Goal: Task Accomplishment & Management: Manage account settings

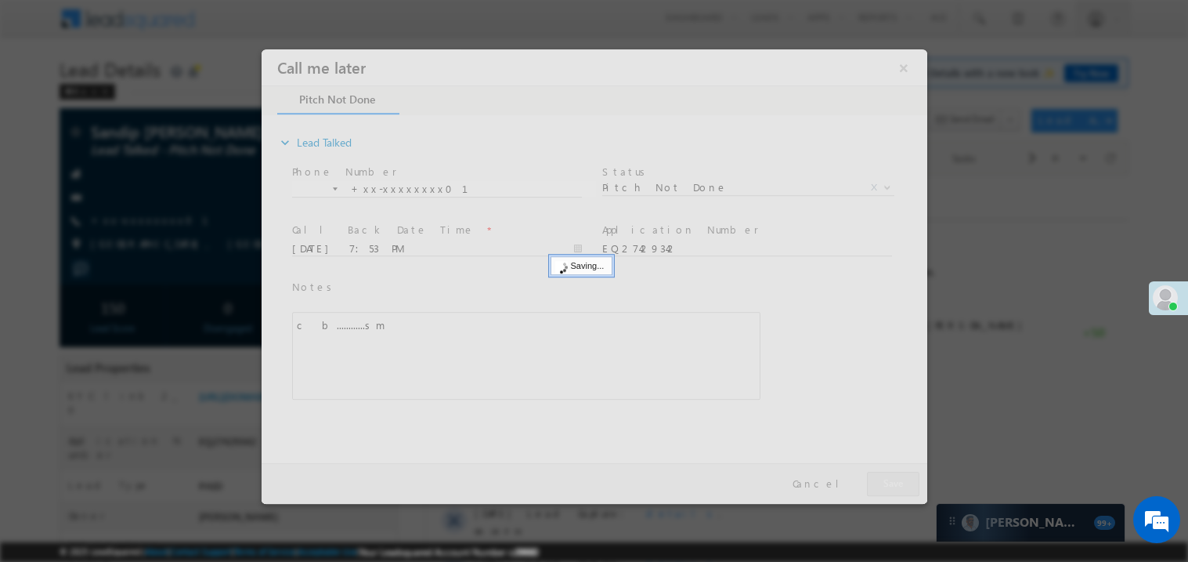
click at [909, 483] on div at bounding box center [594, 276] width 666 height 454
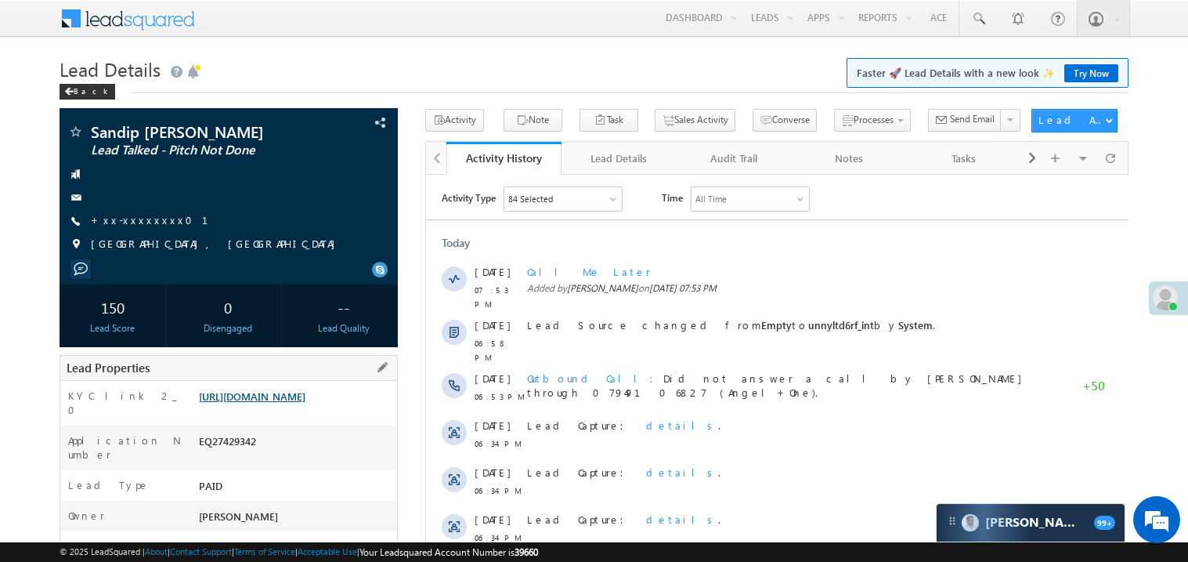
click at [286, 403] on link "https://angelbroking1-pk3em7sa.customui-test.leadsquared.com?leadId=9c19ff4c-00…" at bounding box center [252, 395] width 107 height 13
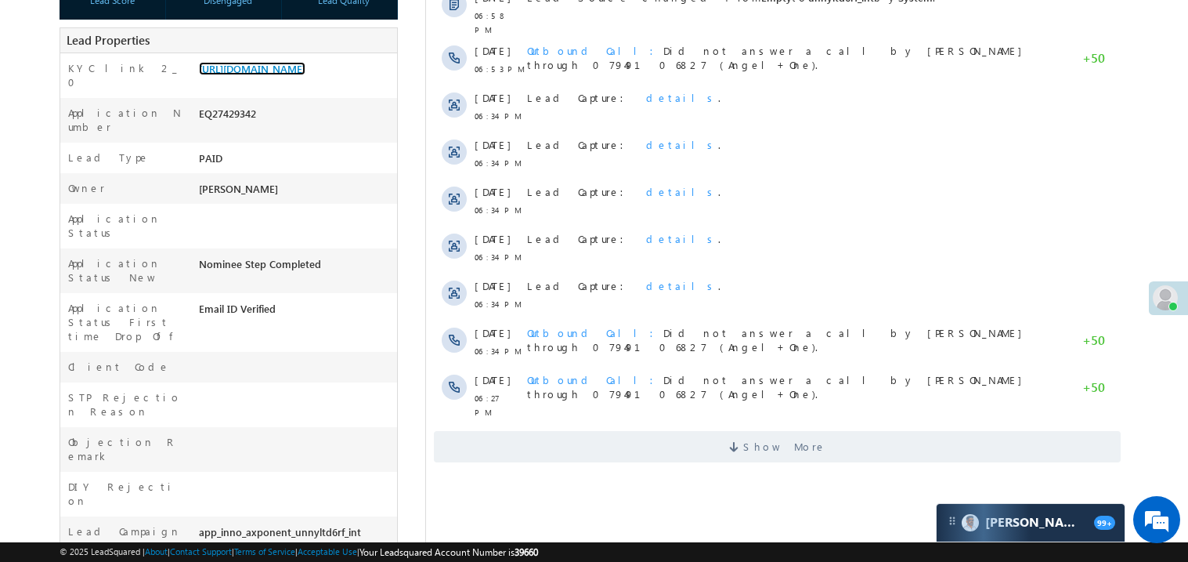
scroll to position [344, 0]
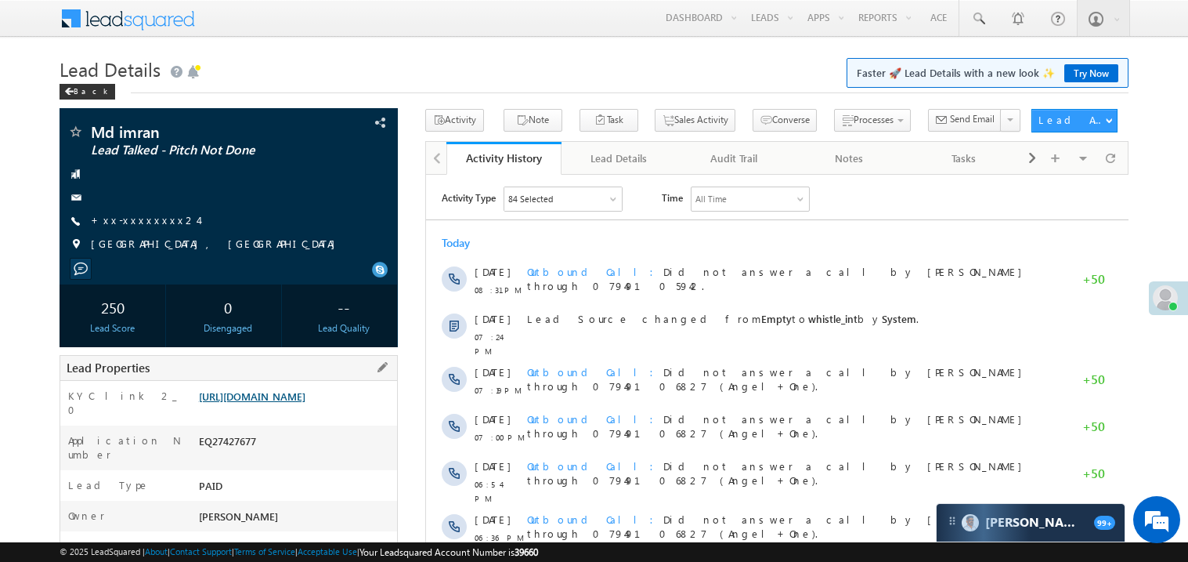
click at [274, 403] on link "https://angelbroking1-pk3em7sa.customui-test.leadsquared.com?leadId=d0fe53ef-65…" at bounding box center [252, 395] width 107 height 13
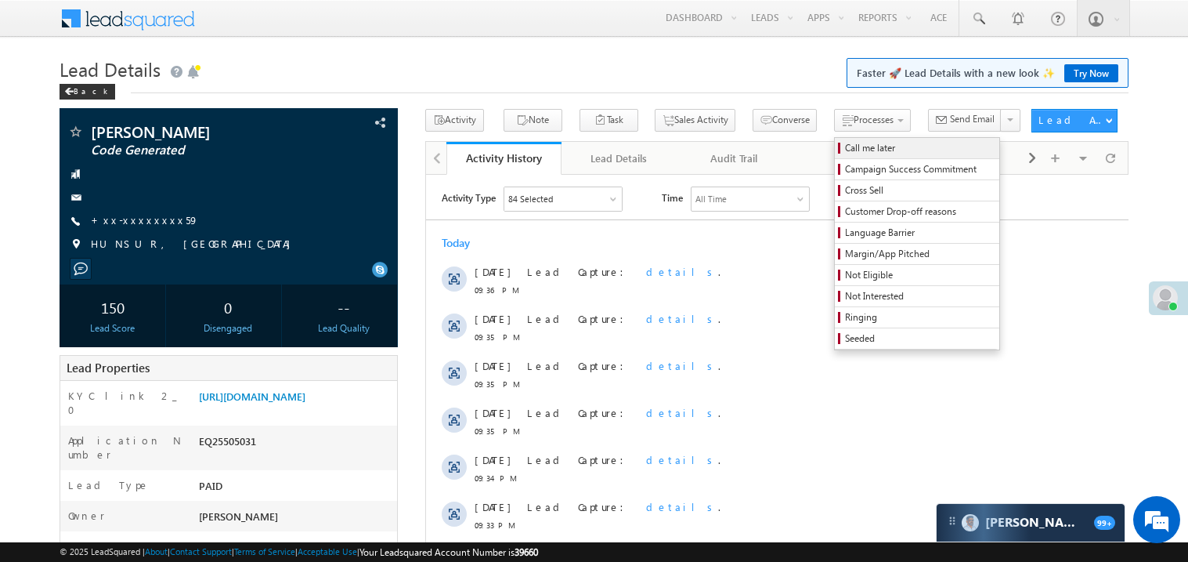
click at [845, 147] on span "Call me later" at bounding box center [919, 148] width 149 height 14
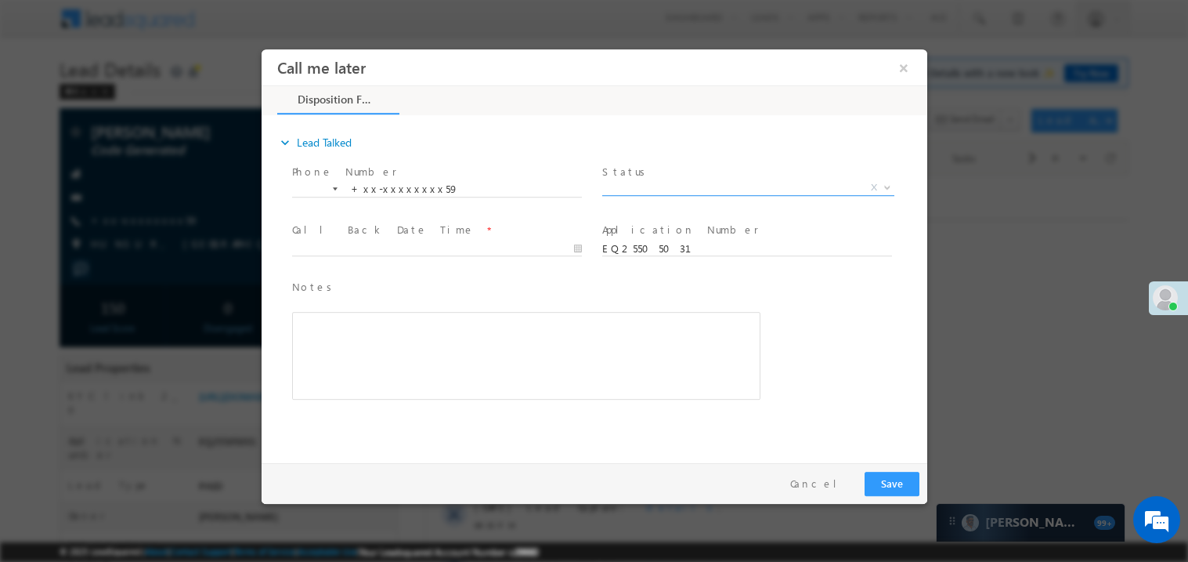
click at [653, 186] on span "X" at bounding box center [748, 187] width 292 height 16
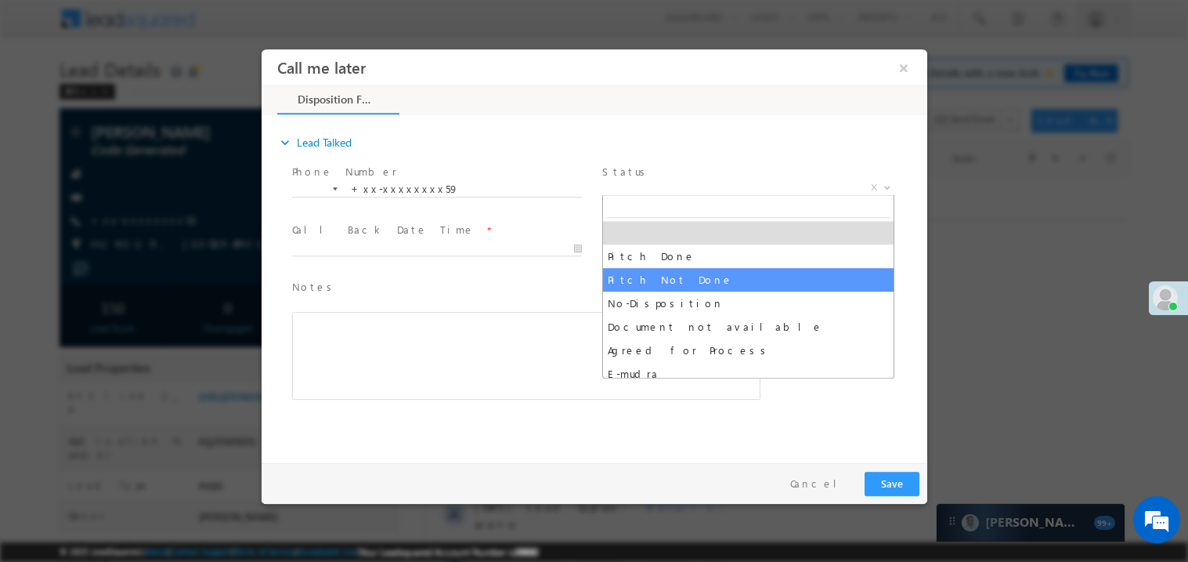
select select "Pitch Not Done"
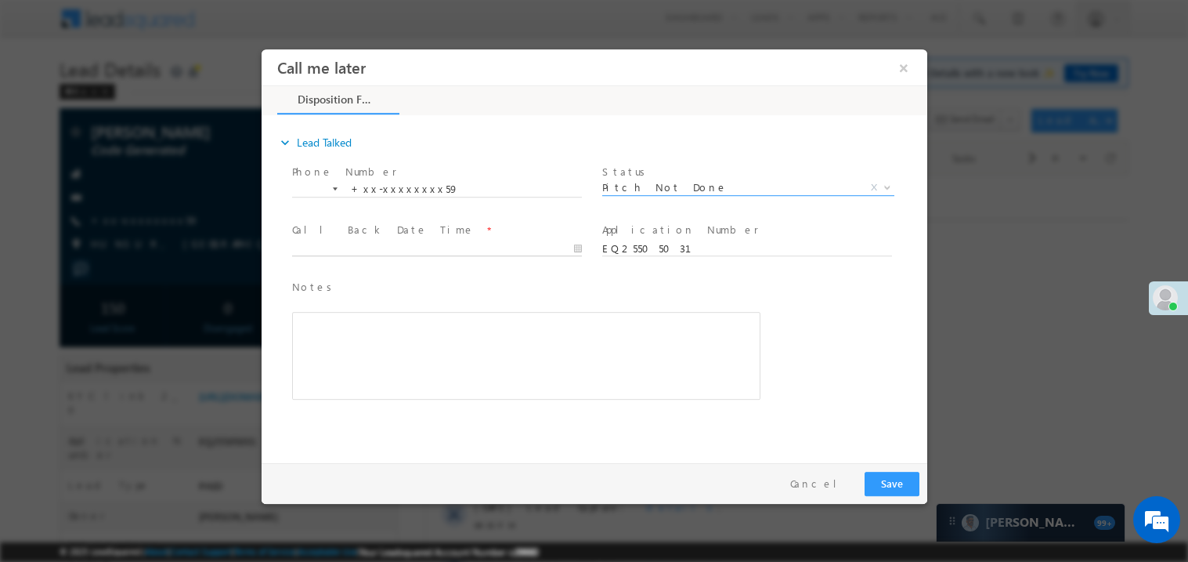
click at [359, 248] on body "Call me later ×" at bounding box center [594, 252] width 666 height 407
type input "08/19/25 9:37 PM"
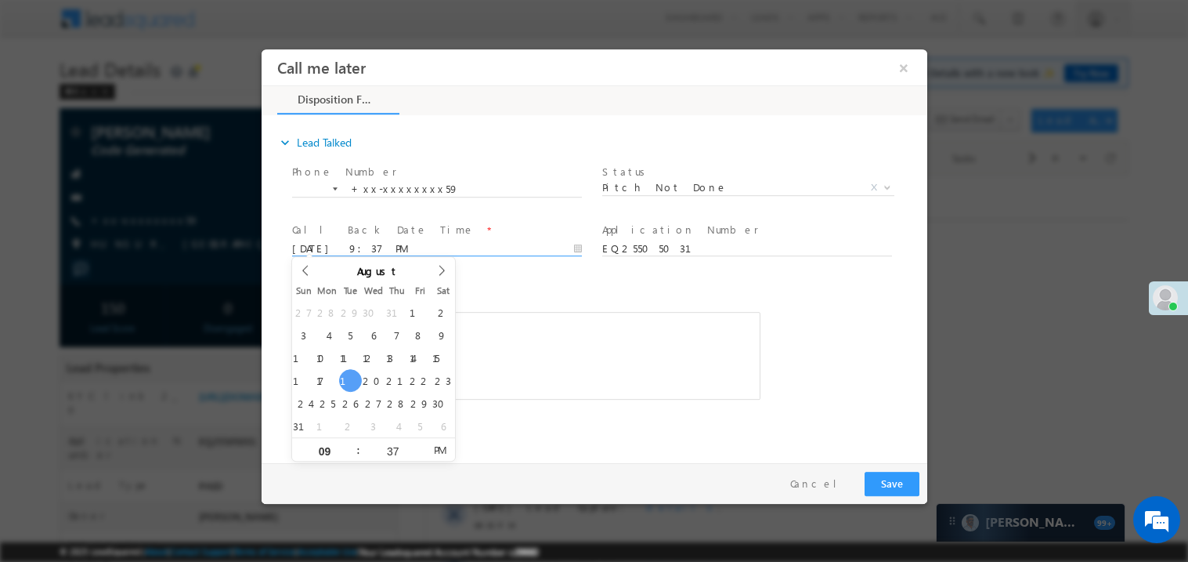
click at [588, 349] on div "Rich Text Editor, 40788eee-0fb2-11ec-a811-0adc8a9d82c2__tab1__section1__Notes__…" at bounding box center [525, 355] width 468 height 88
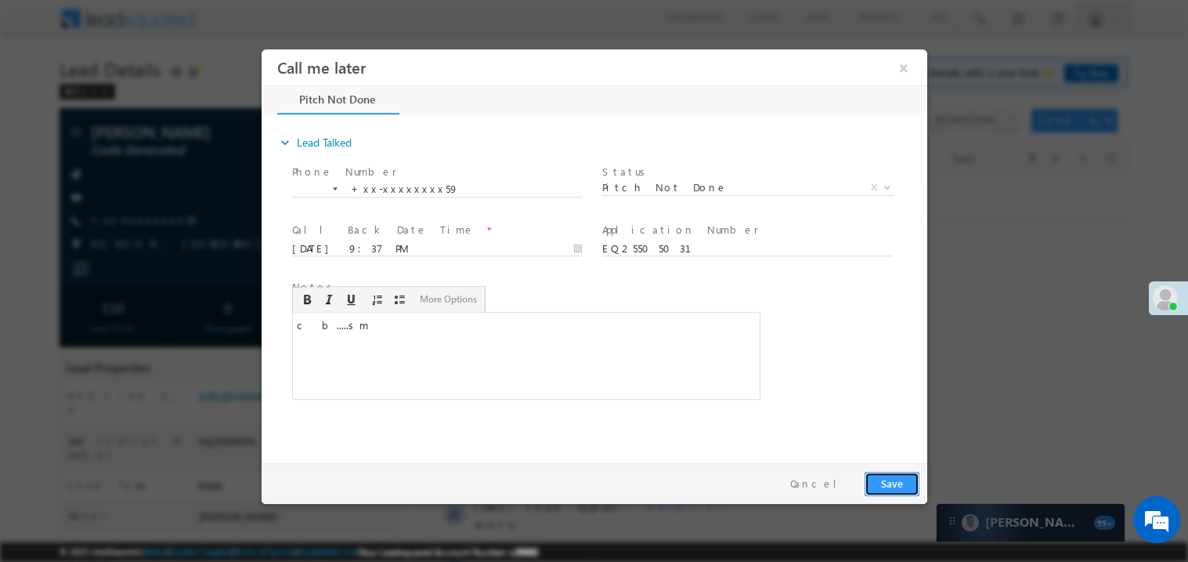
click at [906, 475] on button "Save" at bounding box center [891, 483] width 55 height 24
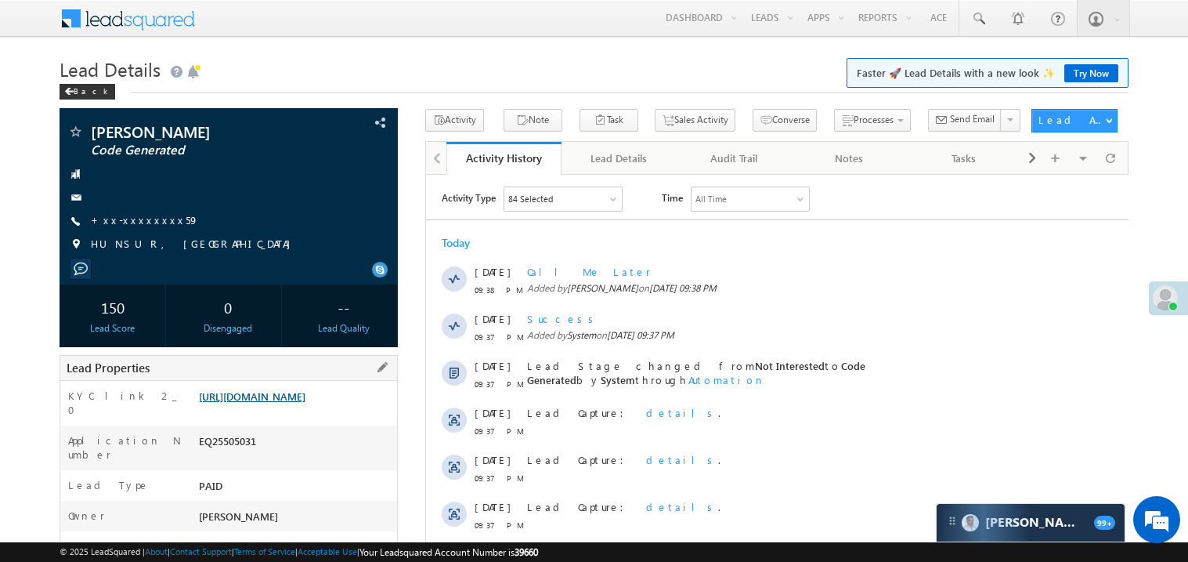
click at [282, 403] on link "https://angelbroking1-pk3em7sa.customui-test.leadsquared.com?leadId=f405d0a5-0c…" at bounding box center [252, 395] width 107 height 13
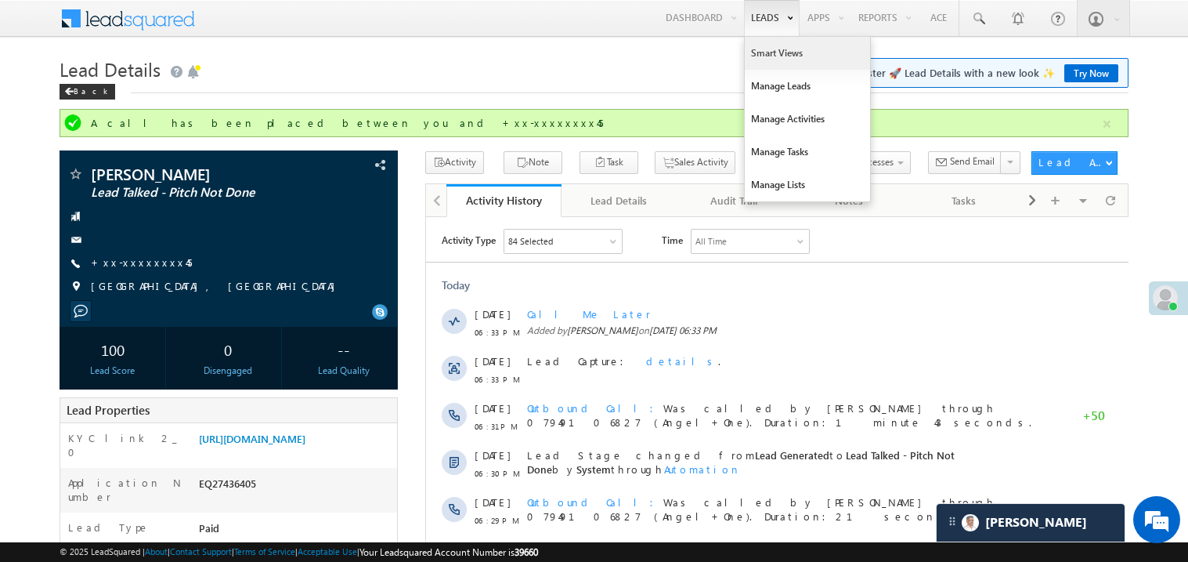
click at [761, 52] on link "Smart Views" at bounding box center [807, 53] width 125 height 33
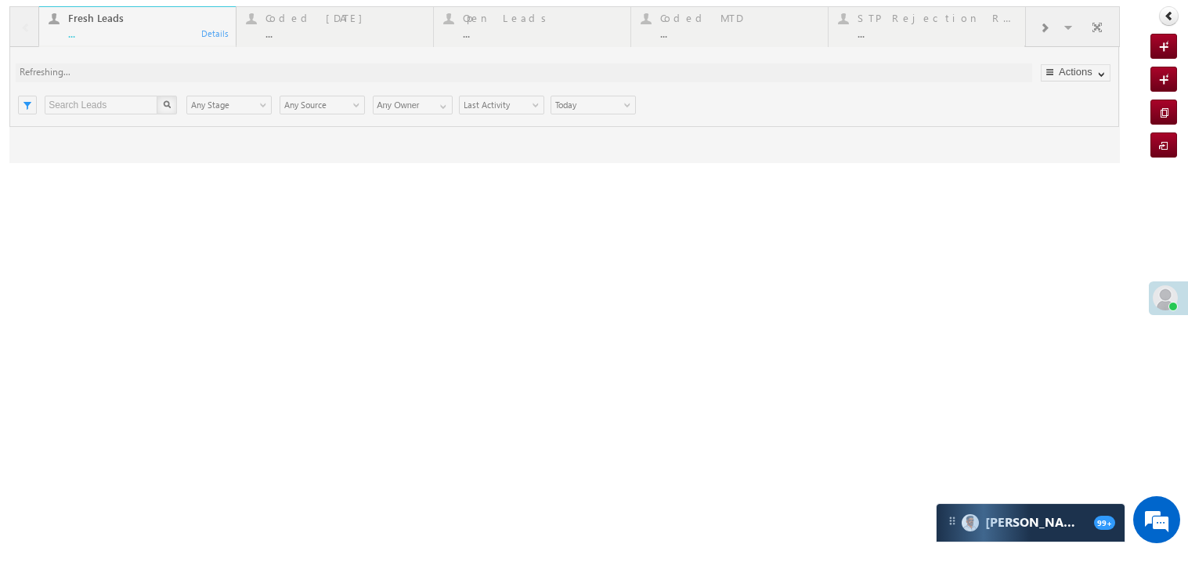
click at [166, 34] on div at bounding box center [564, 84] width 1111 height 157
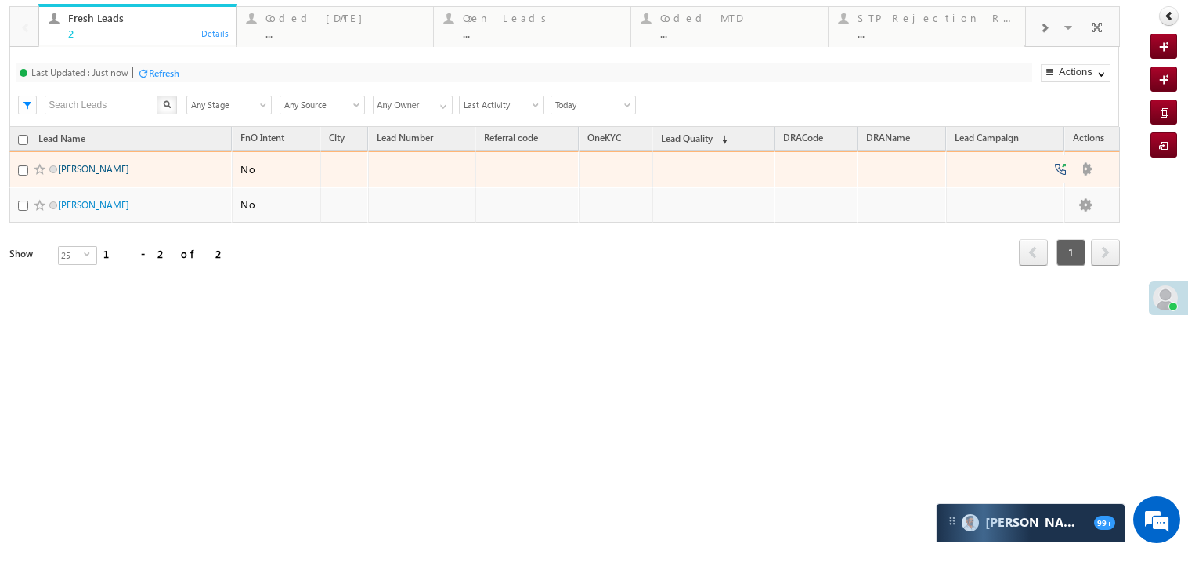
click at [98, 175] on link "[PERSON_NAME]" at bounding box center [93, 169] width 71 height 12
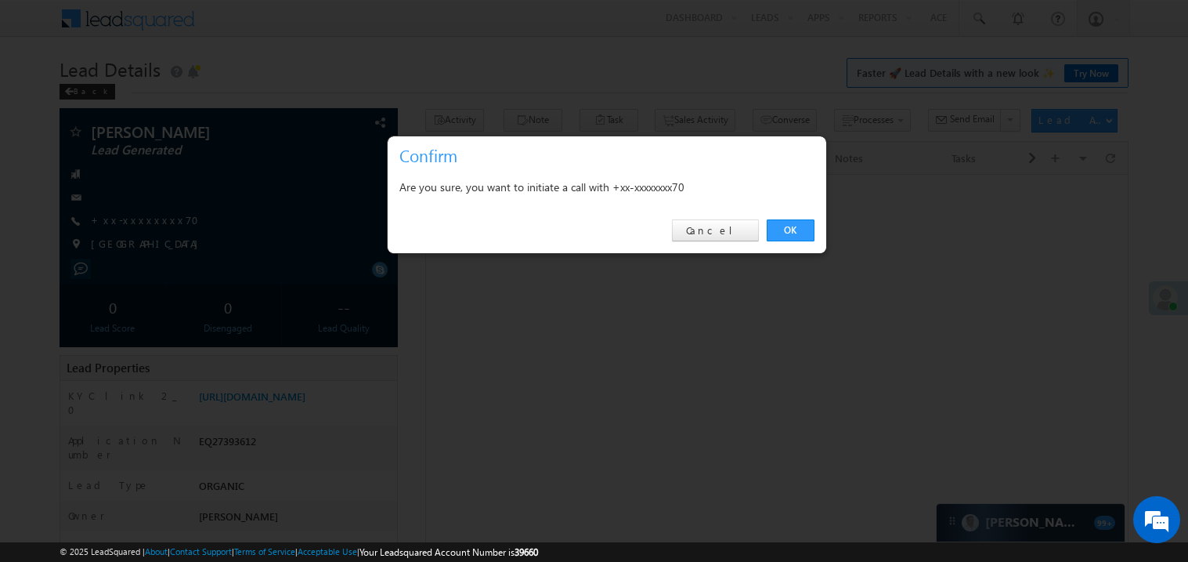
click at [798, 228] on link "OK" at bounding box center [791, 230] width 48 height 22
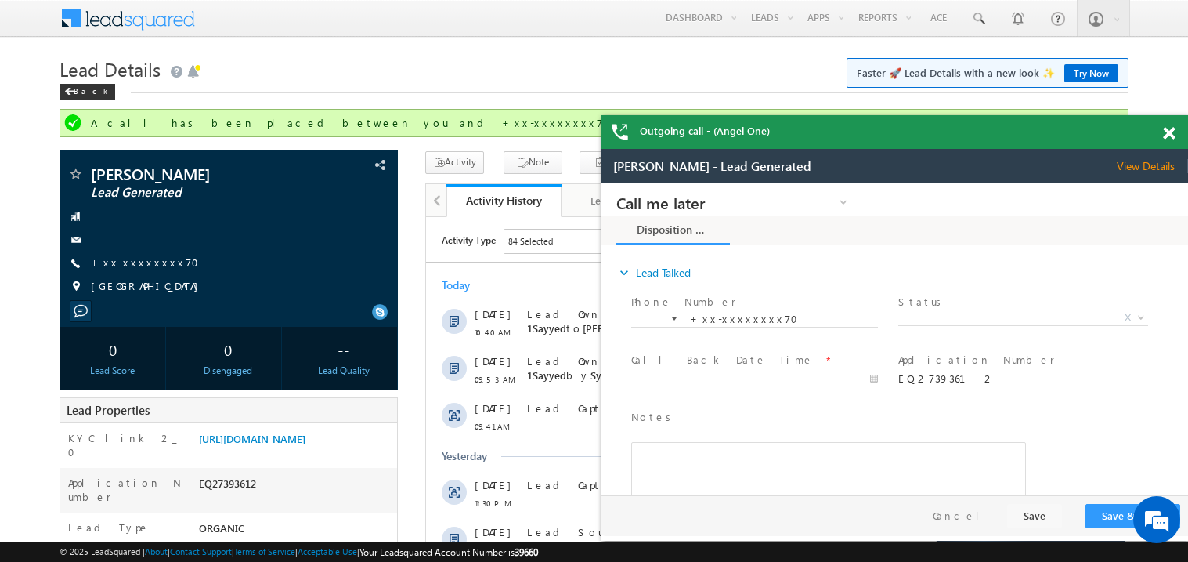
click at [1175, 128] on div at bounding box center [1177, 130] width 21 height 31
click at [1167, 136] on span at bounding box center [1169, 133] width 12 height 13
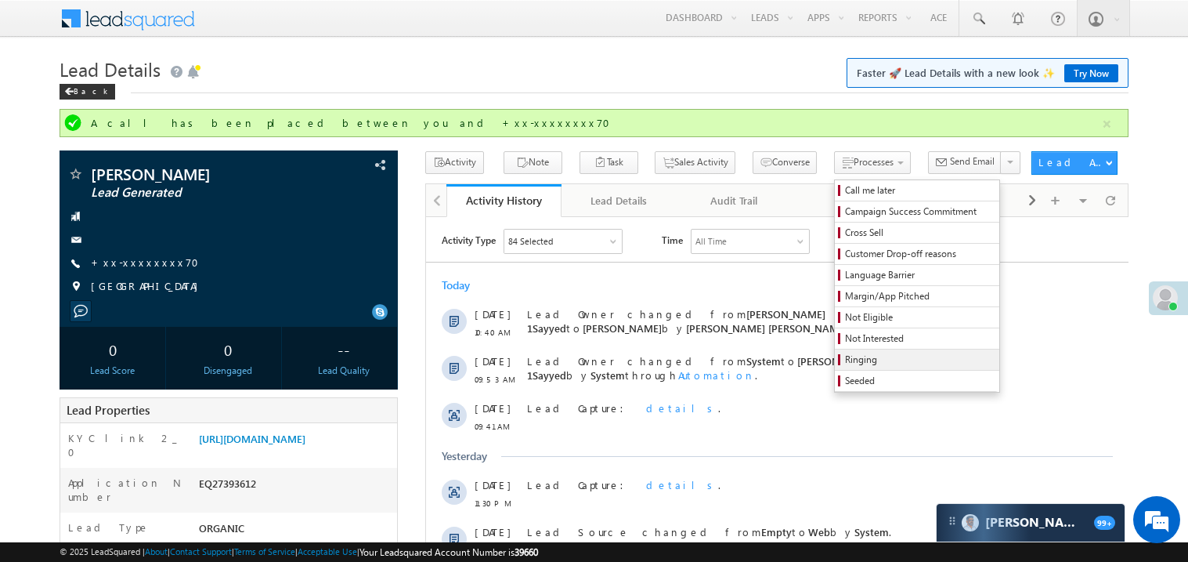
click at [845, 364] on span "Ringing" at bounding box center [919, 360] width 149 height 14
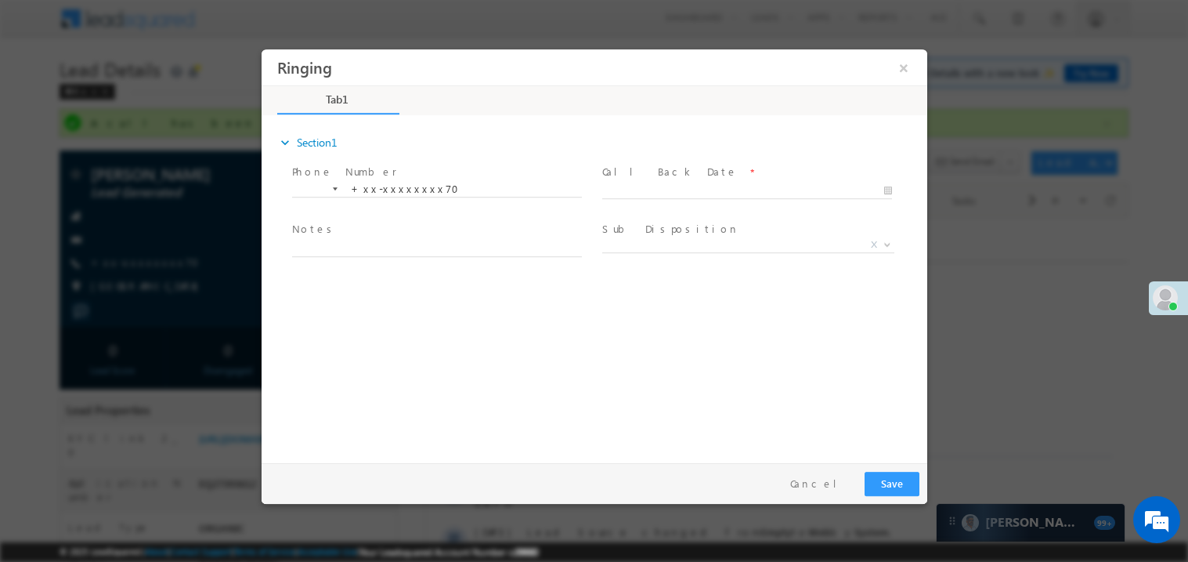
click at [697, 180] on div at bounding box center [754, 189] width 304 height 19
click at [680, 186] on body "Ringing ×" at bounding box center [594, 252] width 666 height 407
type input "[DATE] 9:43 PM"
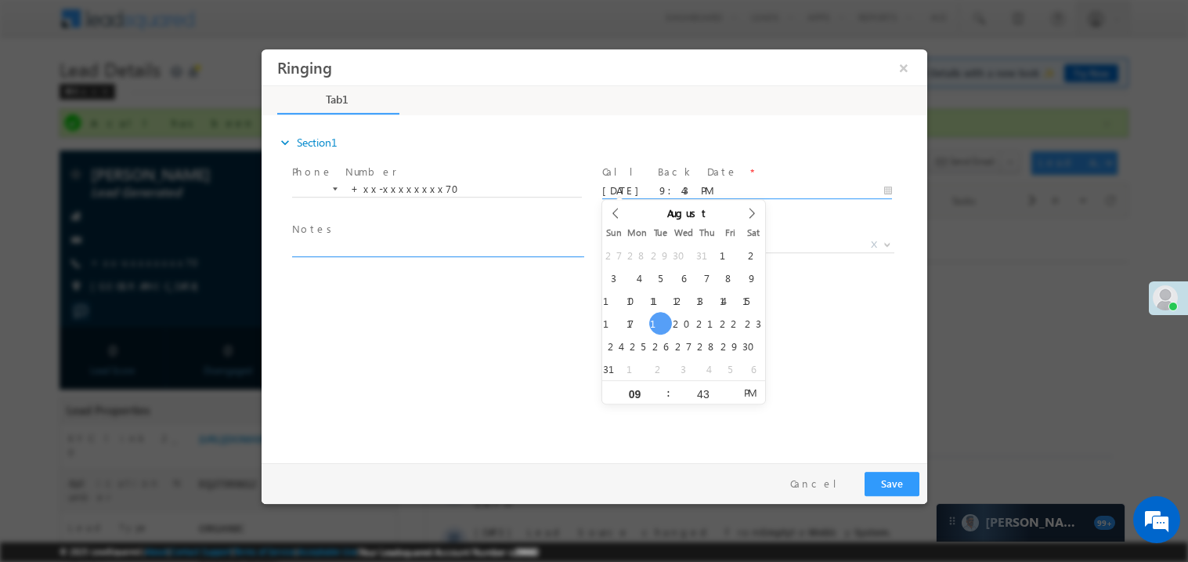
click at [362, 248] on textarea at bounding box center [436, 247] width 290 height 18
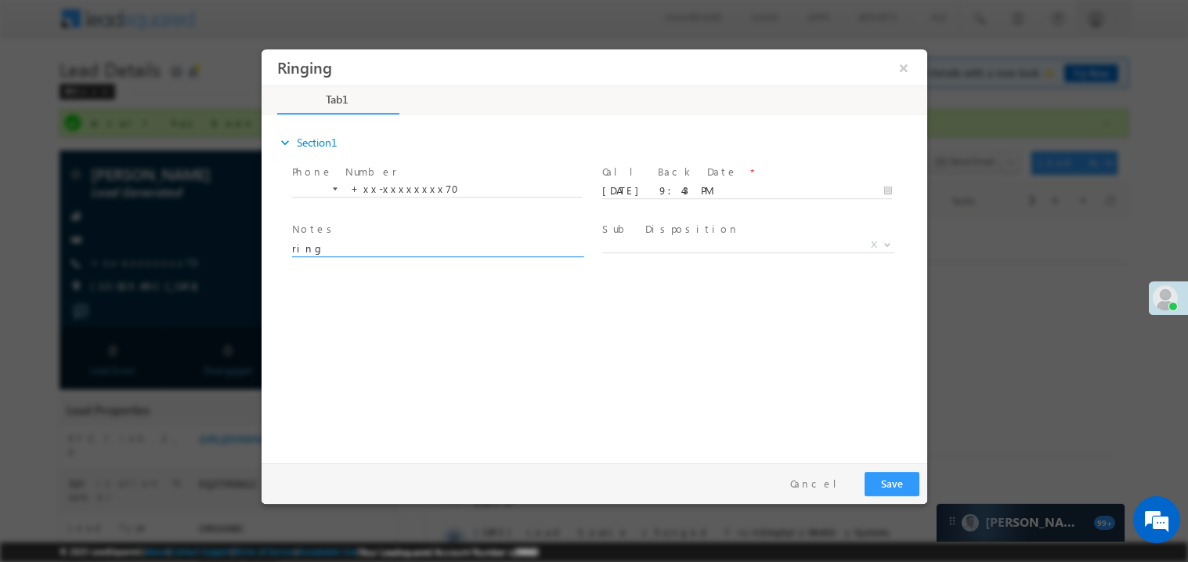
type textarea "ring"
click at [879, 480] on button "Save" at bounding box center [891, 483] width 55 height 24
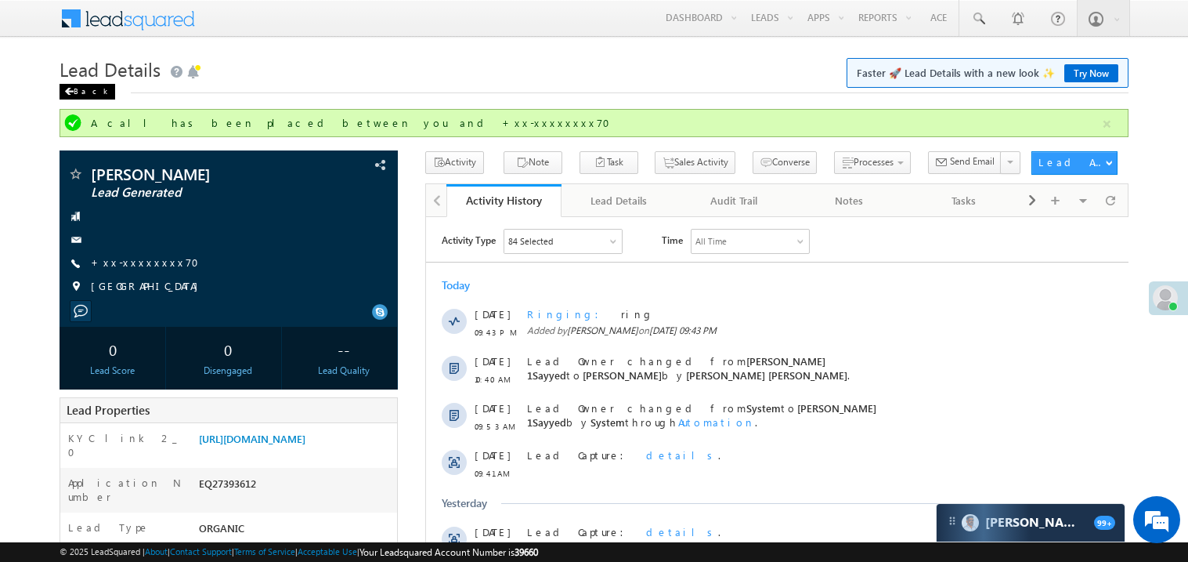
click at [68, 93] on span at bounding box center [68, 92] width 9 height 8
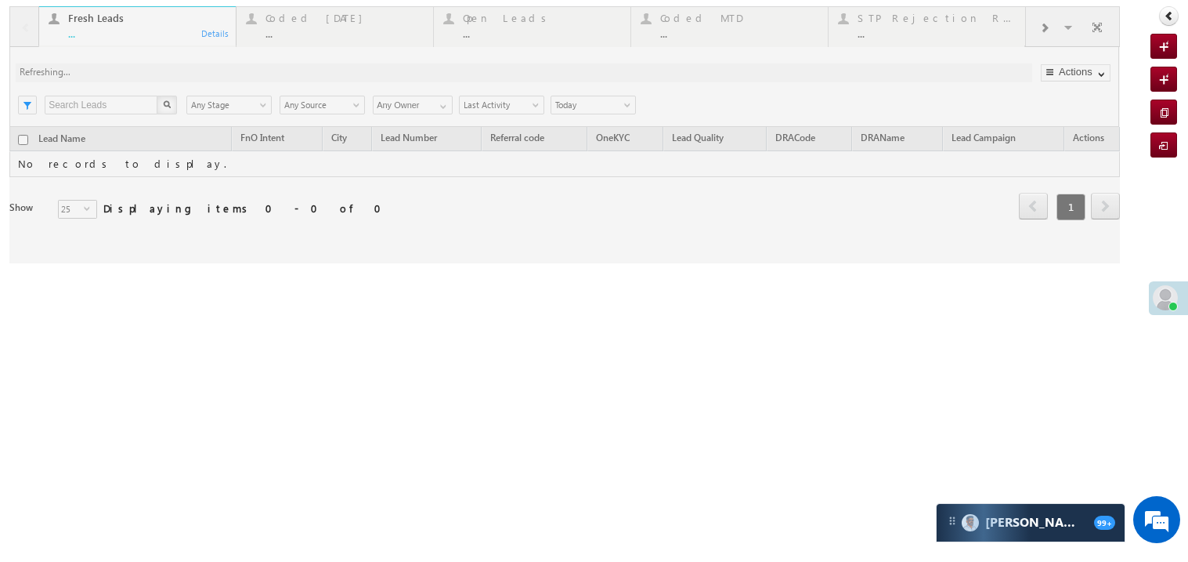
click at [134, 18] on div "Fresh Leads" at bounding box center [147, 18] width 158 height 13
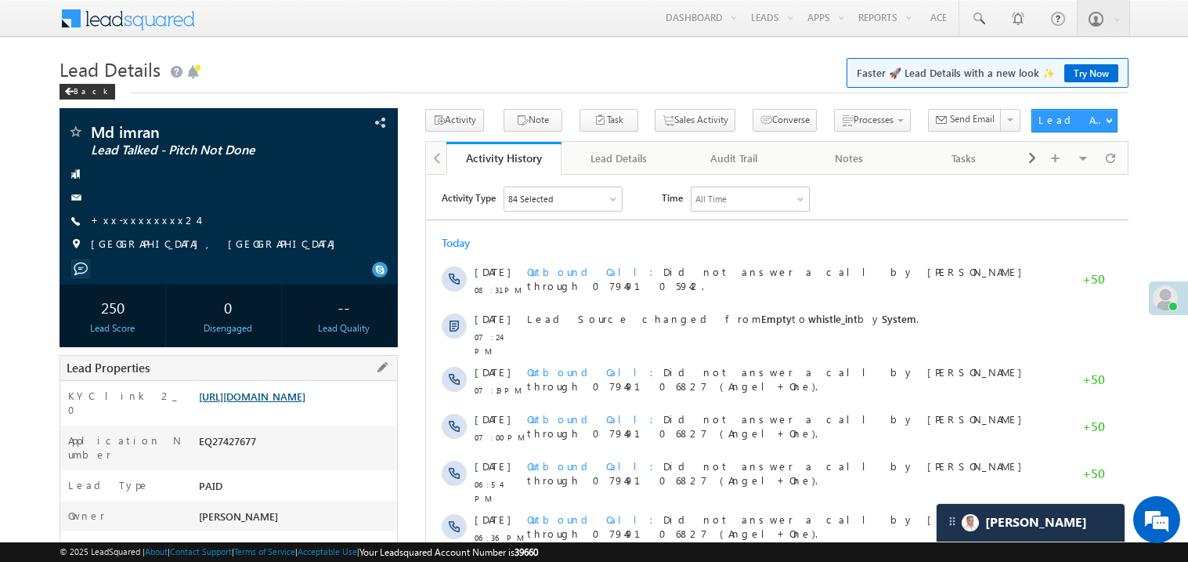
click at [286, 403] on link "https://angelbroking1-pk3em7sa.customui-test.leadsquared.com?leadId=d0fe53ef-65…" at bounding box center [252, 395] width 107 height 13
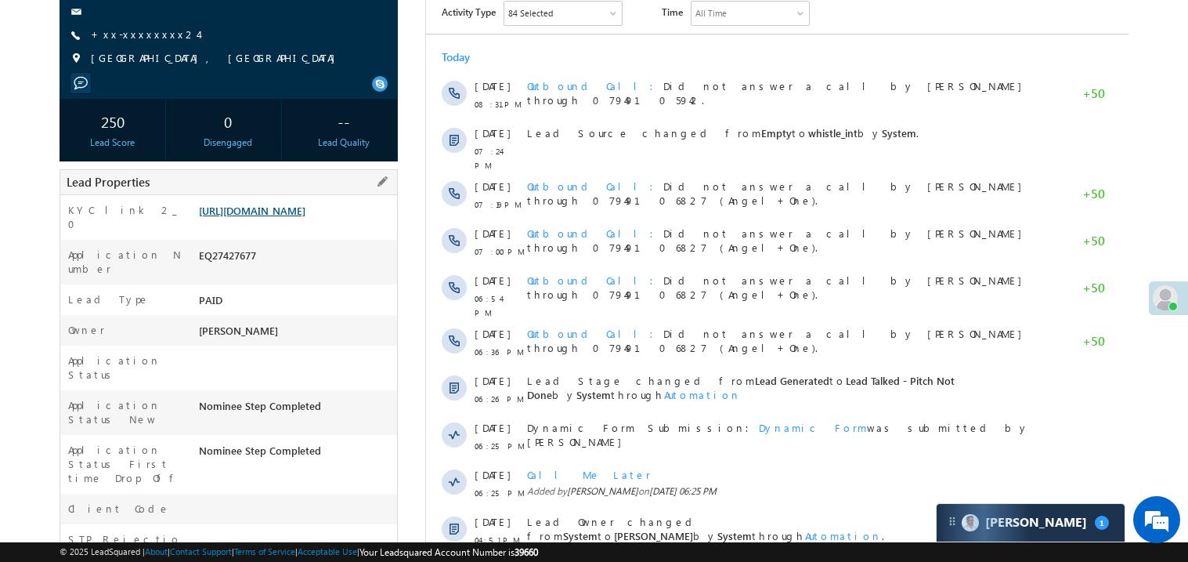
scroll to position [187, 0]
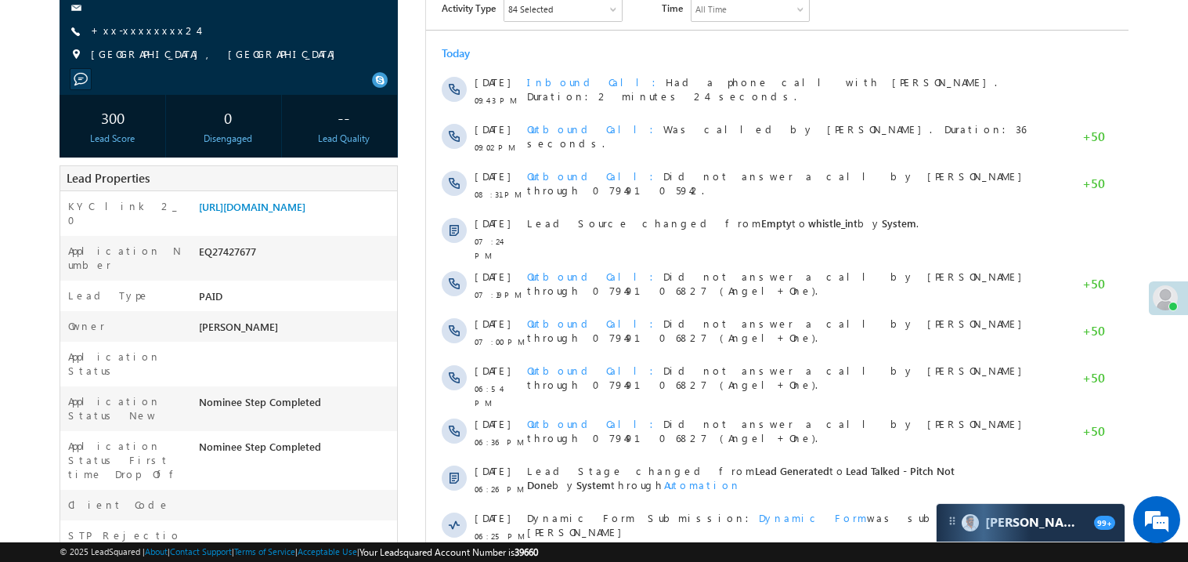
scroll to position [187, 0]
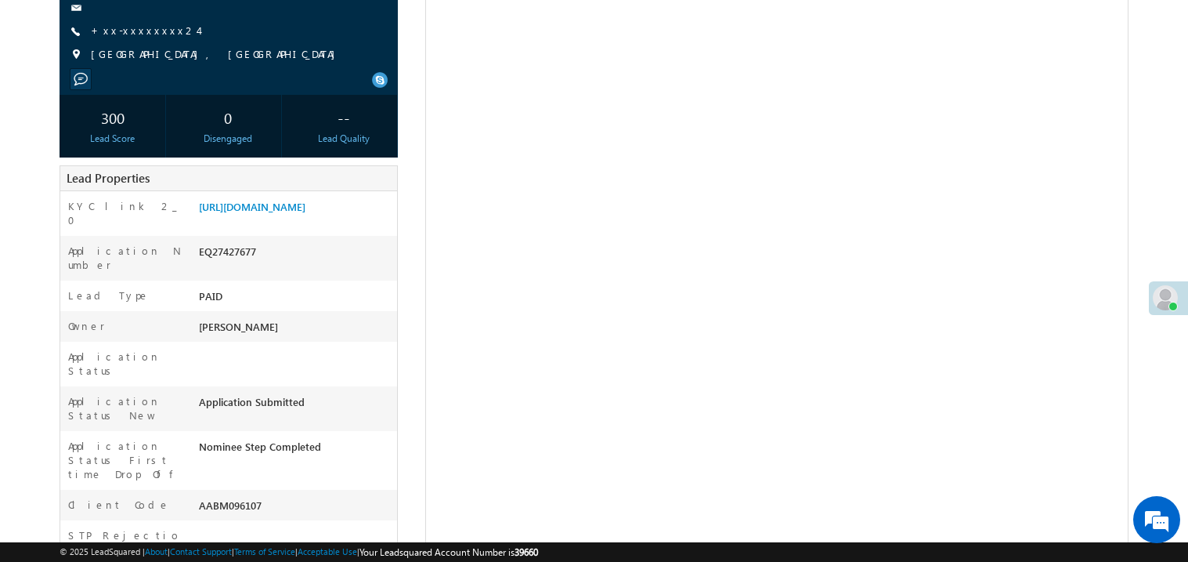
scroll to position [187, 0]
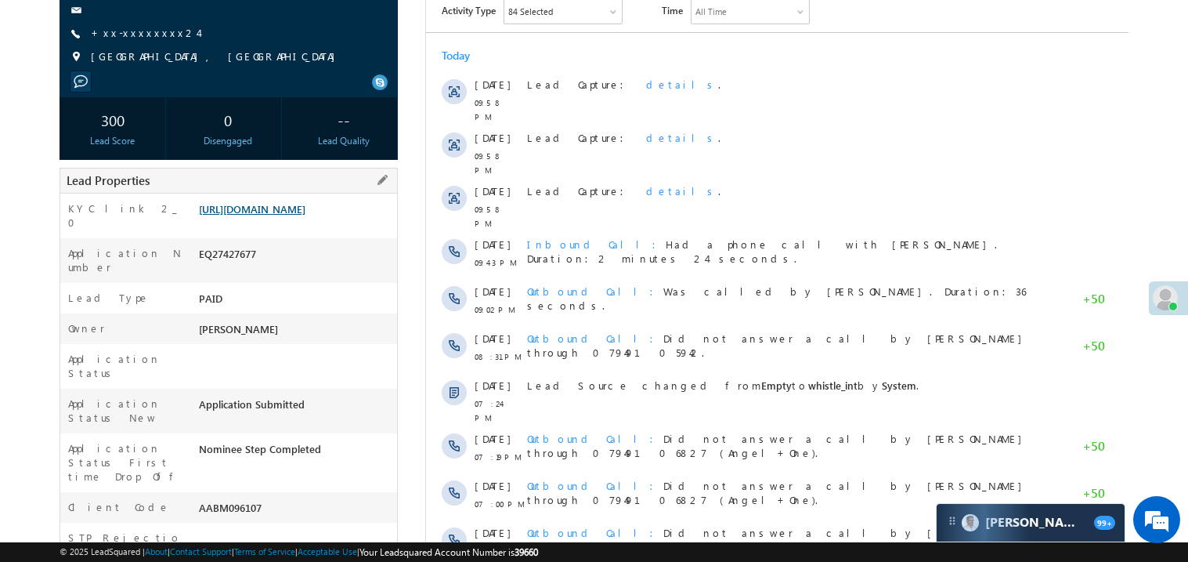
click at [266, 215] on link "https://angelbroking1-pk3em7sa.customui-test.leadsquared.com?leadId=d0fe53ef-65…" at bounding box center [252, 208] width 107 height 13
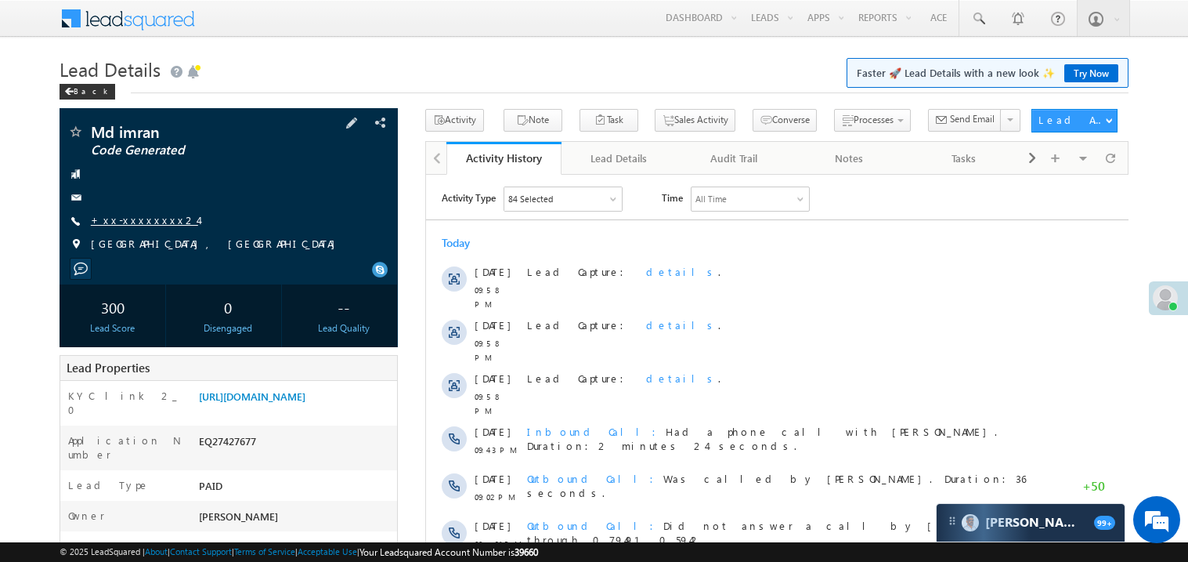
click at [132, 222] on link "+xx-xxxxxxxx24" at bounding box center [144, 219] width 107 height 13
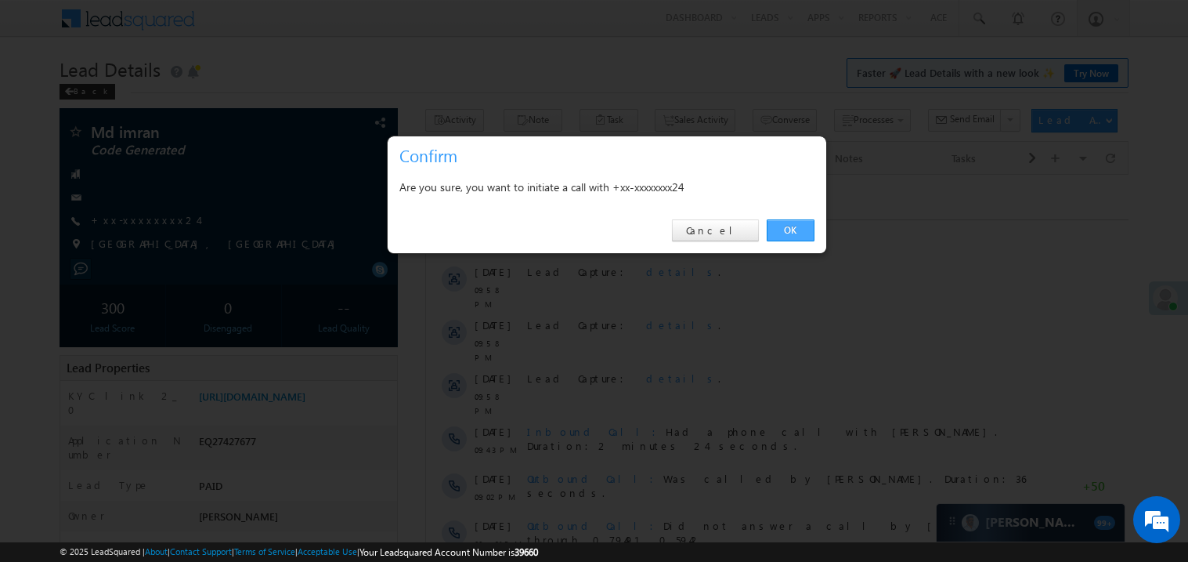
click at [791, 226] on link "OK" at bounding box center [791, 230] width 48 height 22
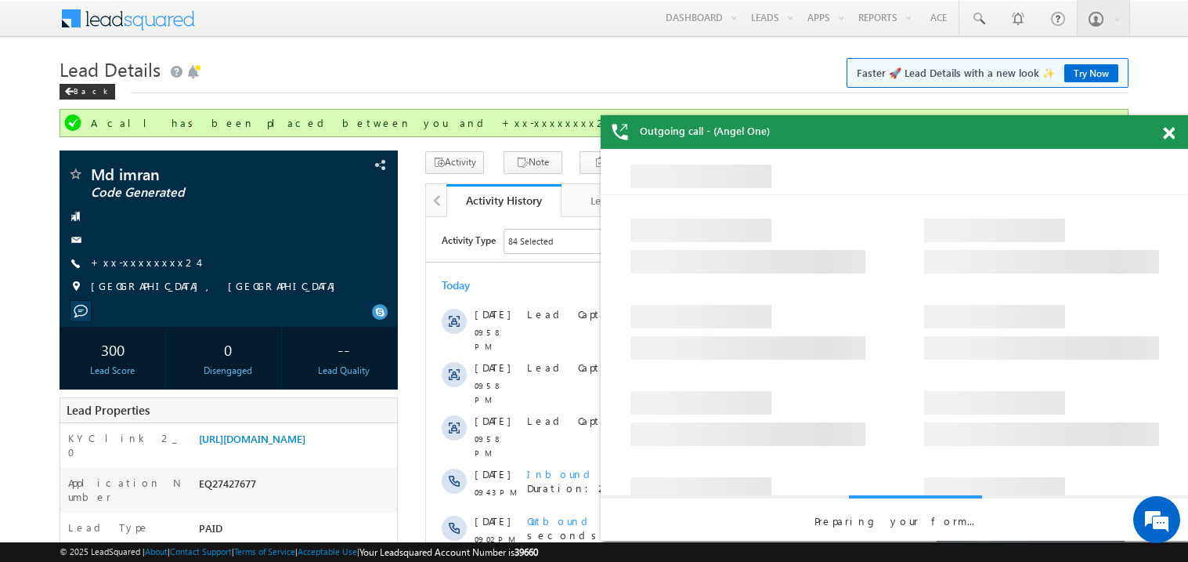
click at [1171, 135] on span at bounding box center [1169, 133] width 12 height 13
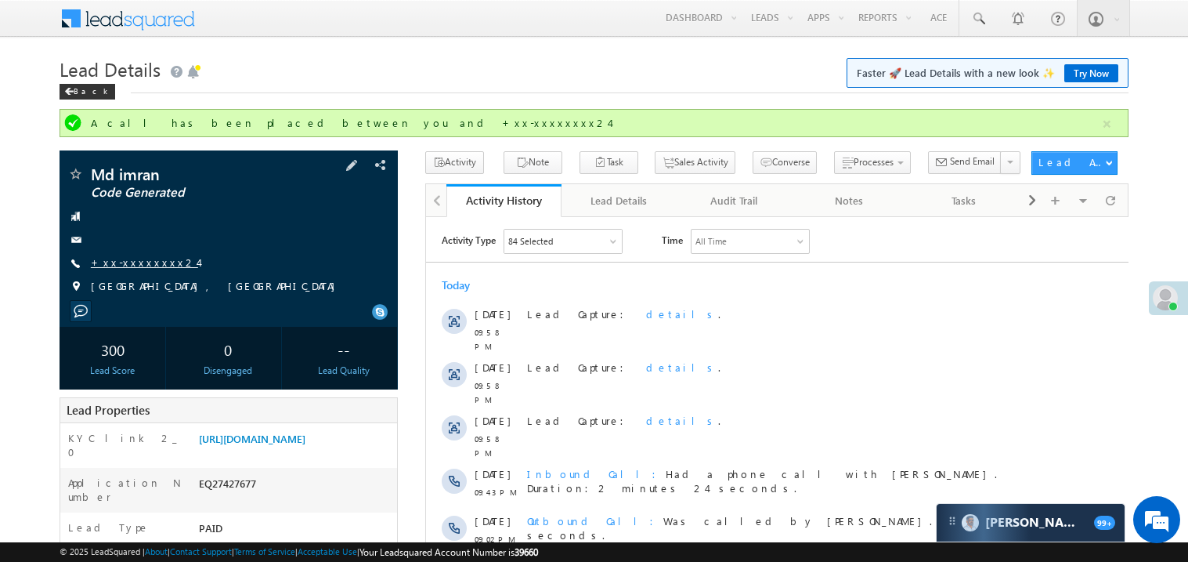
click at [132, 266] on link "+xx-xxxxxxxx24" at bounding box center [144, 261] width 107 height 13
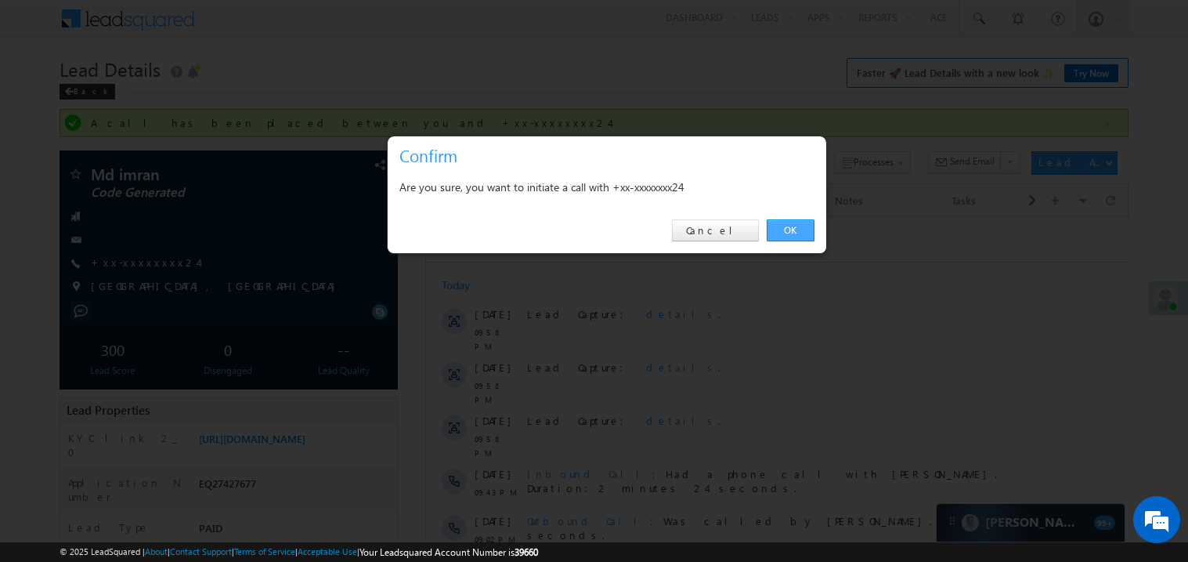
click at [790, 230] on link "OK" at bounding box center [791, 230] width 48 height 22
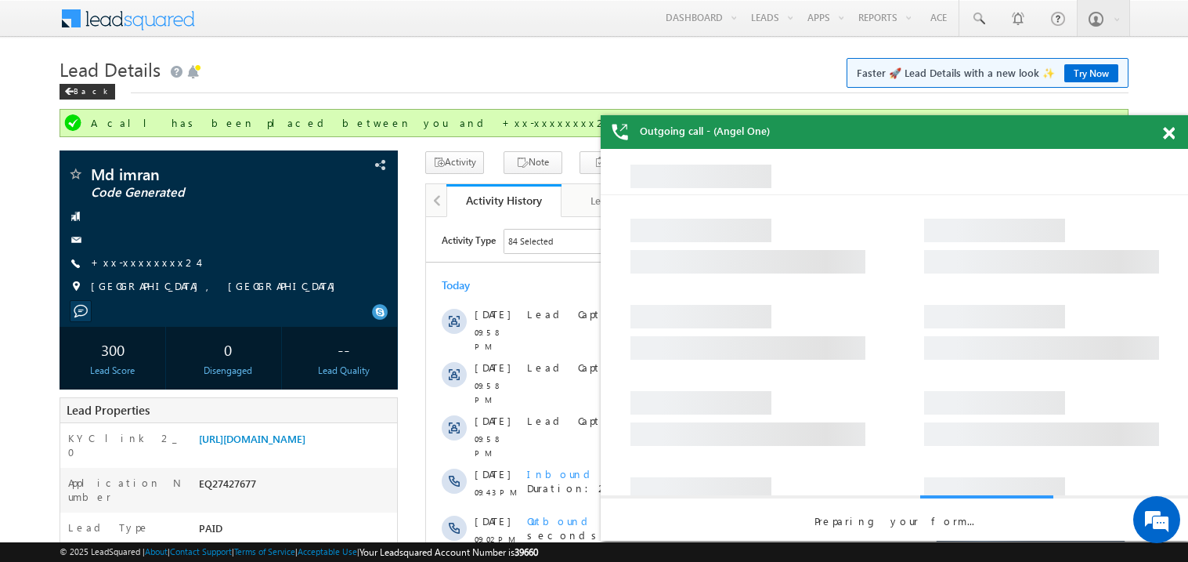
click at [1166, 130] on span at bounding box center [1169, 133] width 12 height 13
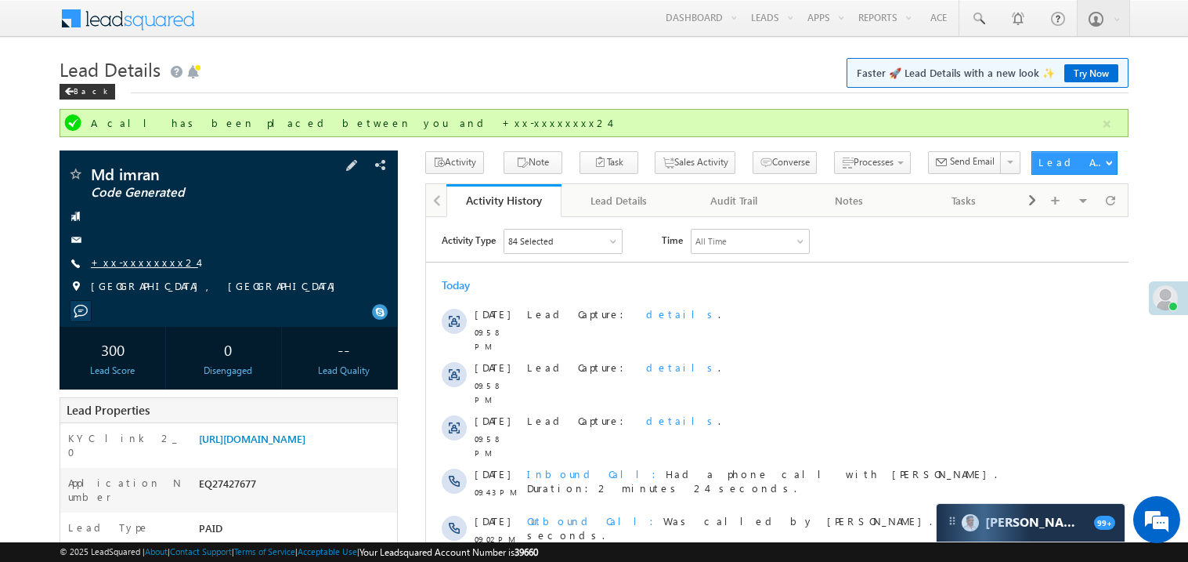
click at [143, 269] on link "+xx-xxxxxxxx24" at bounding box center [144, 261] width 107 height 13
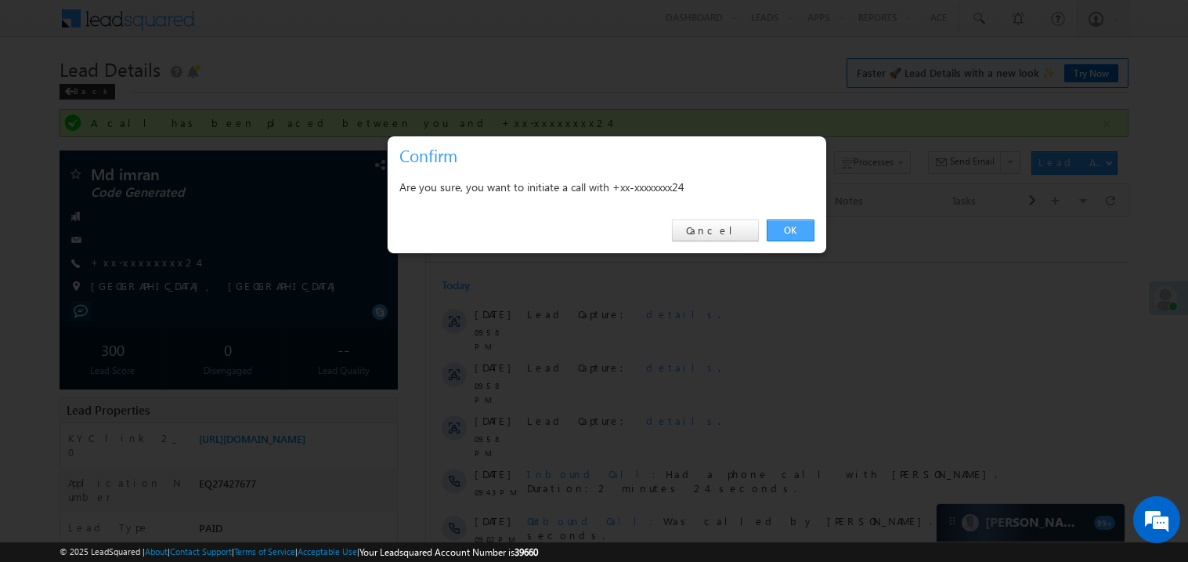
click at [793, 229] on link "OK" at bounding box center [791, 230] width 48 height 22
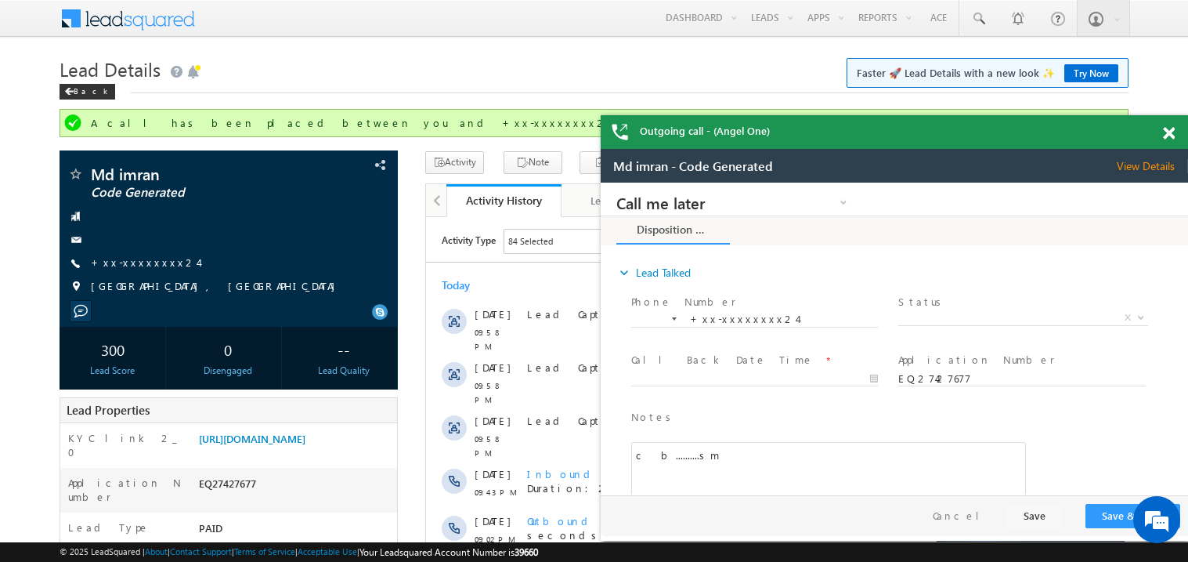
click at [1170, 130] on span at bounding box center [1169, 133] width 12 height 13
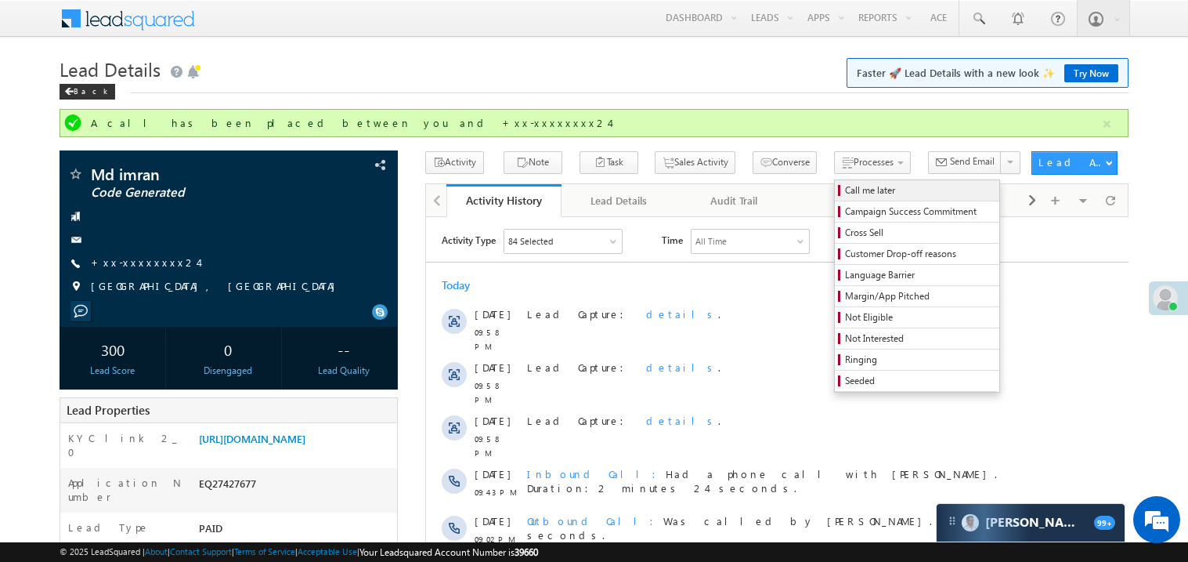
click at [845, 193] on span "Call me later" at bounding box center [919, 190] width 149 height 14
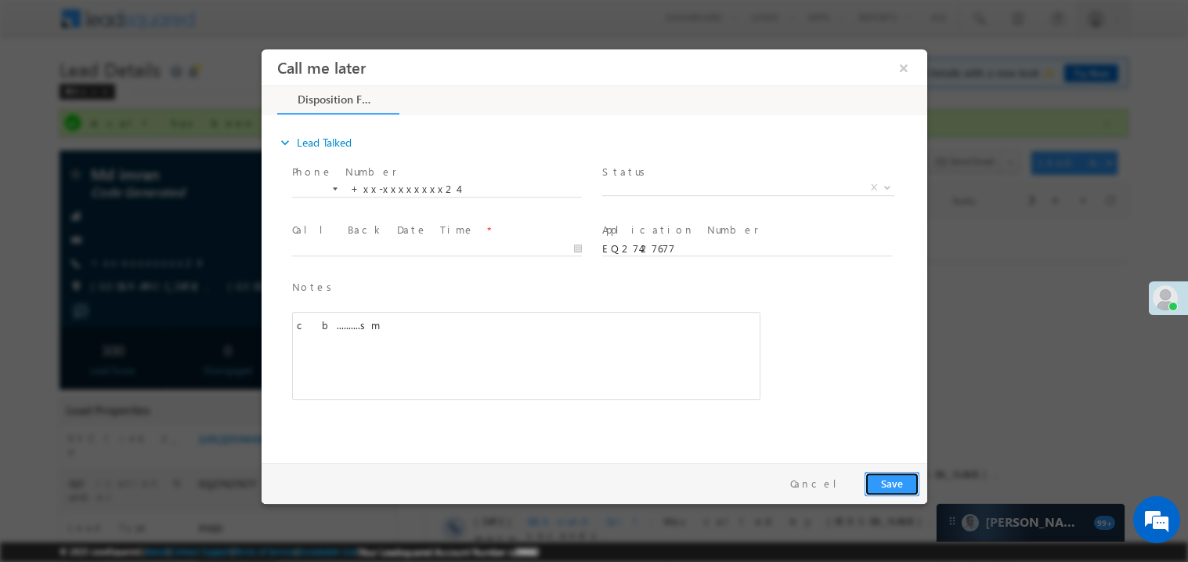
click at [881, 479] on button "Save" at bounding box center [891, 483] width 55 height 24
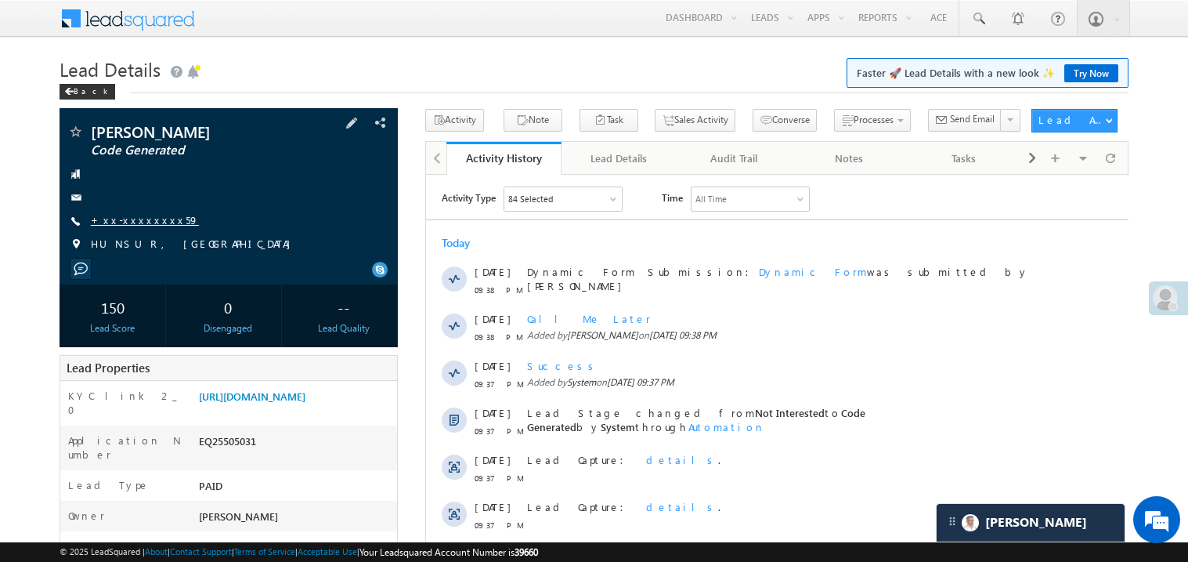
click at [130, 220] on link "+xx-xxxxxxxx59" at bounding box center [145, 219] width 108 height 13
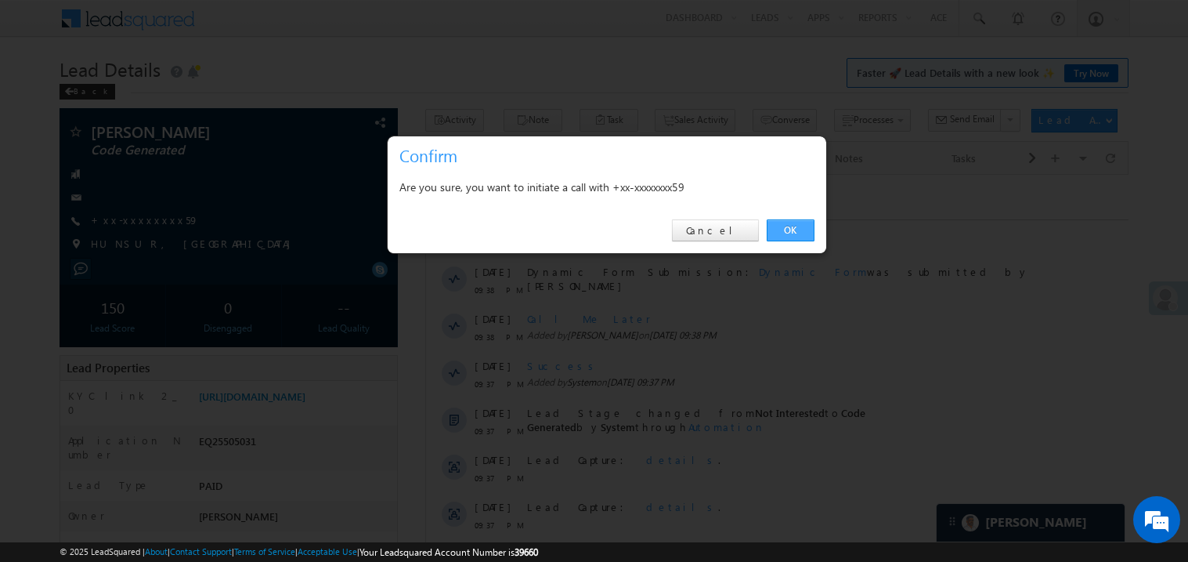
click at [804, 228] on link "OK" at bounding box center [791, 230] width 48 height 22
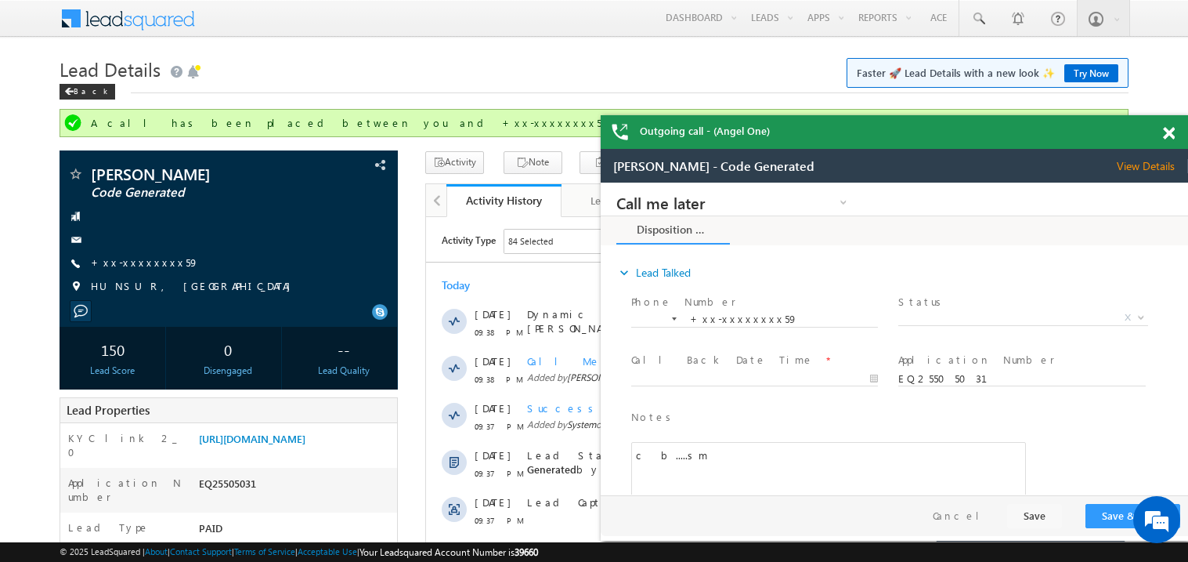
click at [1175, 137] on div at bounding box center [1177, 130] width 21 height 31
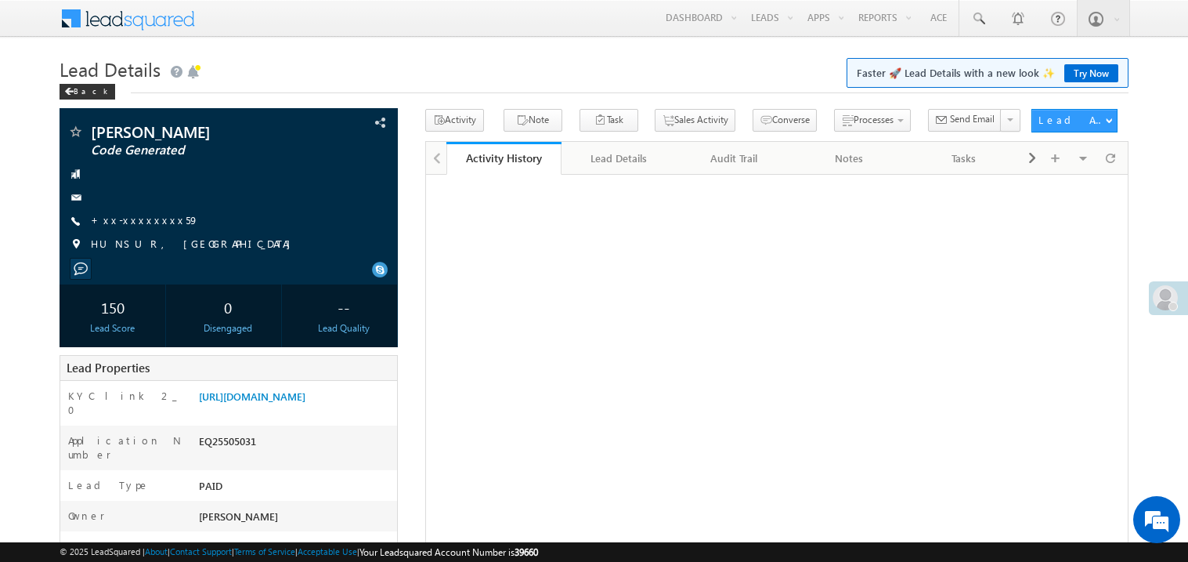
click at [137, 219] on link "+xx-xxxxxxxx59" at bounding box center [145, 219] width 108 height 13
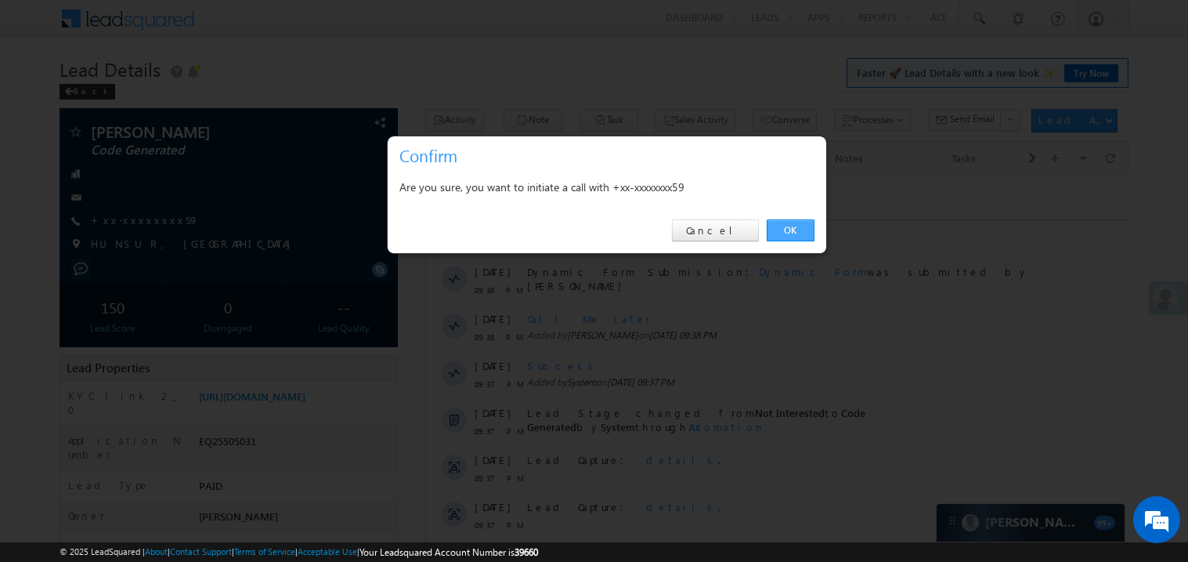
click at [798, 231] on link "OK" at bounding box center [791, 230] width 48 height 22
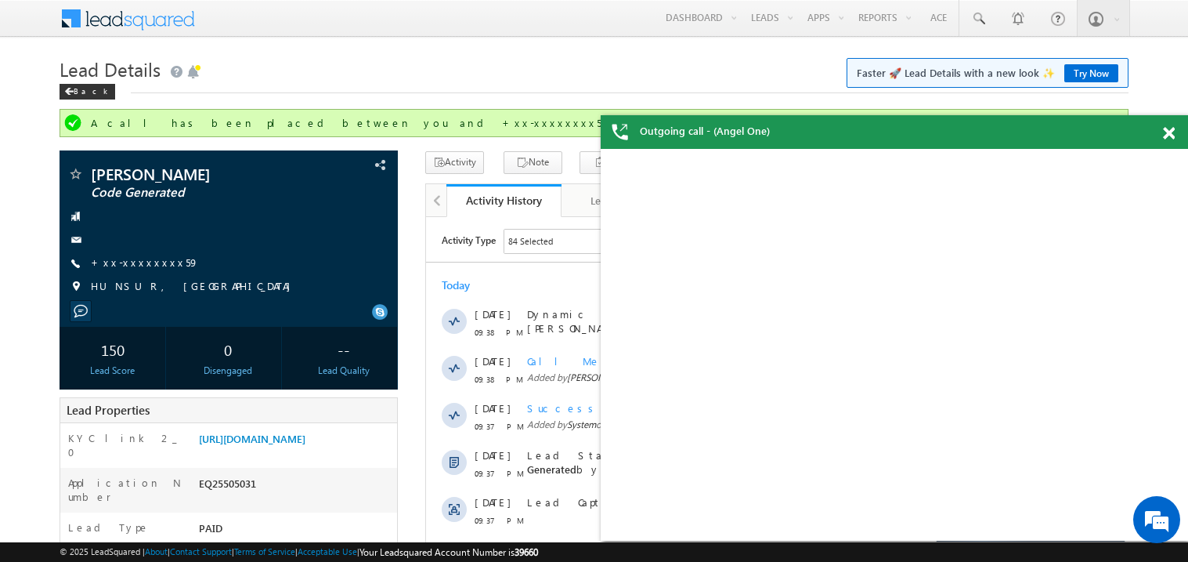
click at [1170, 139] on span at bounding box center [1169, 133] width 12 height 13
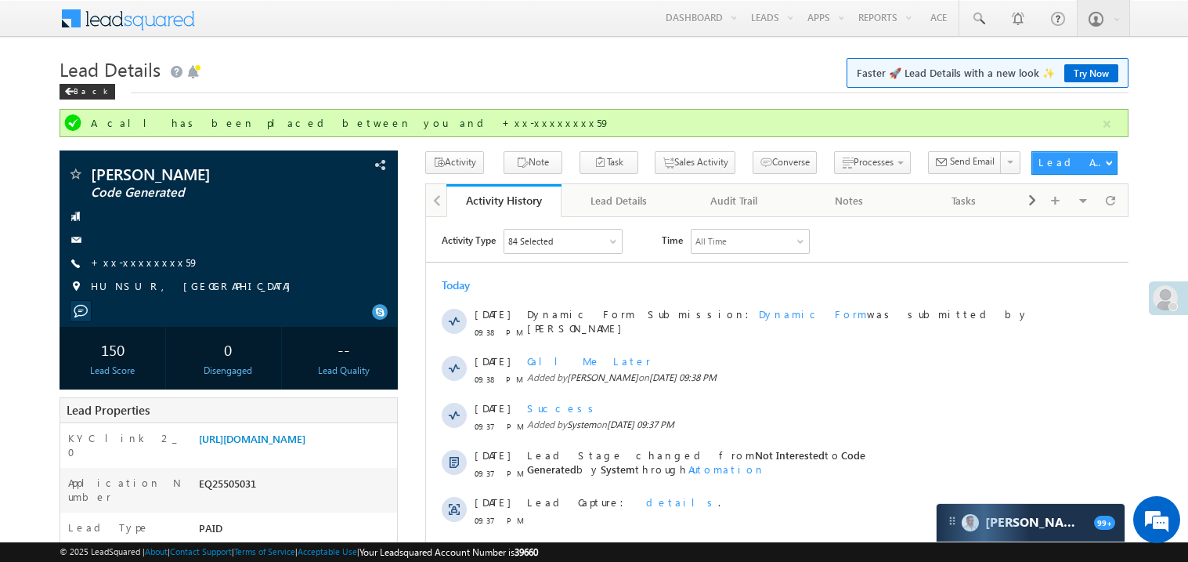
click at [725, 276] on div "Today 19 Aug 09:38 PM Dynamic Form Submission: Dynamic Form was submitted by Ma…" at bounding box center [776, 519] width 703 height 500
click at [132, 252] on div "Mahesh Gowda Code Generated +xx-xxxxxxxx59" at bounding box center [228, 234] width 323 height 136
click at [132, 269] on span "+xx-xxxxxxxx59" at bounding box center [145, 263] width 108 height 16
click at [145, 261] on link "+xx-xxxxxxxx59" at bounding box center [145, 261] width 108 height 13
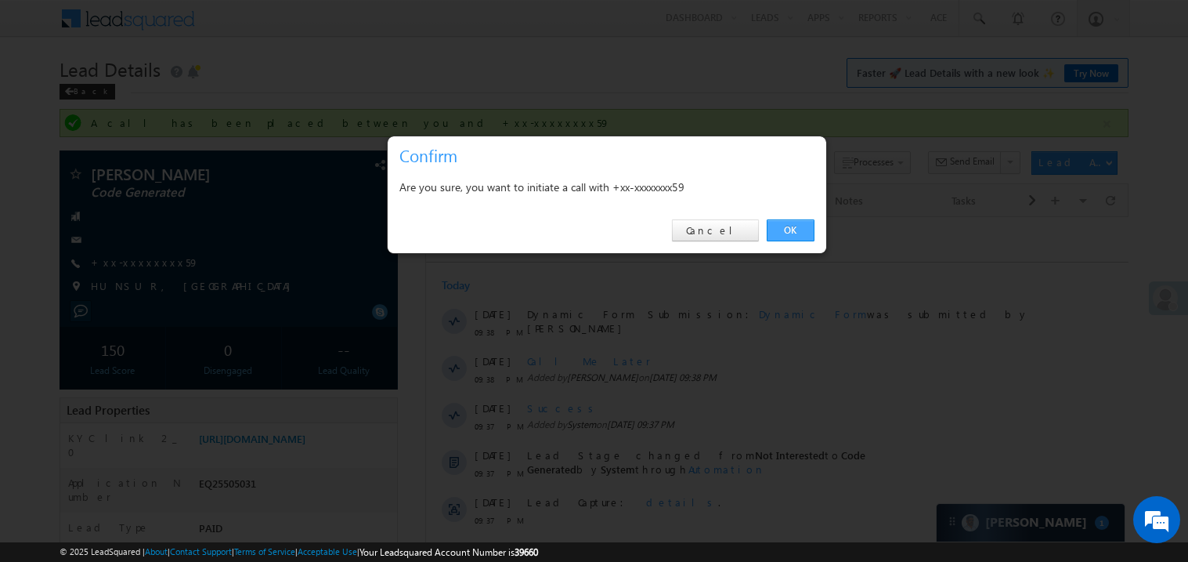
click at [797, 229] on link "OK" at bounding box center [791, 230] width 48 height 22
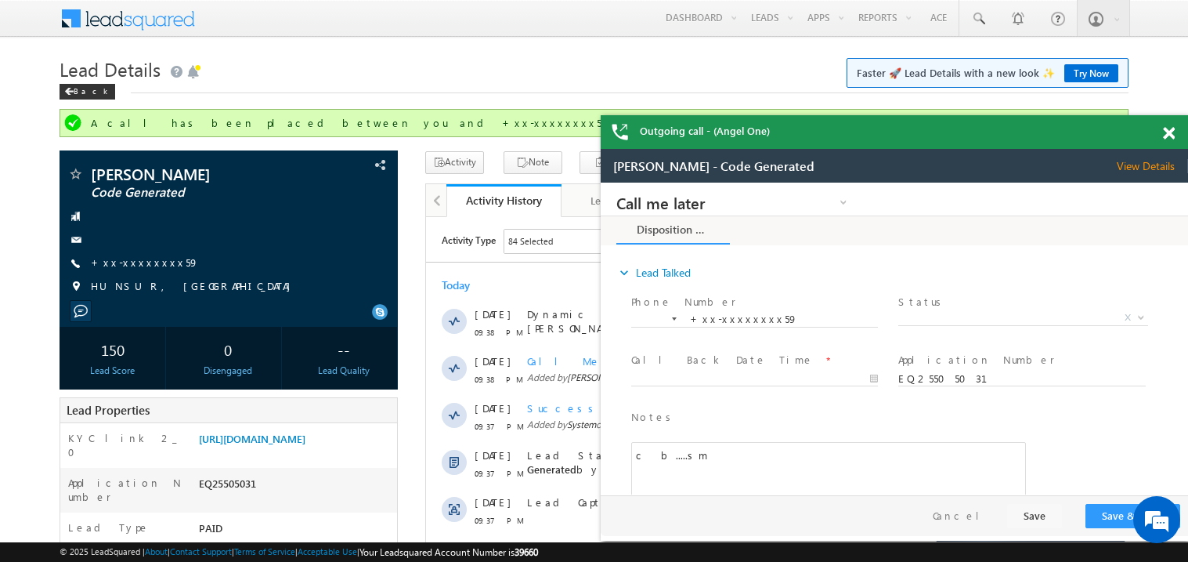
click at [1173, 131] on span at bounding box center [1169, 133] width 12 height 13
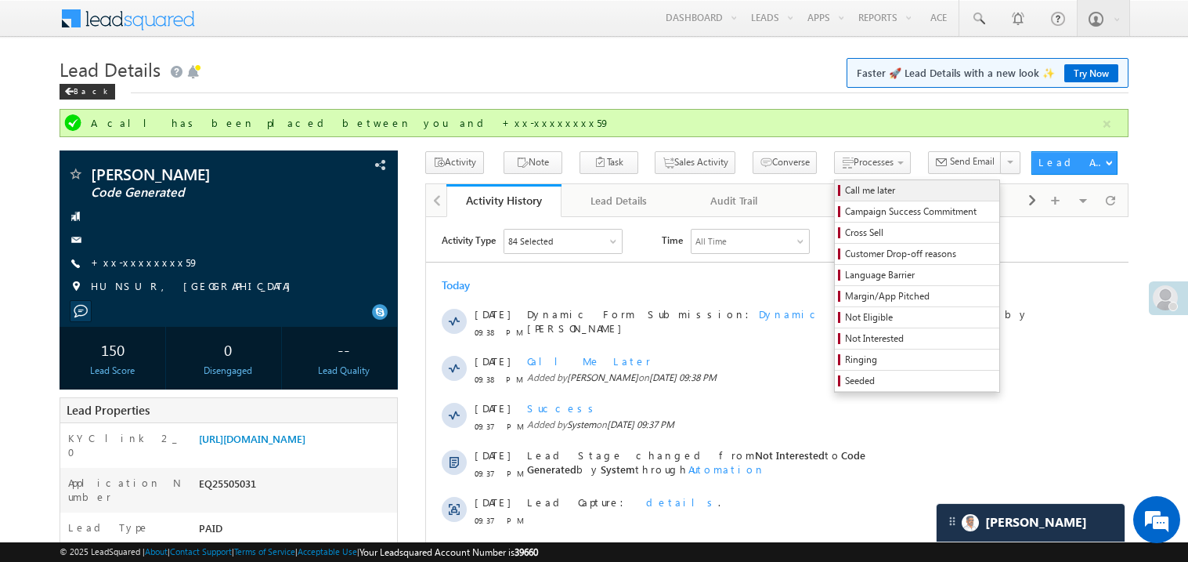
click at [845, 190] on span "Call me later" at bounding box center [919, 190] width 149 height 14
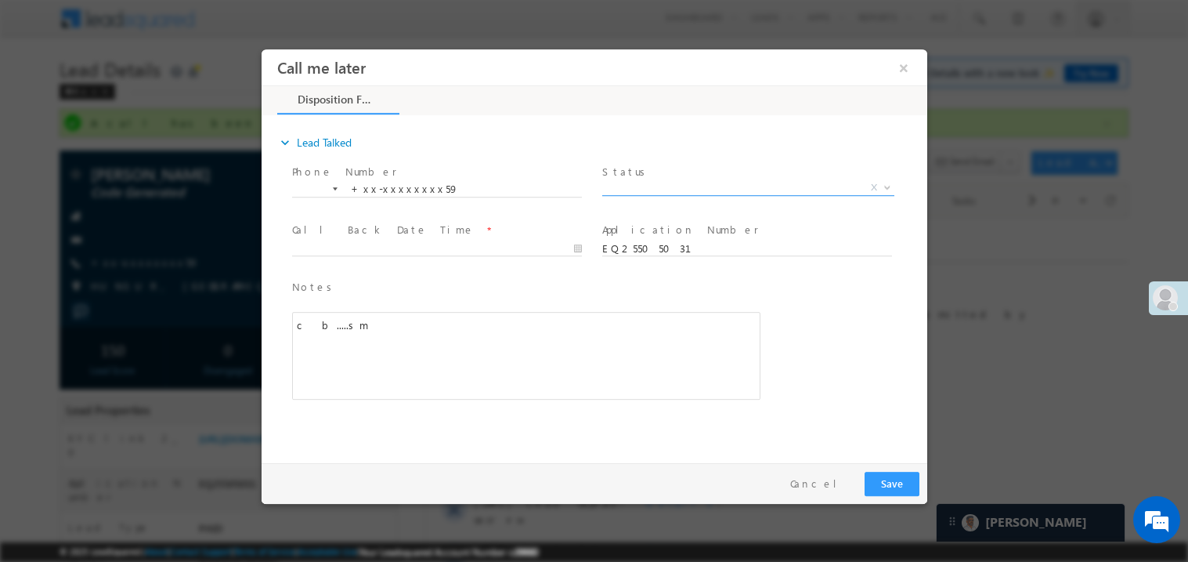
click at [640, 189] on span "X" at bounding box center [748, 187] width 292 height 16
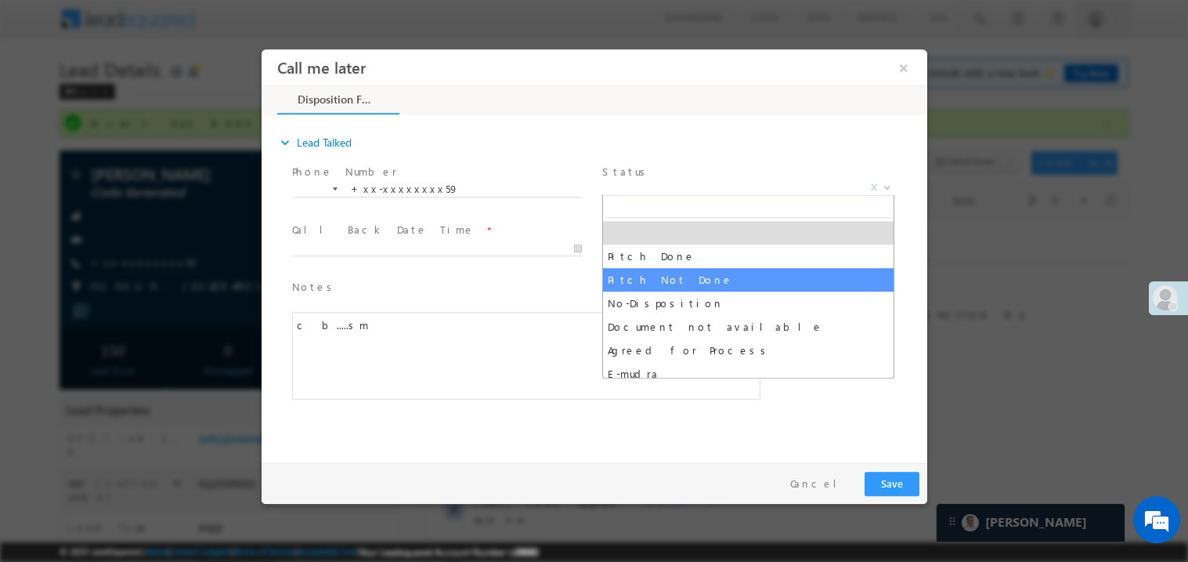
select select "Pitch Not Done"
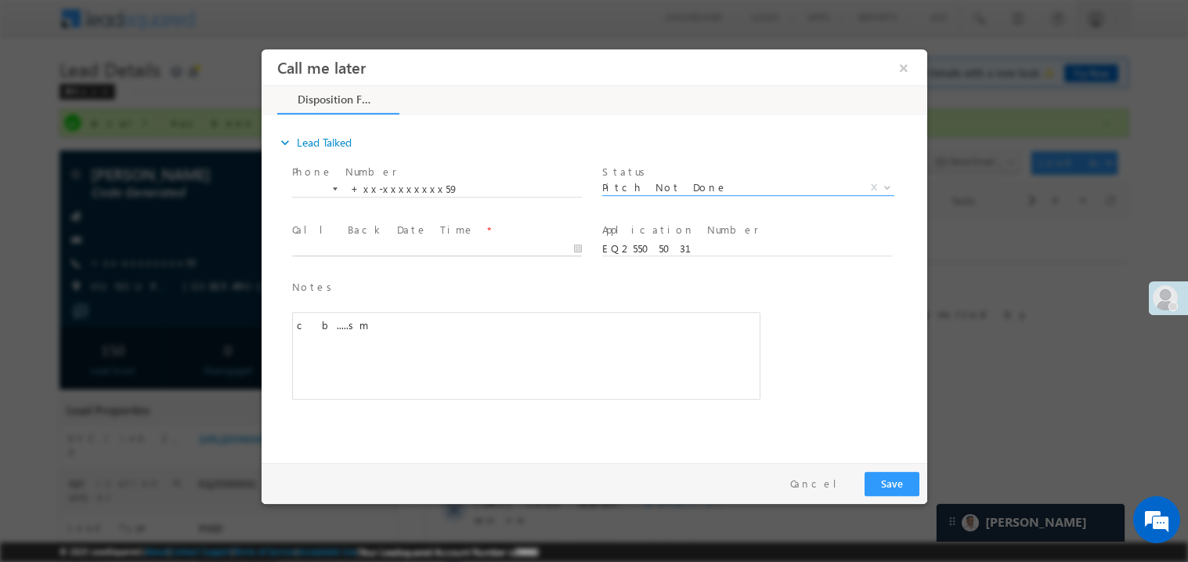
click at [340, 244] on body "Call me later ×" at bounding box center [594, 252] width 666 height 407
type input "08/19/25 10:05 PM"
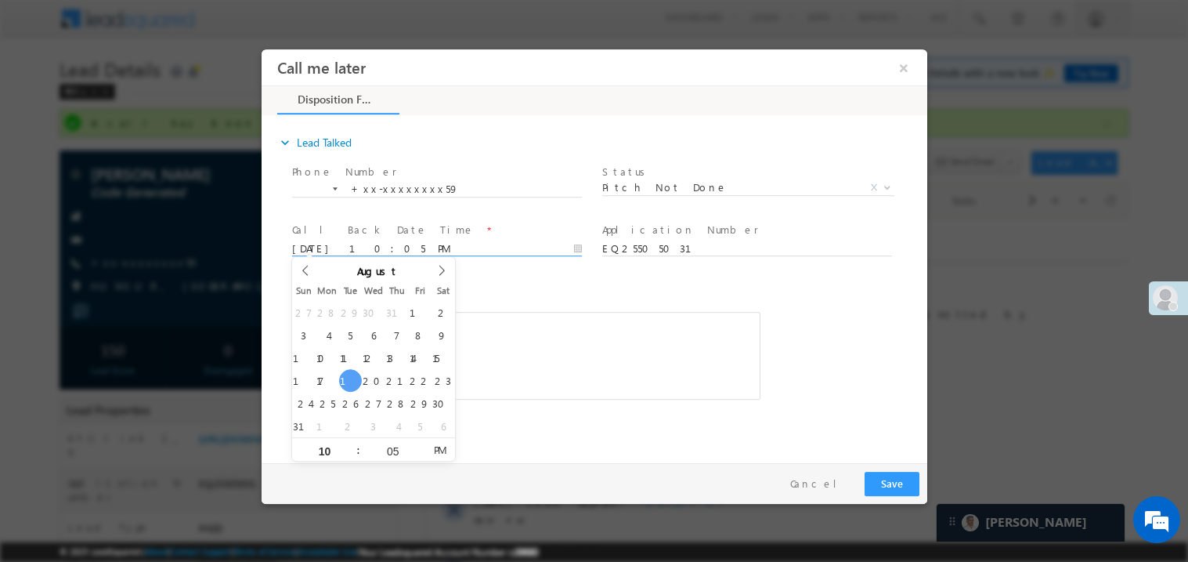
click at [512, 353] on div "c b.....sm" at bounding box center [525, 355] width 468 height 88
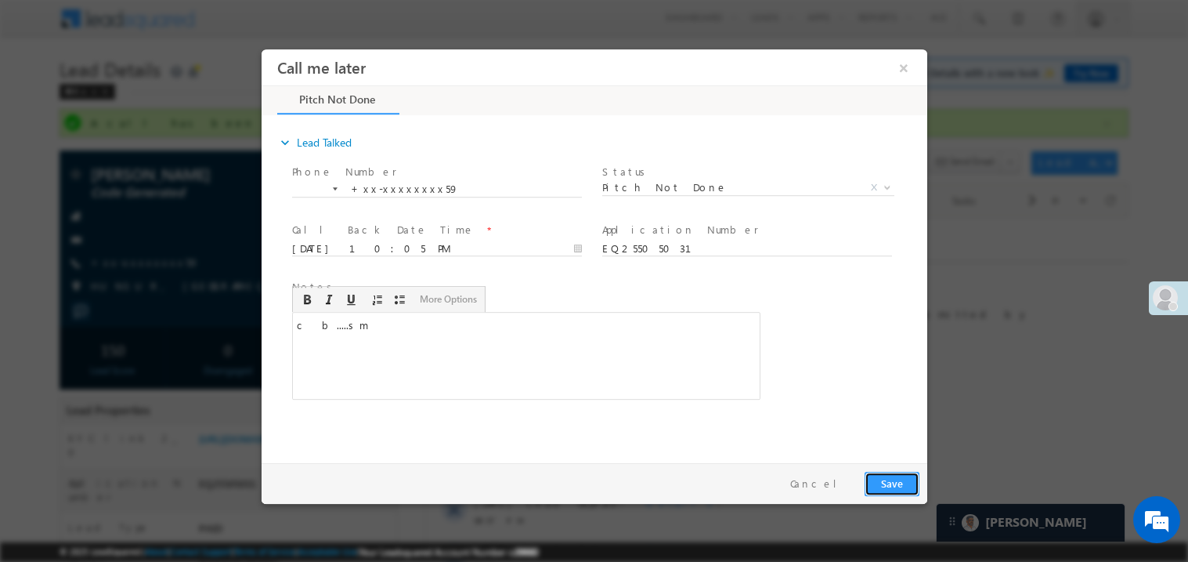
click at [881, 485] on button "Save" at bounding box center [891, 483] width 55 height 24
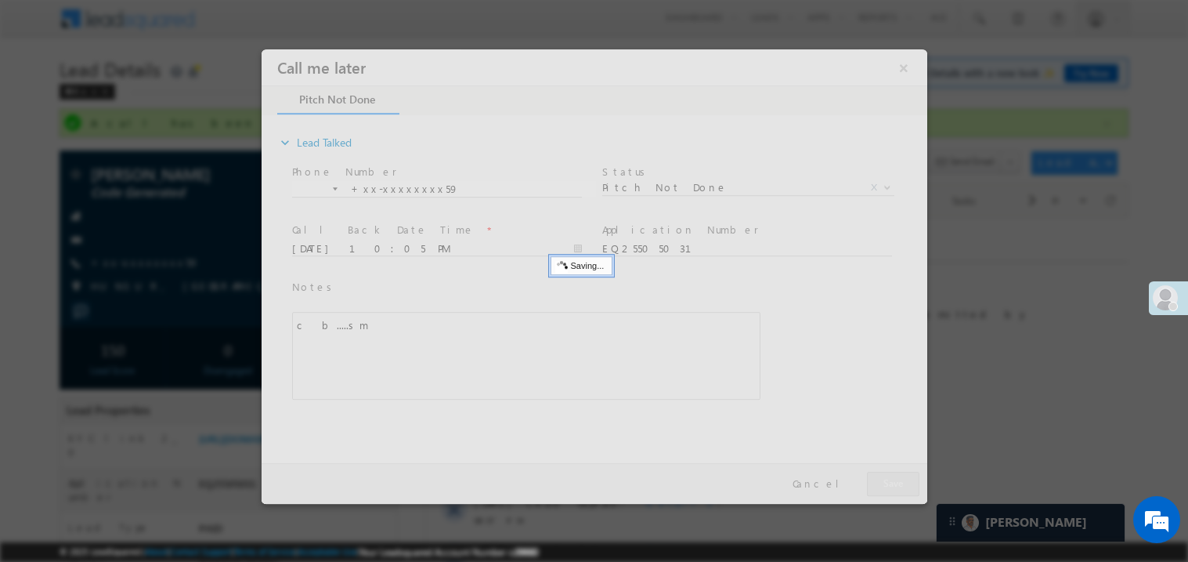
click at [881, 485] on div at bounding box center [594, 276] width 666 height 454
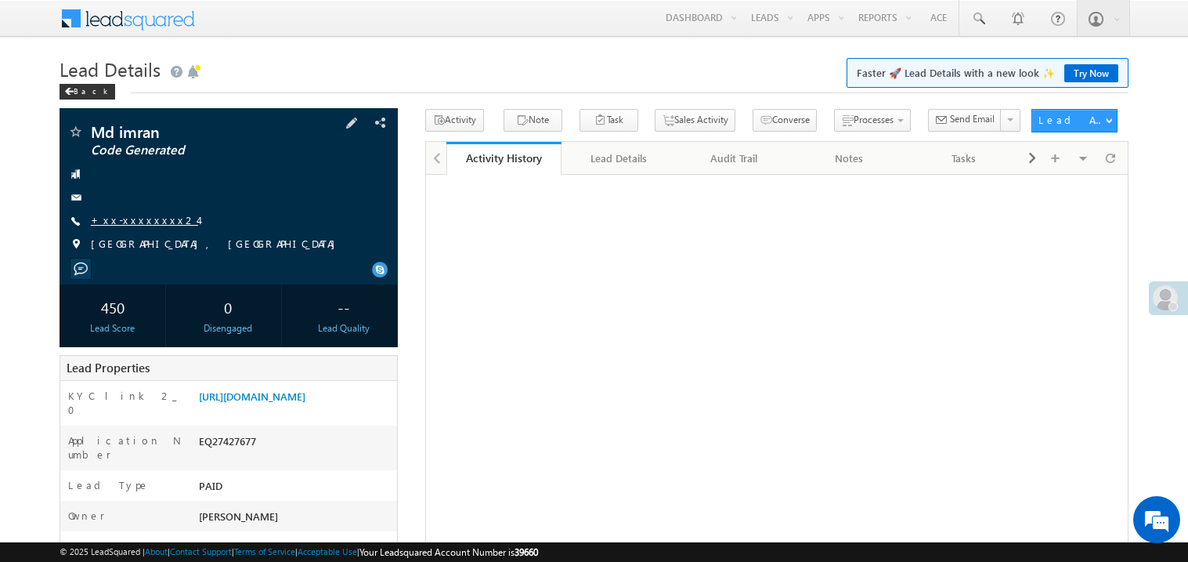
click at [143, 222] on link "+xx-xxxxxxxx24" at bounding box center [144, 219] width 107 height 13
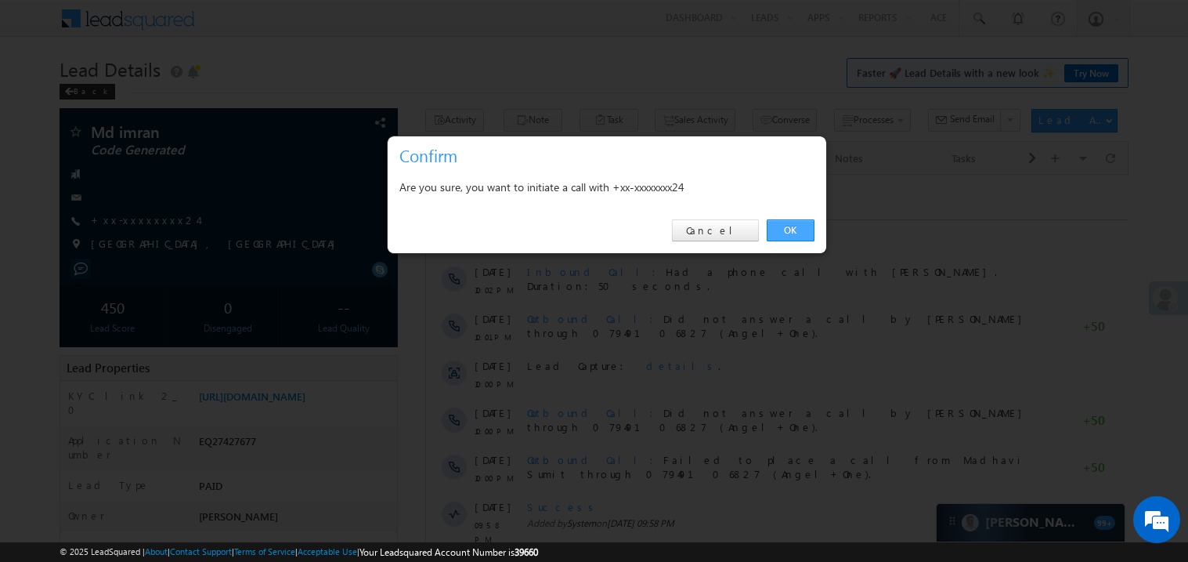
click at [785, 230] on link "OK" at bounding box center [791, 230] width 48 height 22
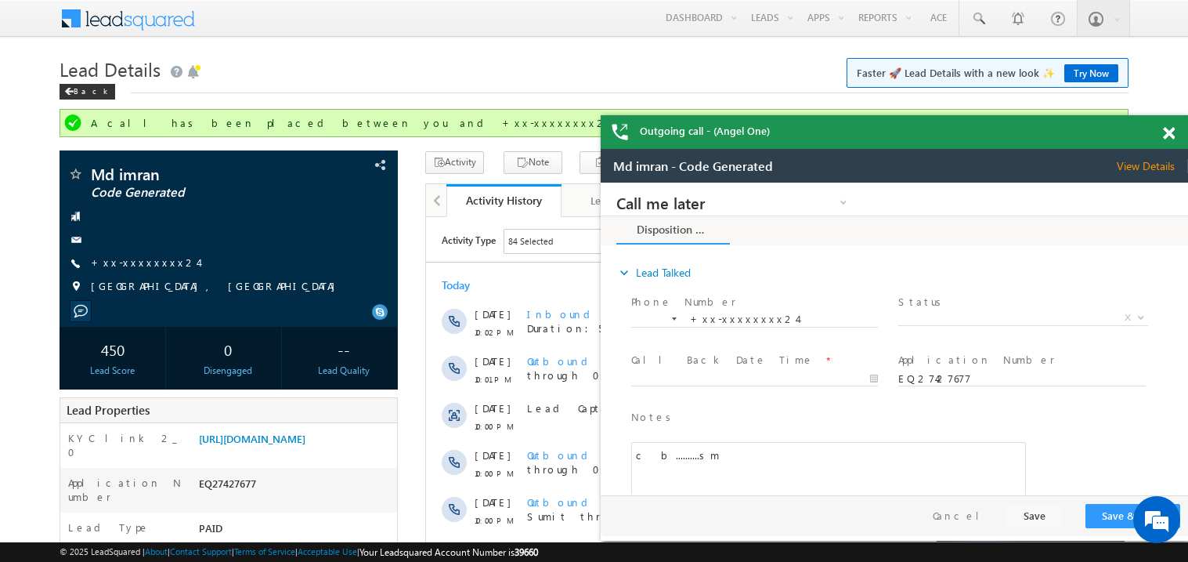
click at [1174, 134] on span at bounding box center [1169, 133] width 12 height 13
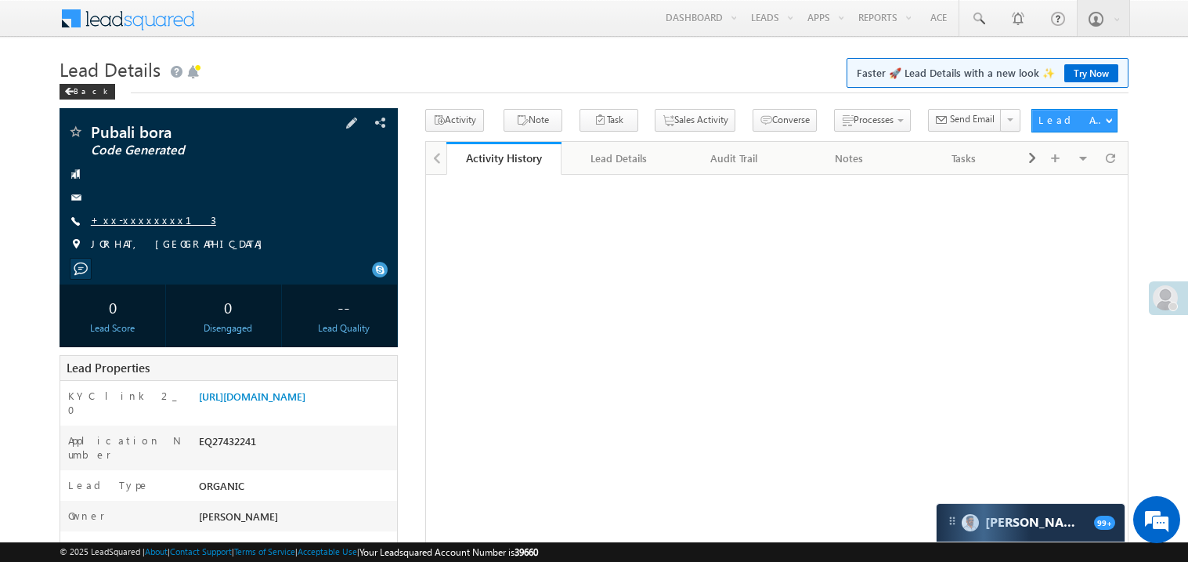
click at [137, 222] on link "+xx-xxxxxxxx13" at bounding box center [153, 219] width 125 height 13
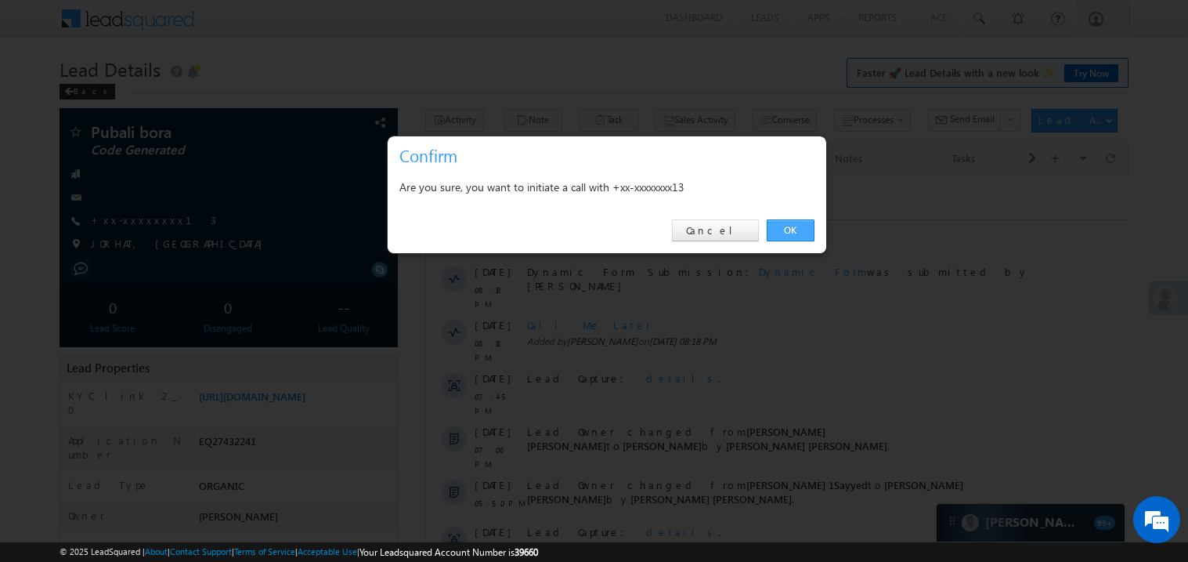
click at [797, 229] on link "OK" at bounding box center [791, 230] width 48 height 22
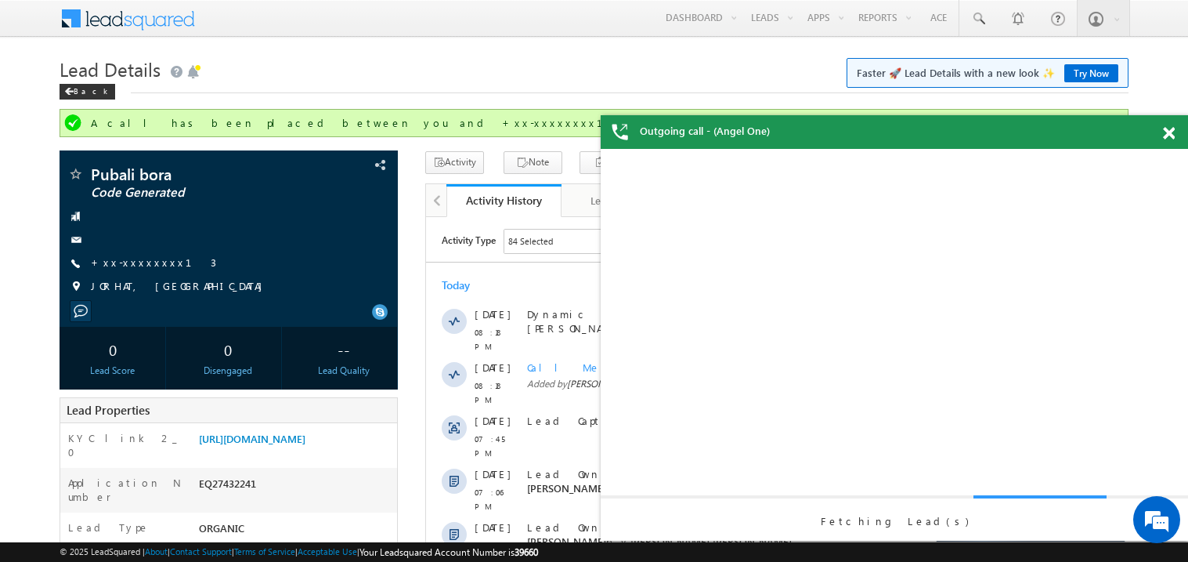
click at [1168, 132] on span at bounding box center [1169, 133] width 12 height 13
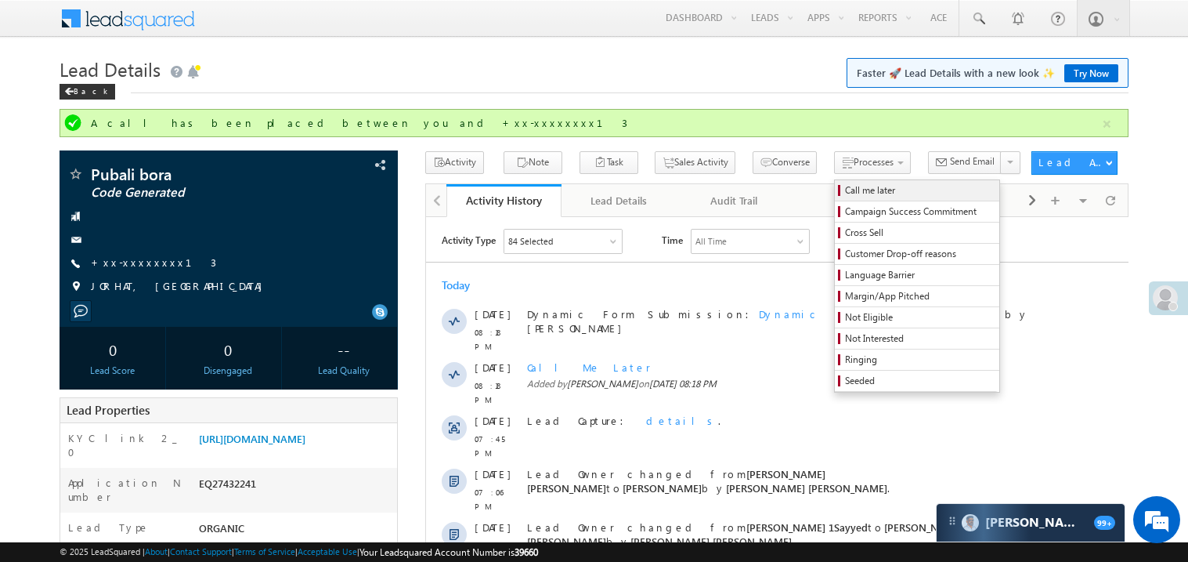
click at [845, 187] on span "Call me later" at bounding box center [919, 190] width 149 height 14
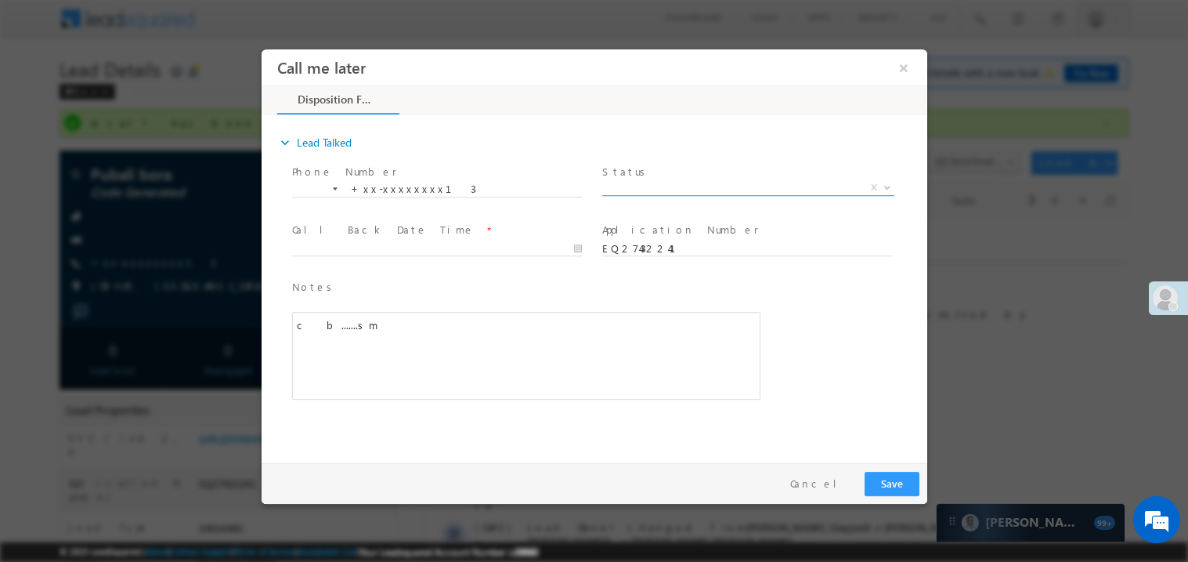
click at [656, 188] on span "X" at bounding box center [748, 187] width 292 height 16
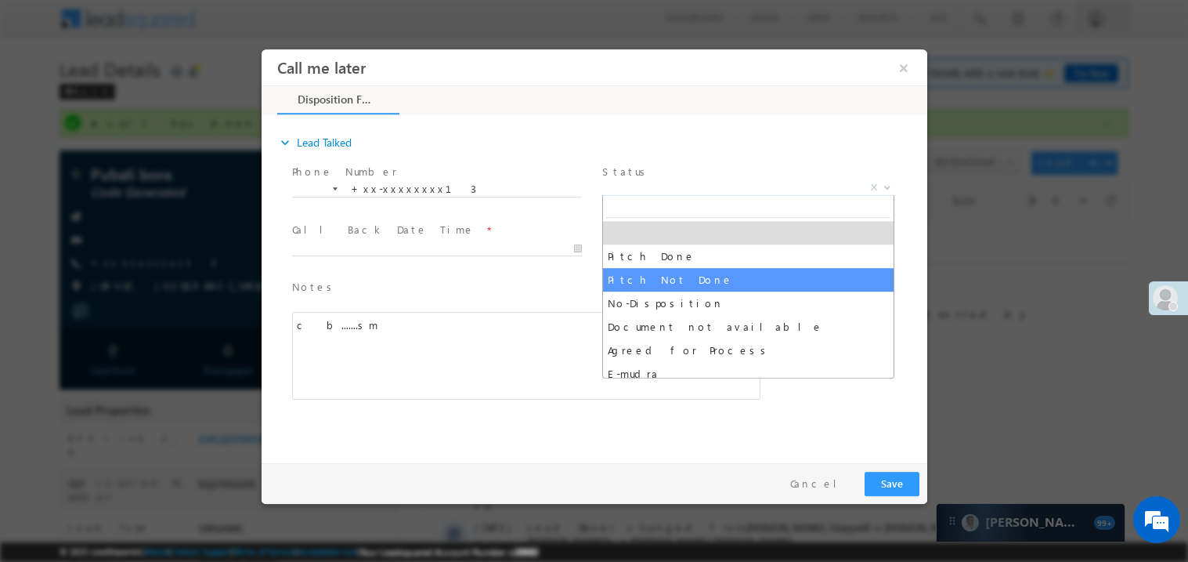
select select "Pitch Not Done"
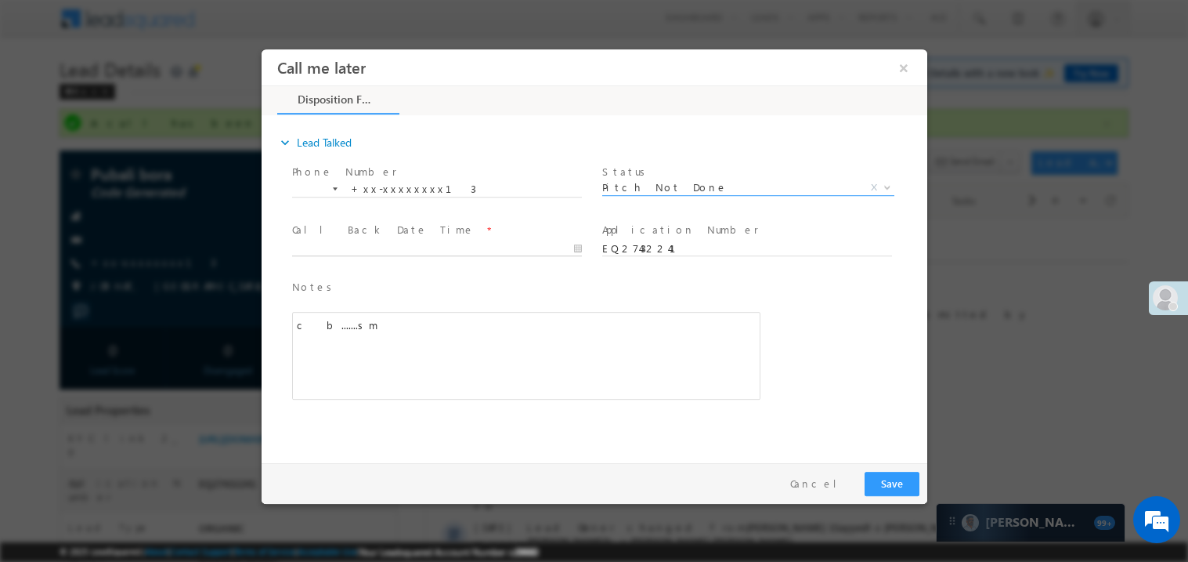
click at [351, 250] on body "Call me later ×" at bounding box center [594, 252] width 666 height 407
type input "08/19/25 10:07 PM"
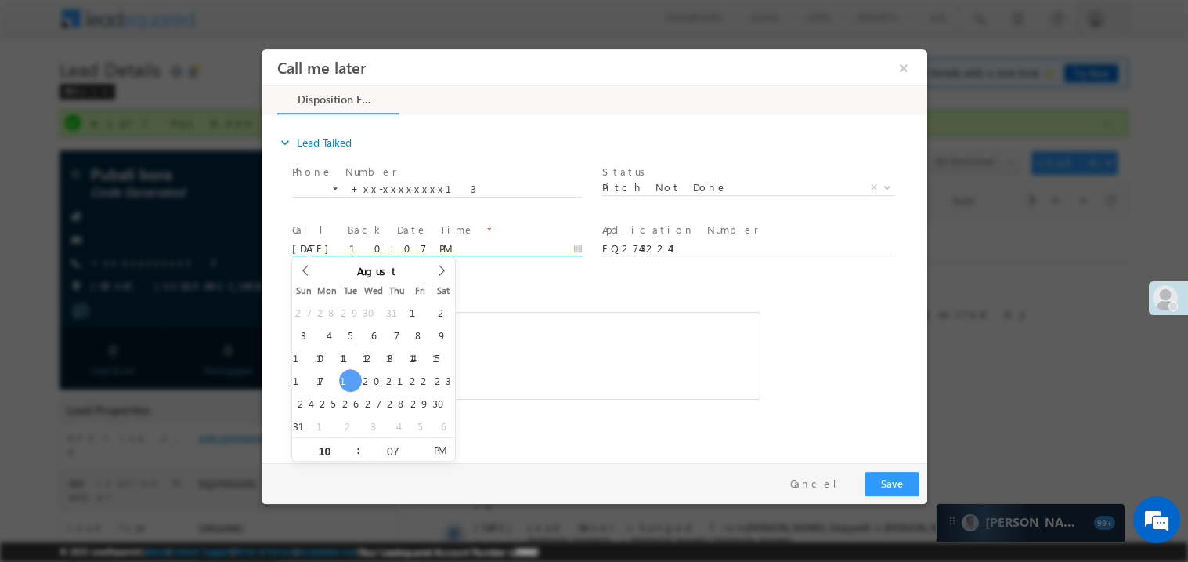
click at [546, 367] on div "c b.......sm" at bounding box center [525, 355] width 468 height 88
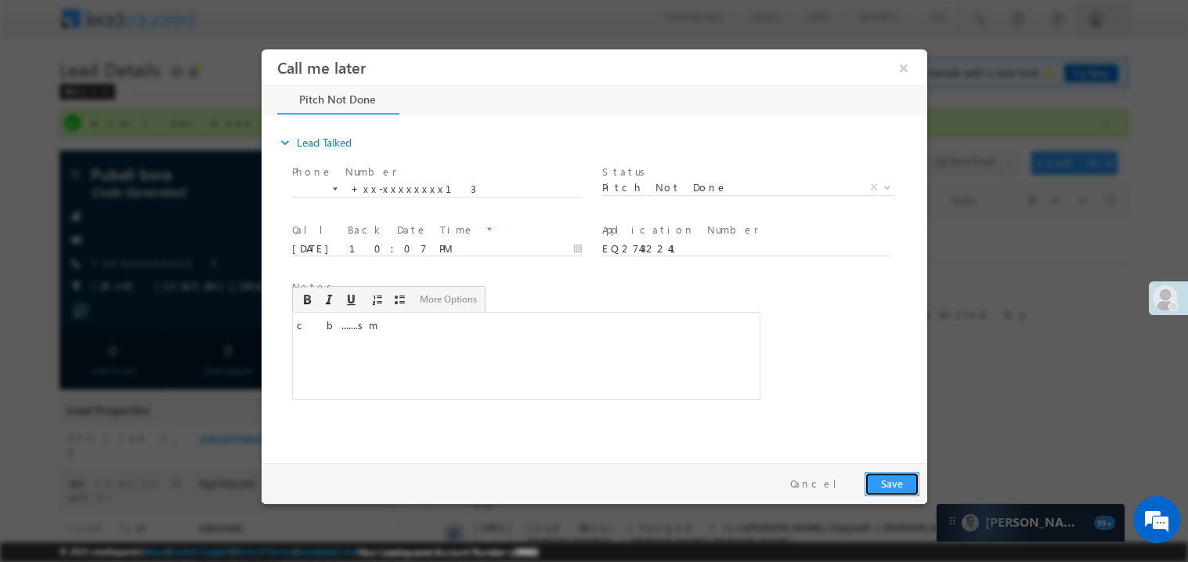
click at [913, 474] on button "Save" at bounding box center [891, 483] width 55 height 24
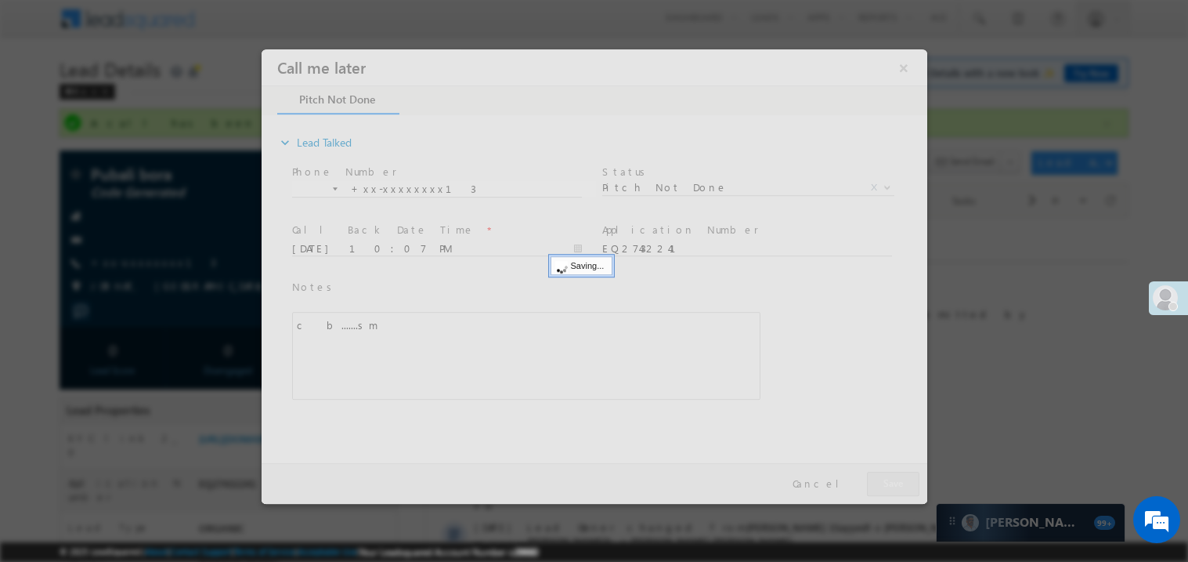
click at [913, 474] on div at bounding box center [594, 276] width 666 height 454
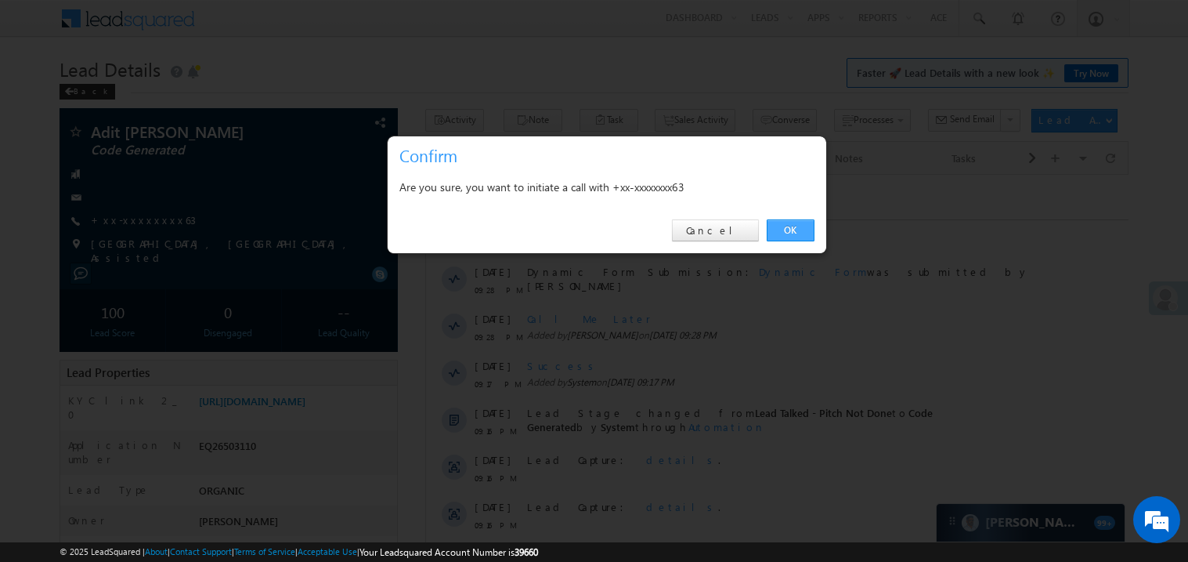
click at [786, 229] on link "OK" at bounding box center [791, 230] width 48 height 22
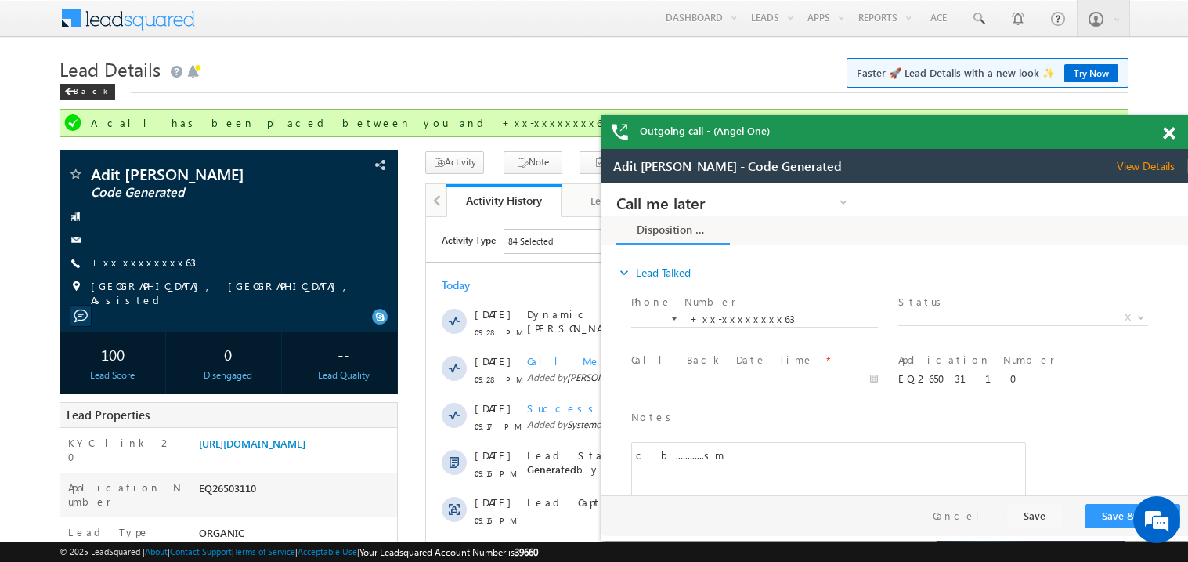
click at [1168, 131] on span at bounding box center [1169, 133] width 12 height 13
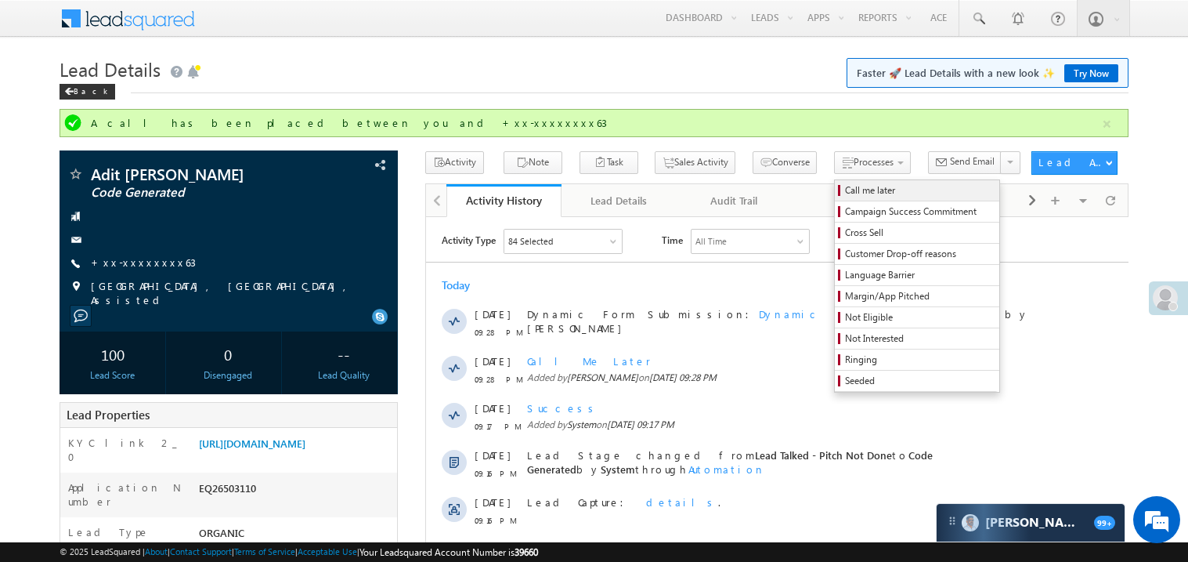
click at [845, 189] on span "Call me later" at bounding box center [919, 190] width 149 height 14
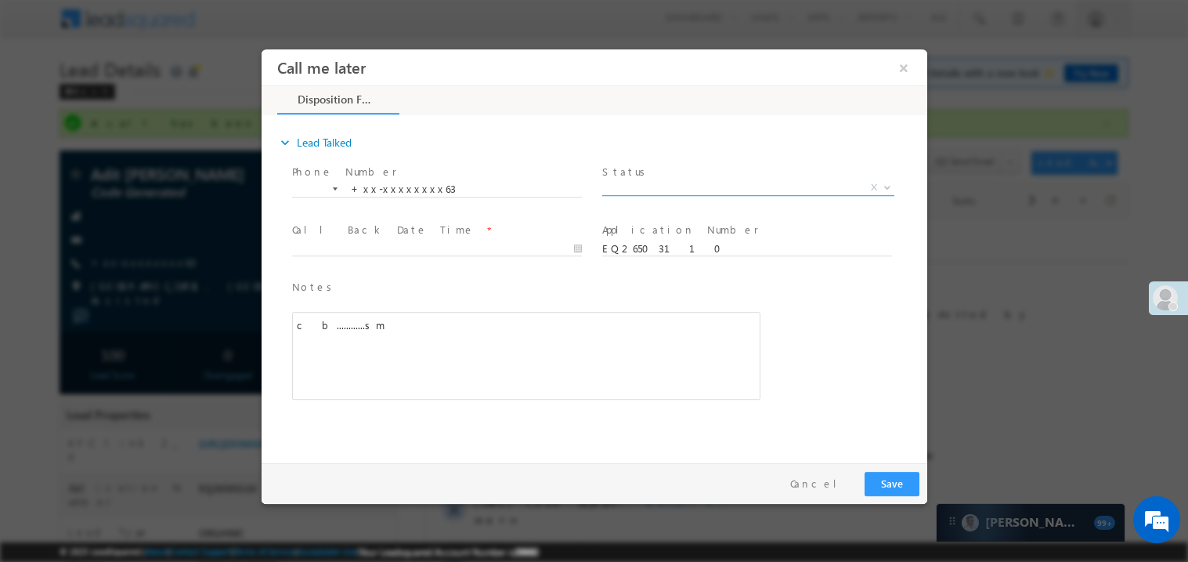
click at [682, 186] on span "X" at bounding box center [748, 187] width 292 height 16
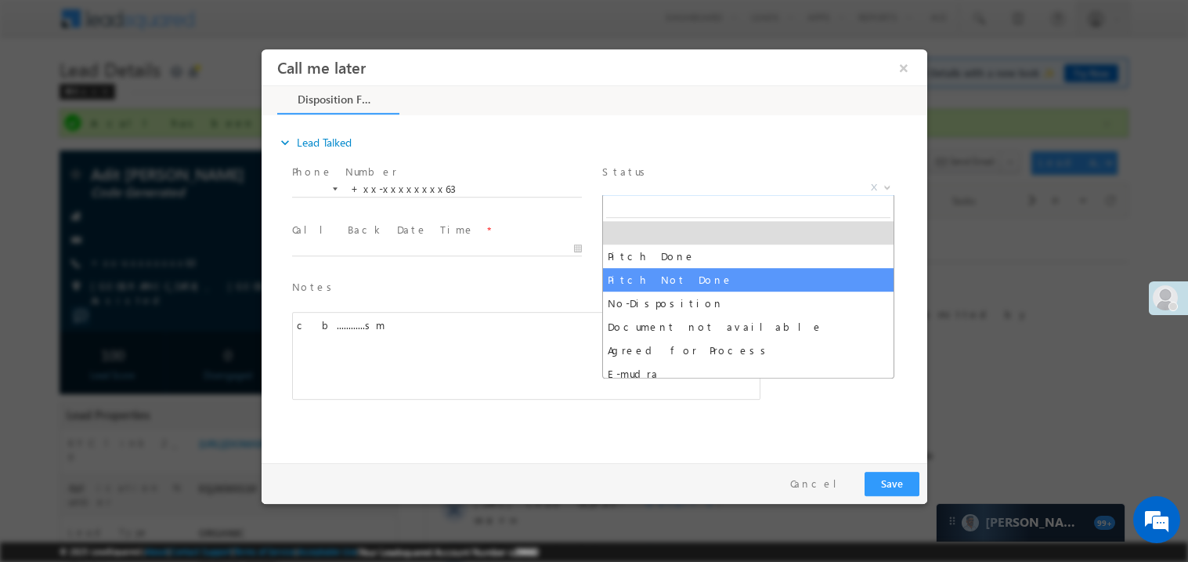
select select "Pitch Not Done"
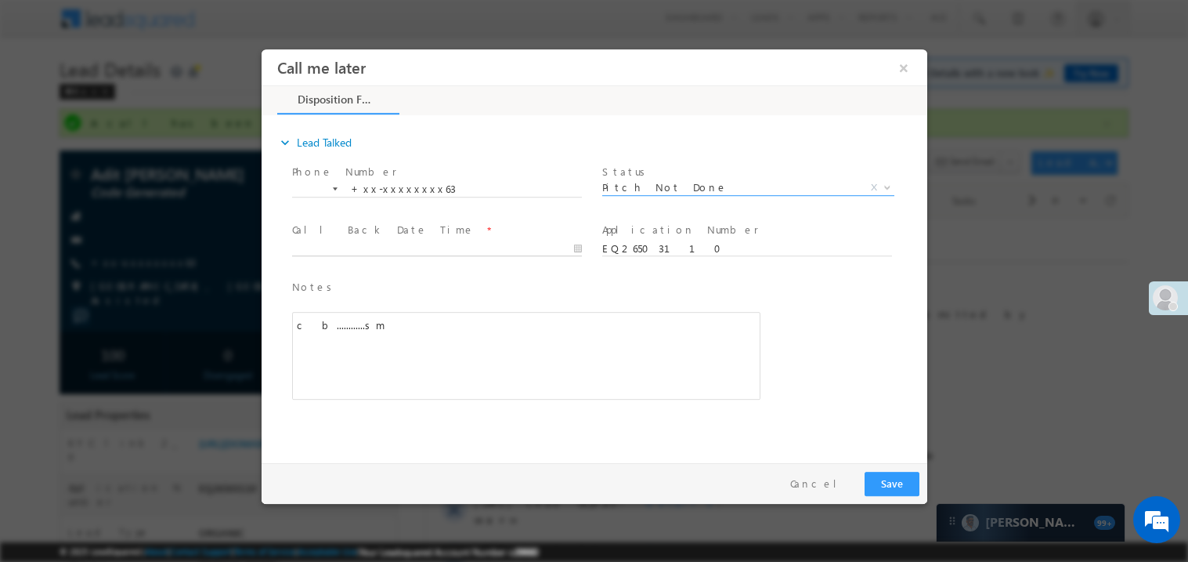
click at [357, 242] on body "Call me later ×" at bounding box center [594, 252] width 666 height 407
type input "08/19/25 10:13 PM"
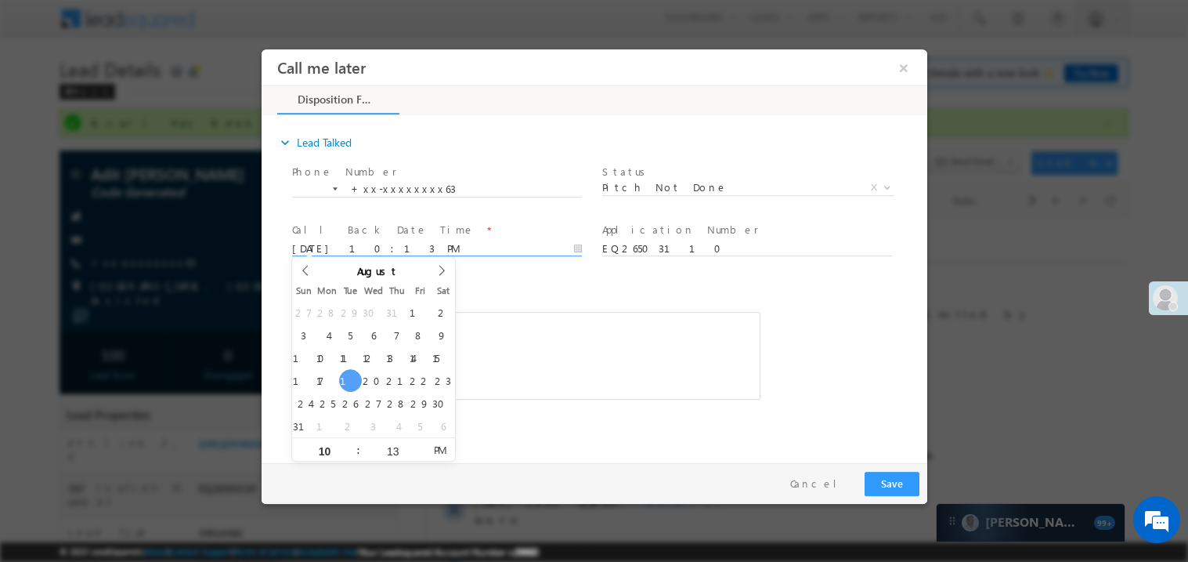
click at [523, 360] on div "c b............sm" at bounding box center [525, 355] width 468 height 88
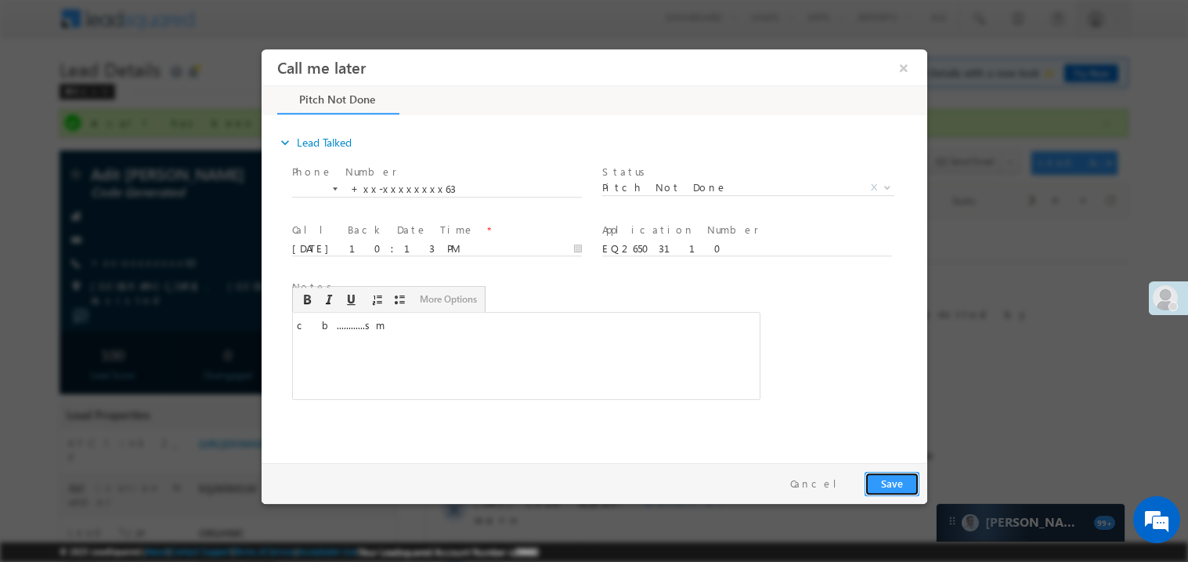
click at [889, 481] on button "Save" at bounding box center [891, 483] width 55 height 24
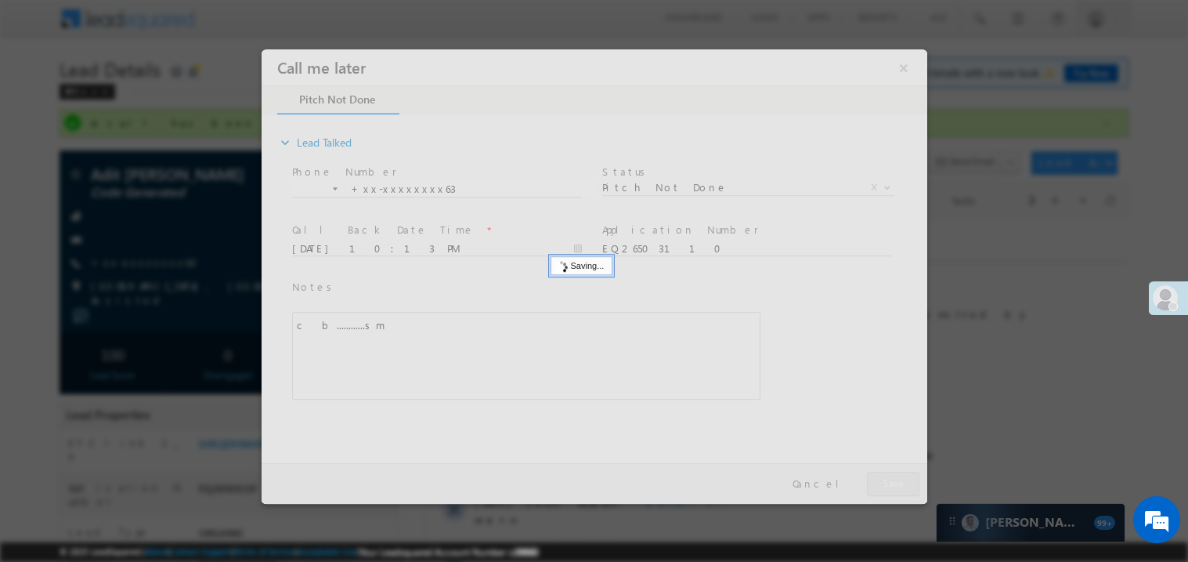
click at [889, 481] on div at bounding box center [594, 276] width 666 height 454
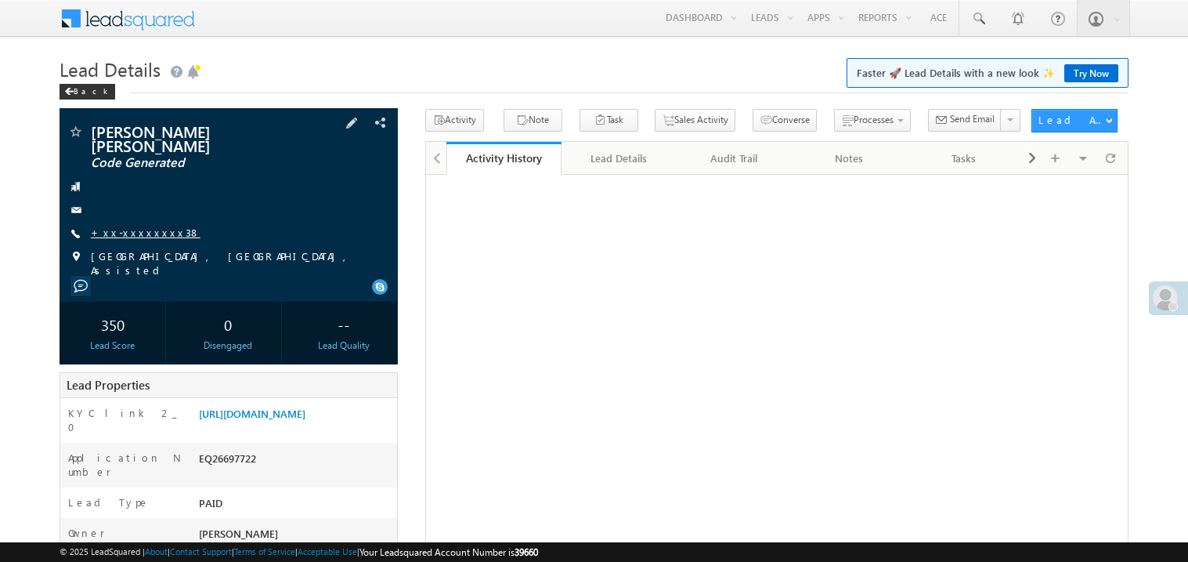
click at [156, 226] on link "+xx-xxxxxxxx38" at bounding box center [146, 232] width 110 height 13
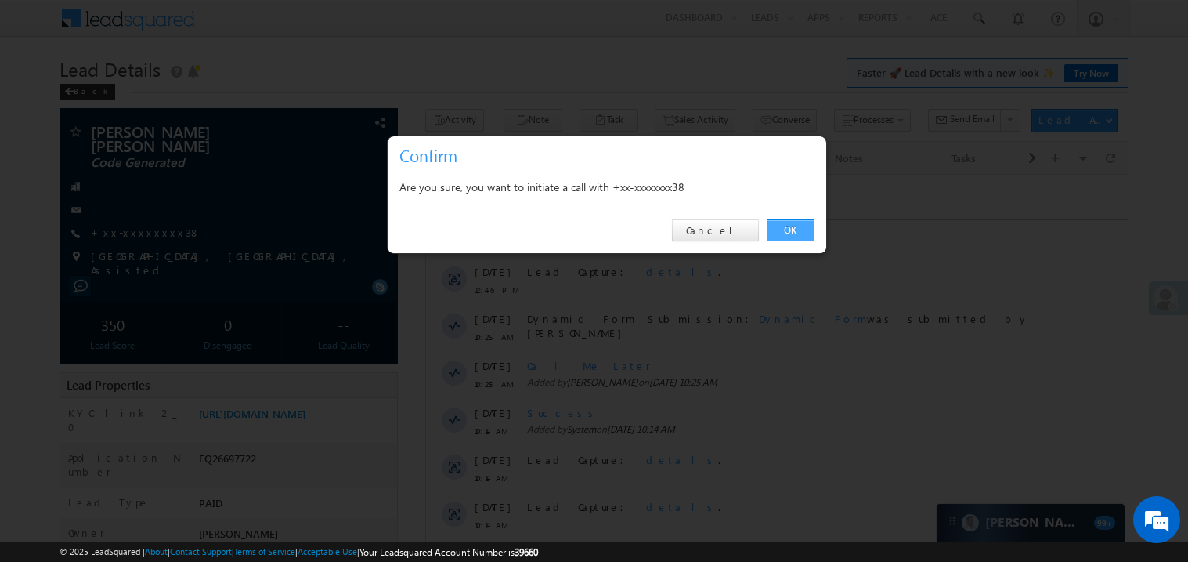
click at [803, 230] on link "OK" at bounding box center [791, 230] width 48 height 22
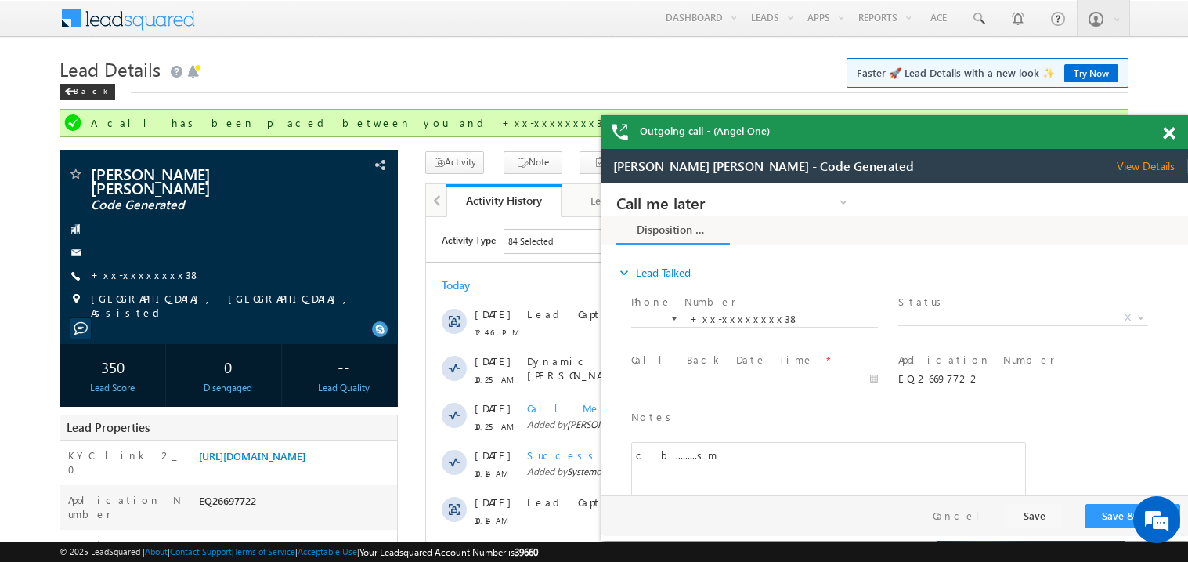
click at [1171, 134] on span at bounding box center [1169, 133] width 12 height 13
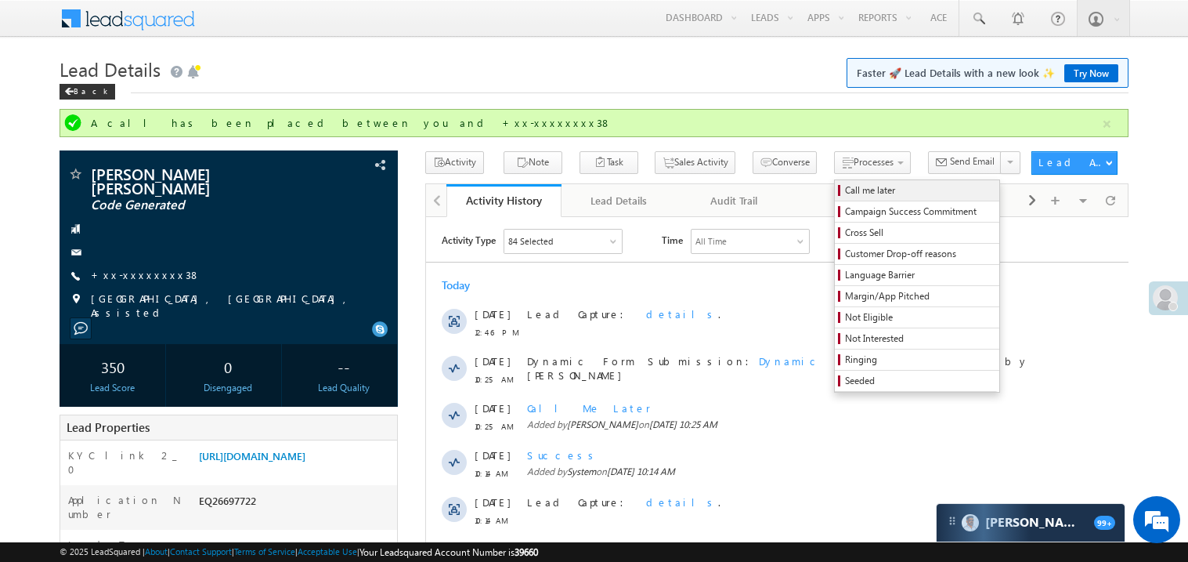
click at [845, 190] on span "Call me later" at bounding box center [919, 190] width 149 height 14
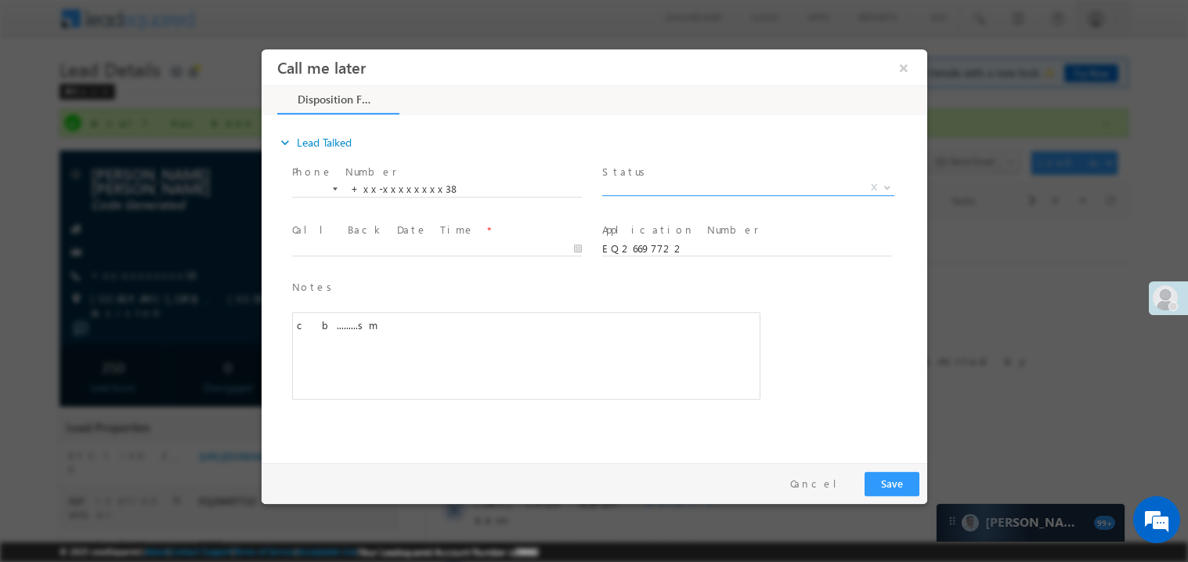
click at [643, 188] on span "X" at bounding box center [748, 187] width 292 height 16
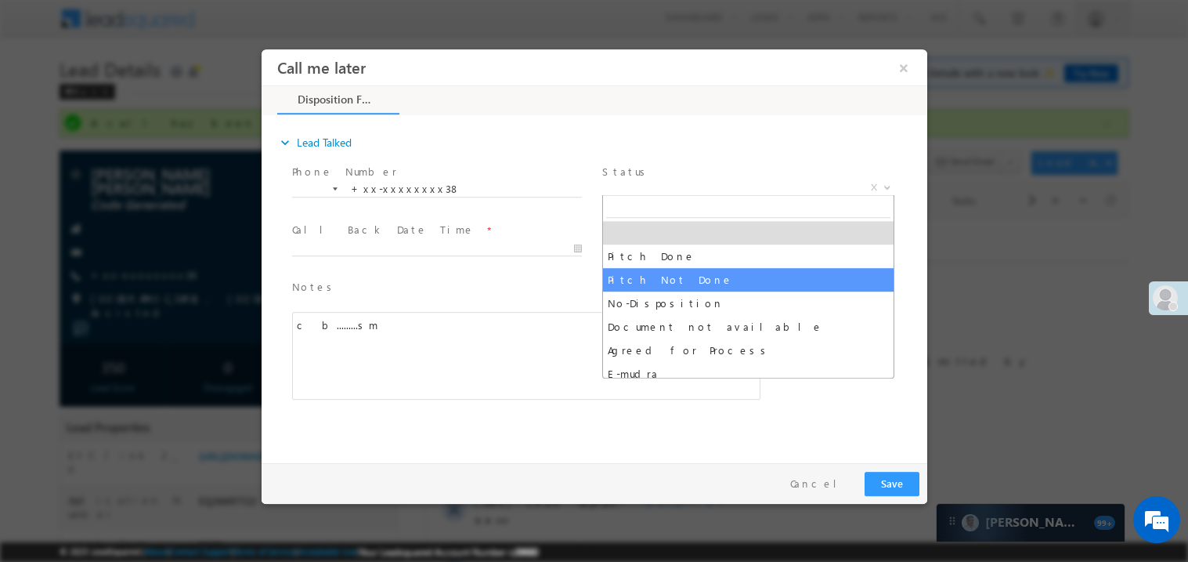
select select "Pitch Not Done"
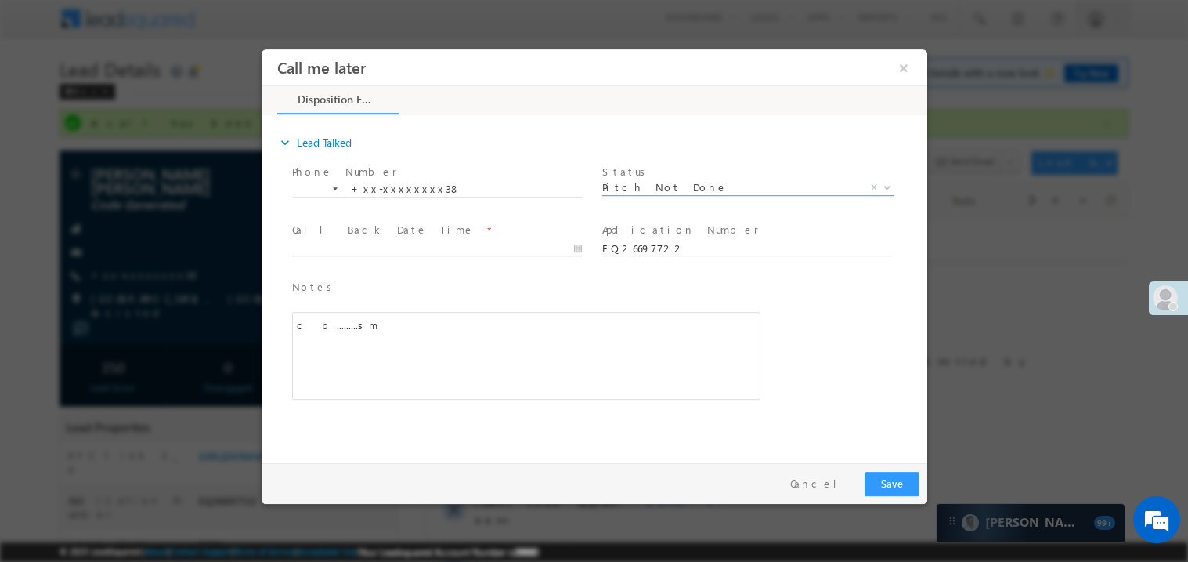
click at [338, 250] on body "Call me later ×" at bounding box center [594, 252] width 666 height 407
type input "08/19/25 10:14 PM"
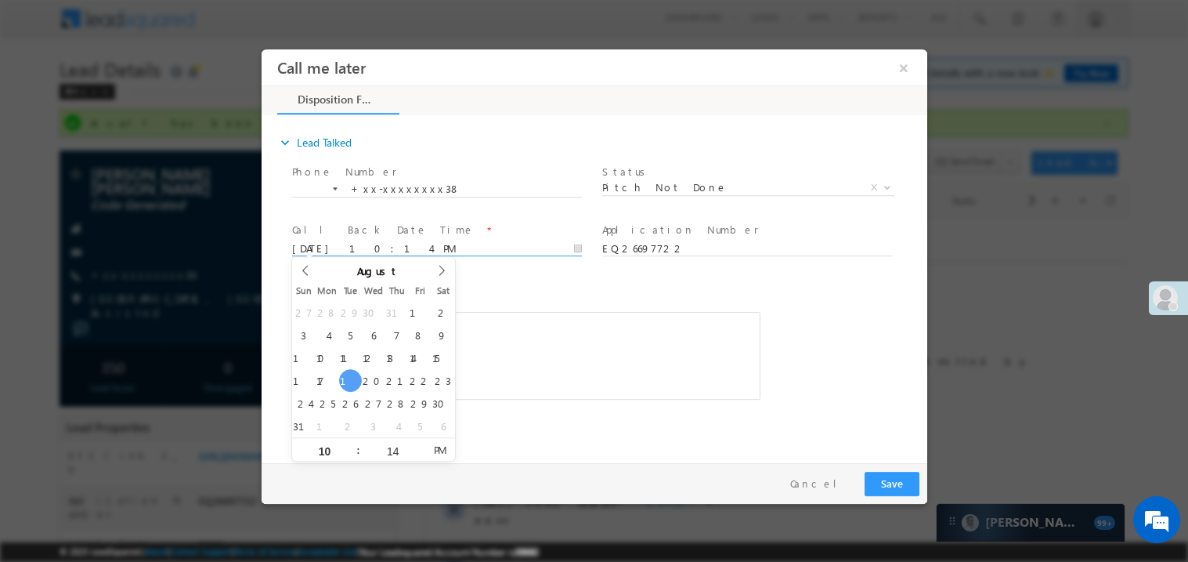
click at [519, 371] on div "c b.........sm" at bounding box center [525, 355] width 468 height 88
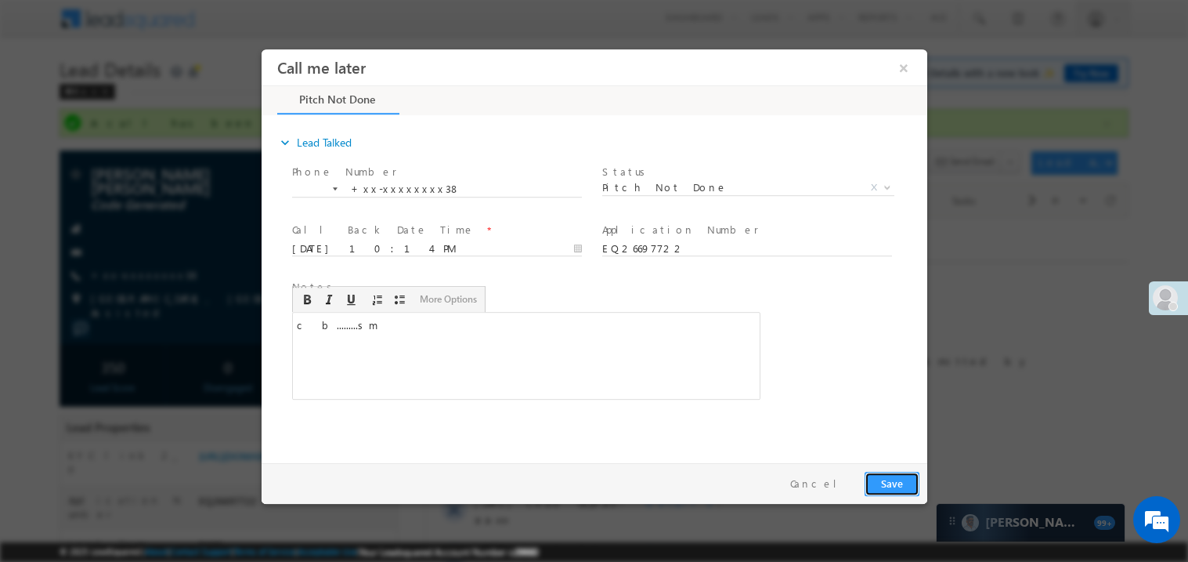
click at [887, 475] on button "Save" at bounding box center [891, 483] width 55 height 24
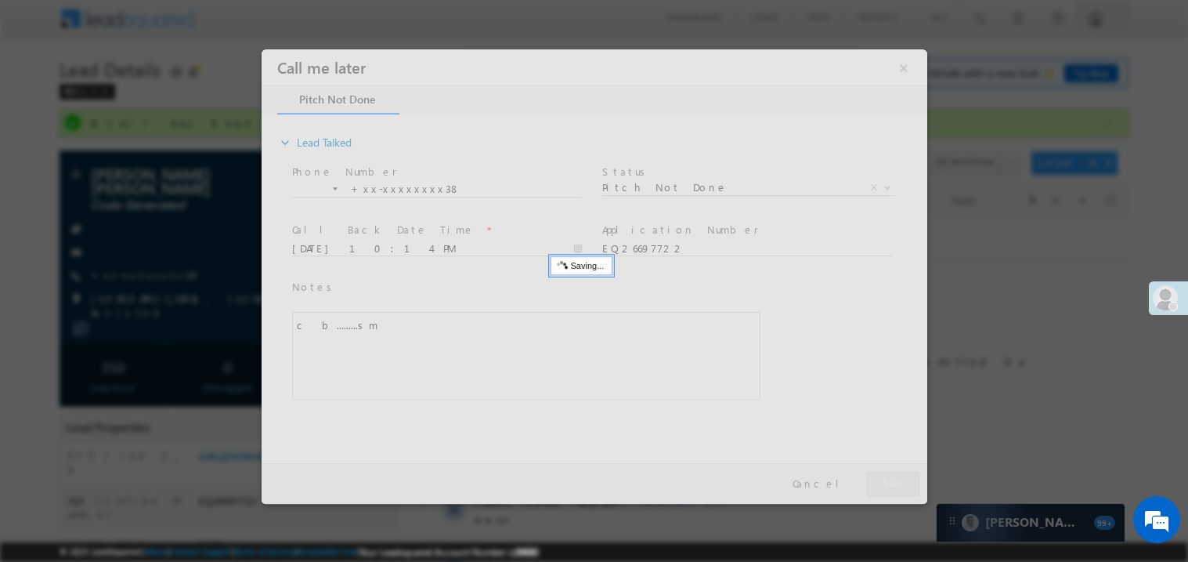
click at [887, 475] on div at bounding box center [594, 276] width 666 height 454
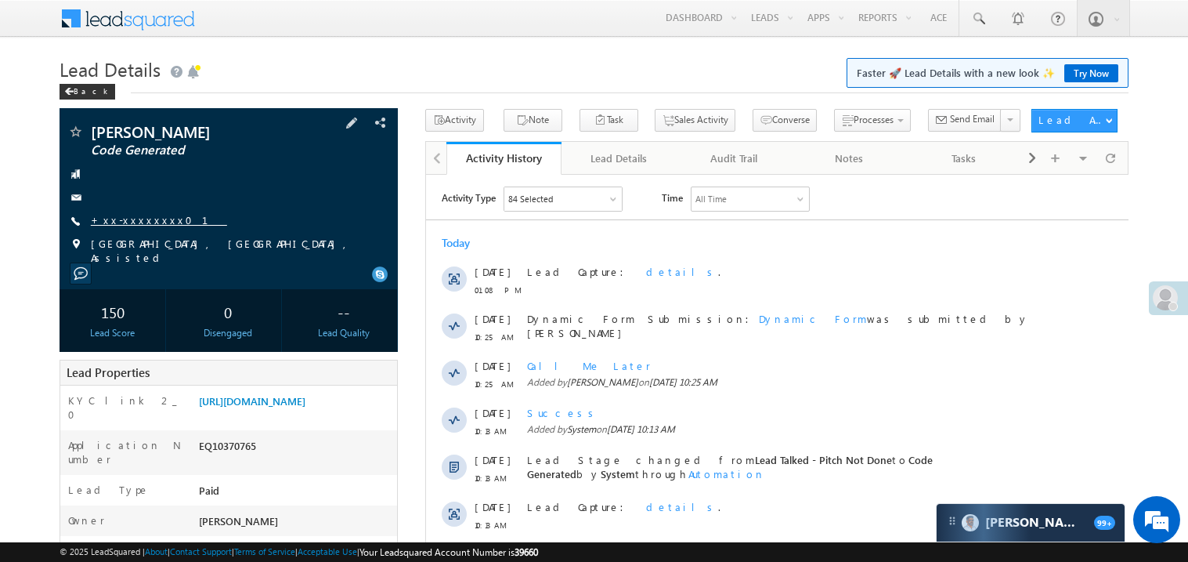
click at [142, 215] on link "+xx-xxxxxxxx01" at bounding box center [159, 219] width 136 height 13
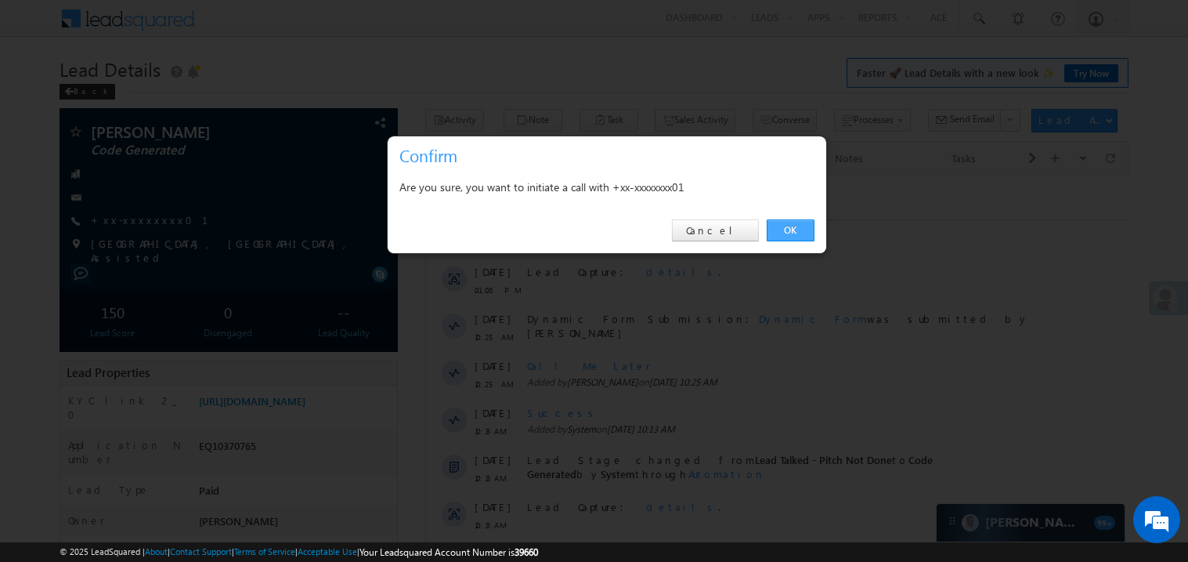
click at [792, 229] on link "OK" at bounding box center [791, 230] width 48 height 22
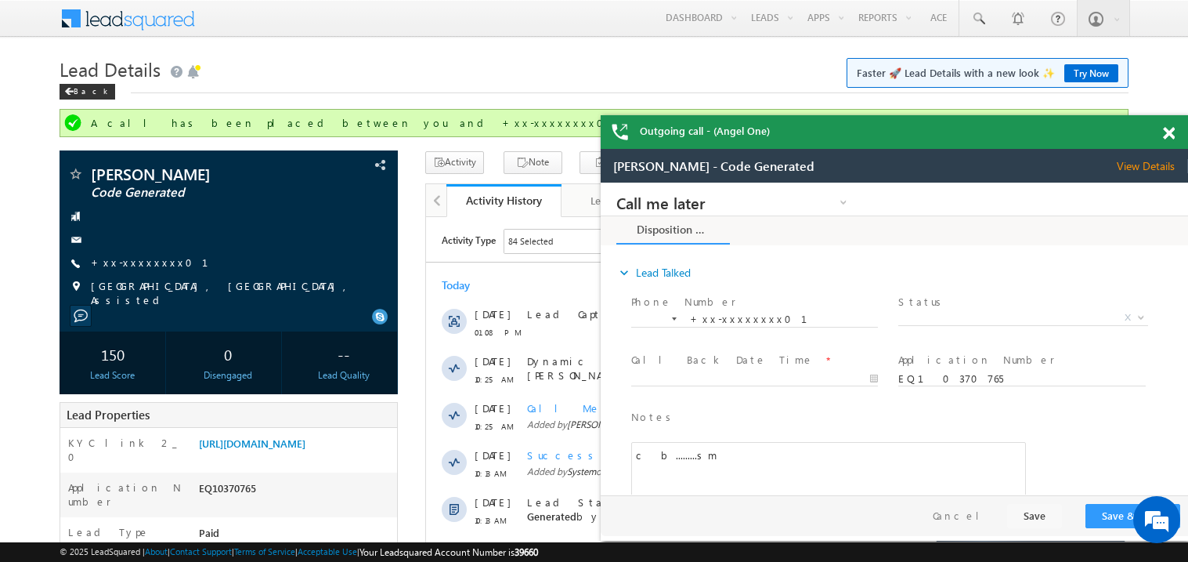
click at [1170, 139] on span at bounding box center [1169, 133] width 12 height 13
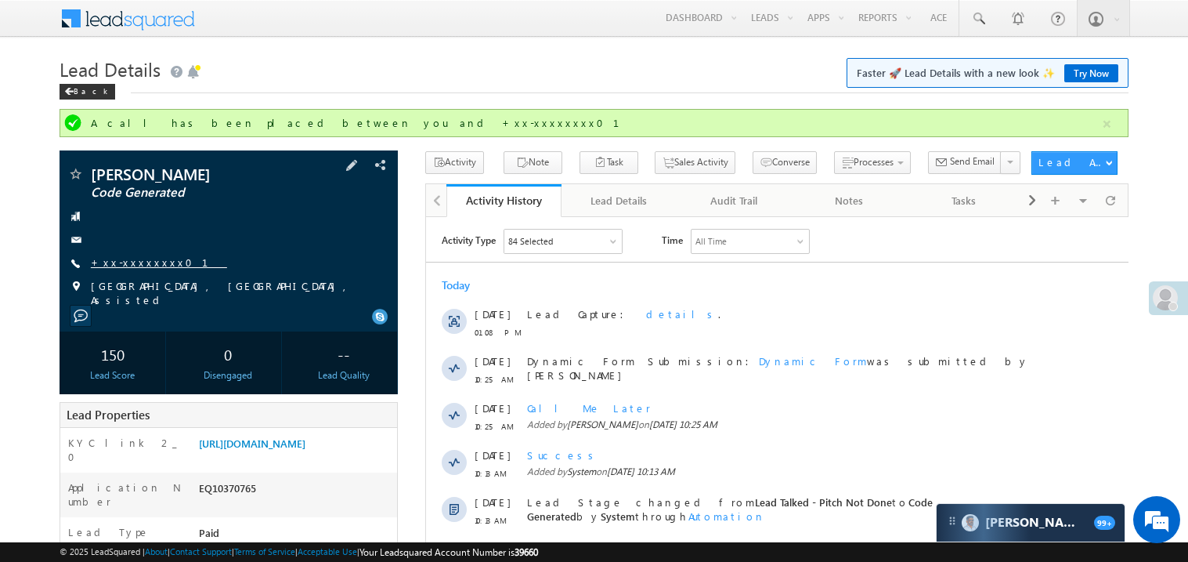
click at [140, 266] on link "+xx-xxxxxxxx01" at bounding box center [159, 261] width 136 height 13
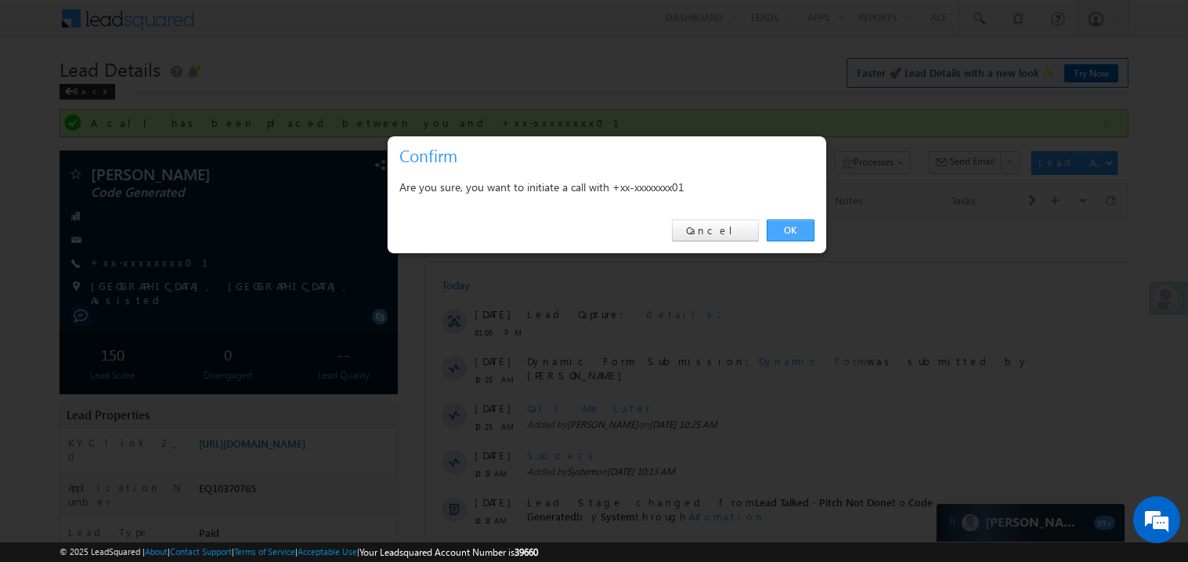
click at [797, 226] on link "OK" at bounding box center [791, 230] width 48 height 22
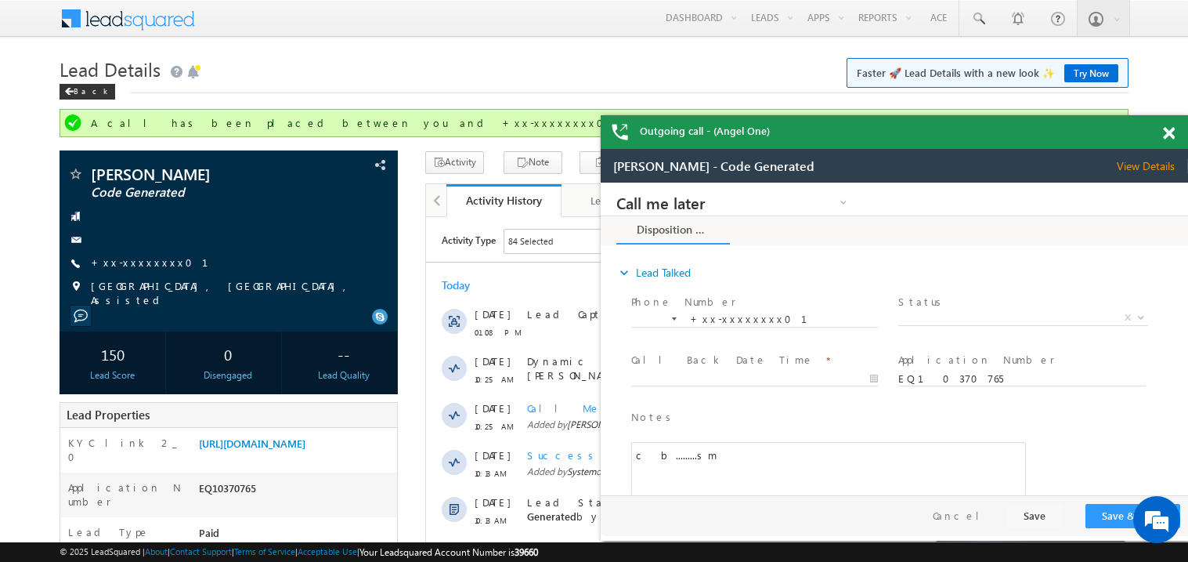
click at [1171, 138] on span at bounding box center [1169, 133] width 12 height 13
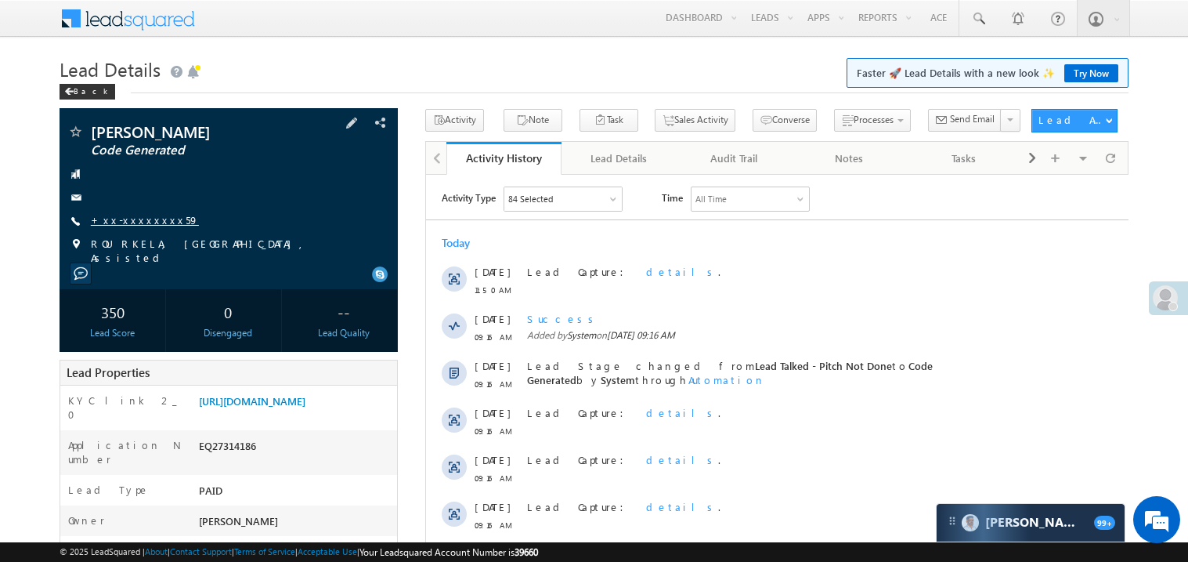
click at [145, 225] on link "+xx-xxxxxxxx59" at bounding box center [145, 219] width 108 height 13
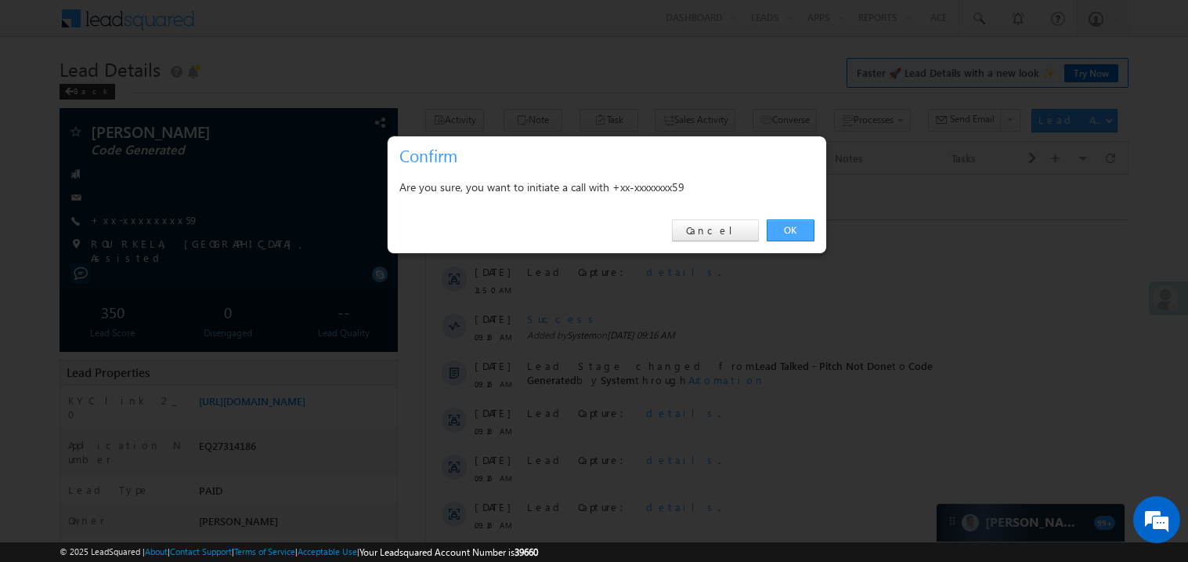
click at [803, 223] on link "OK" at bounding box center [791, 230] width 48 height 22
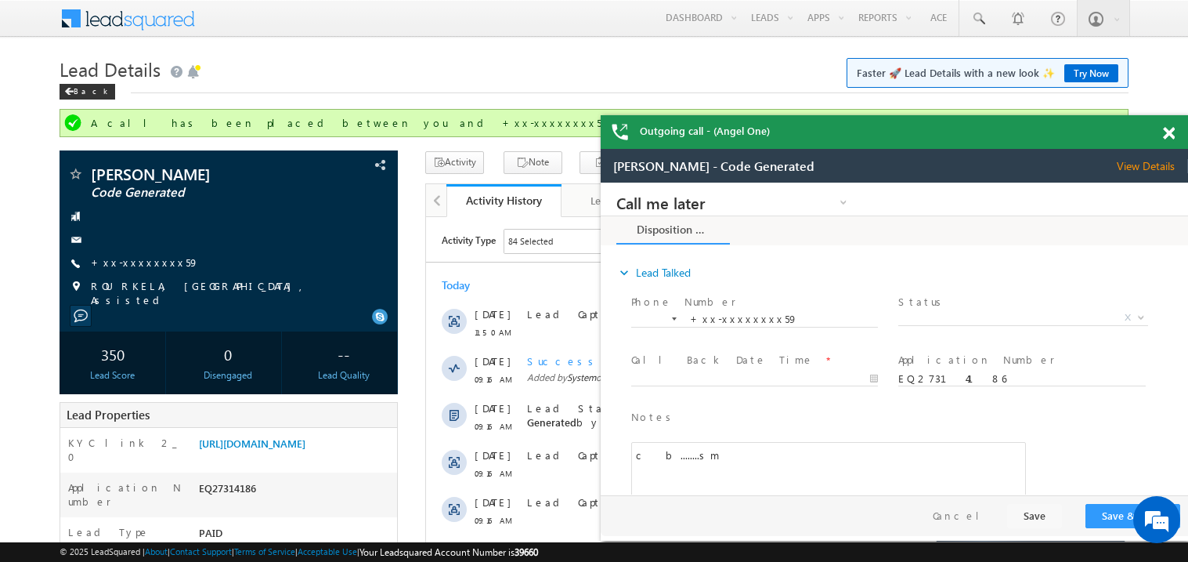
click at [1170, 132] on span at bounding box center [1169, 133] width 12 height 13
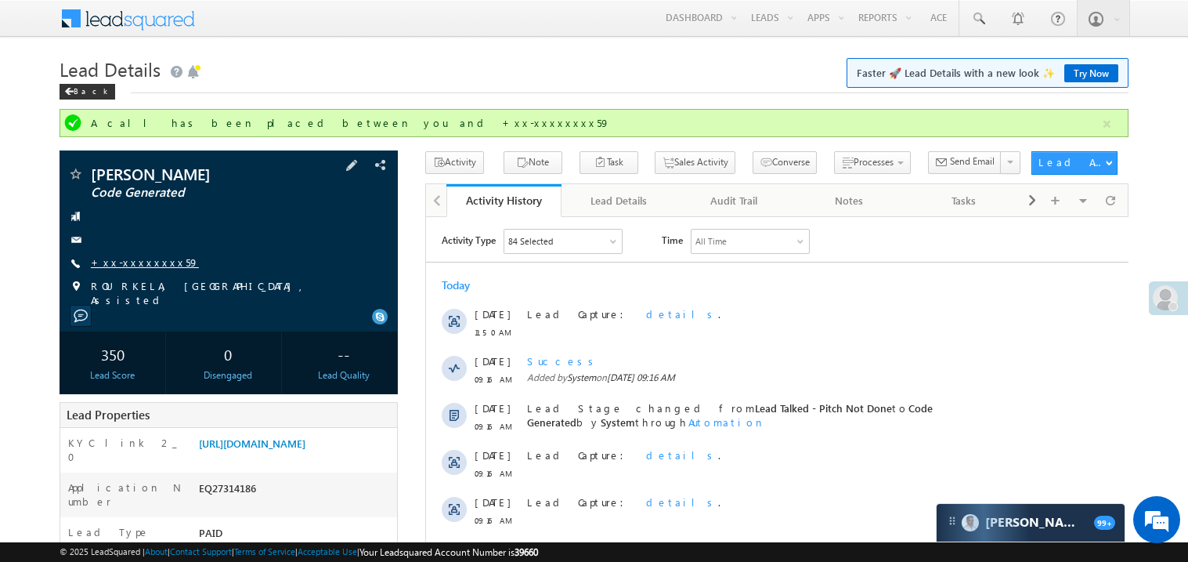
click at [140, 263] on link "+xx-xxxxxxxx59" at bounding box center [145, 261] width 108 height 13
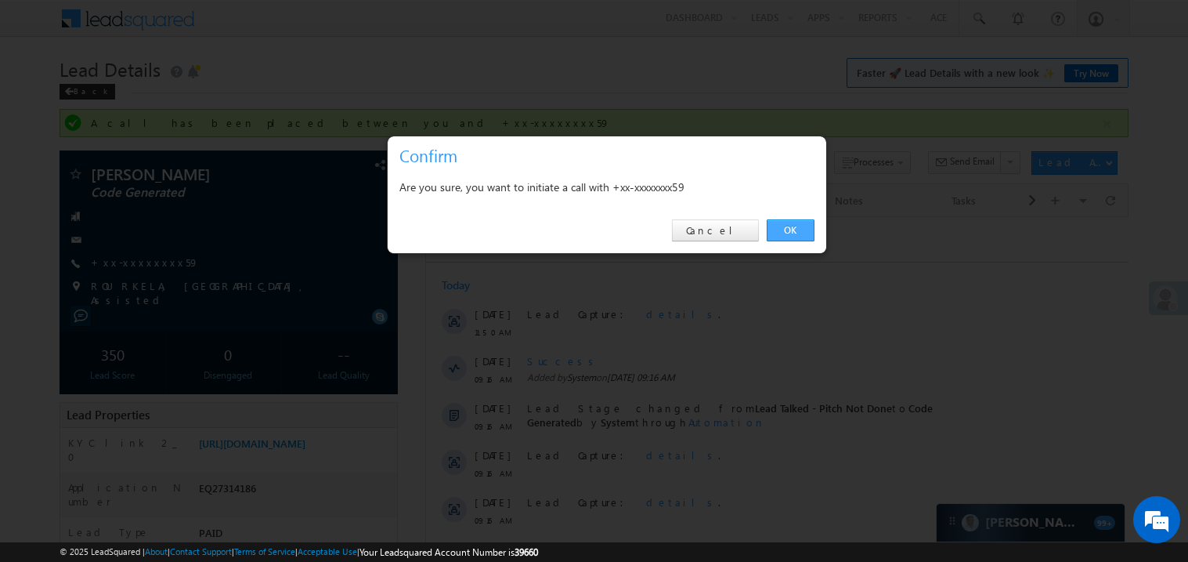
click at [795, 230] on link "OK" at bounding box center [791, 230] width 48 height 22
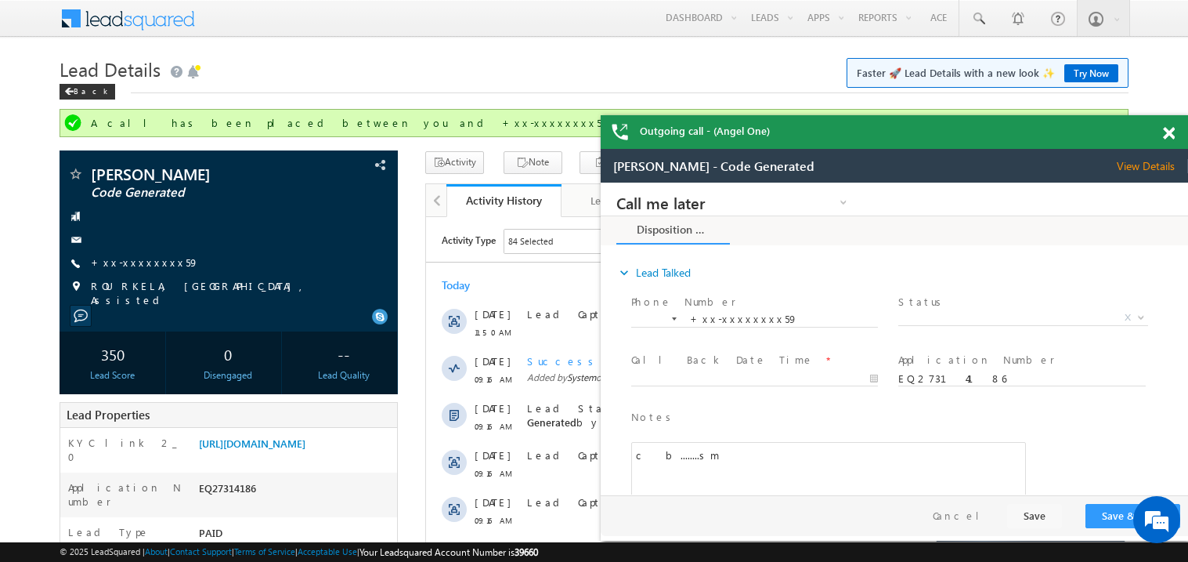
click at [1163, 138] on span at bounding box center [1169, 133] width 12 height 13
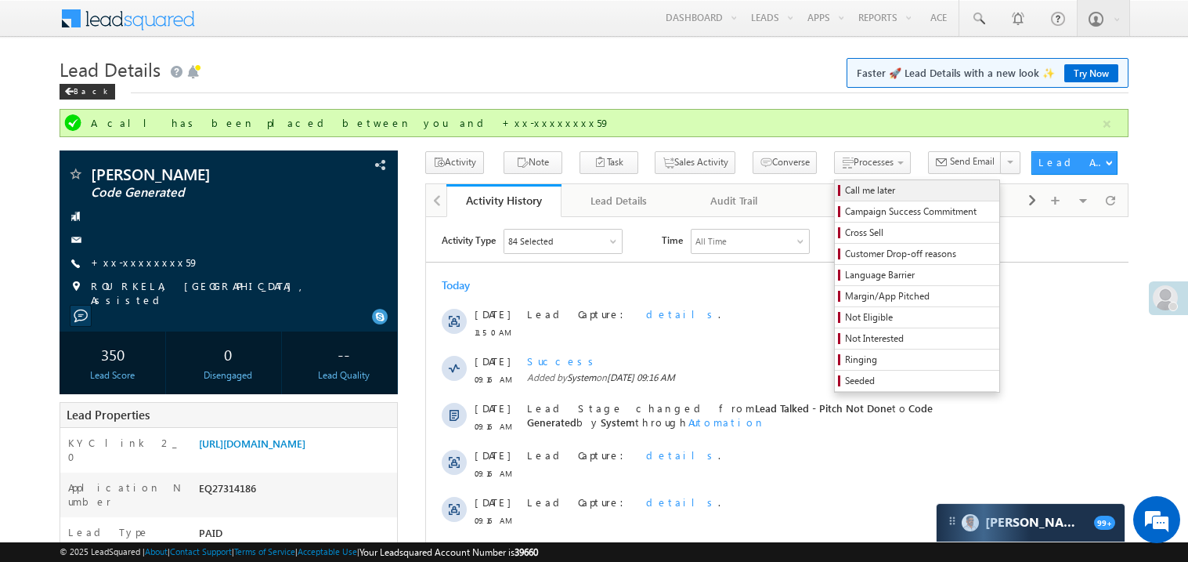
click at [845, 195] on span "Call me later" at bounding box center [919, 190] width 149 height 14
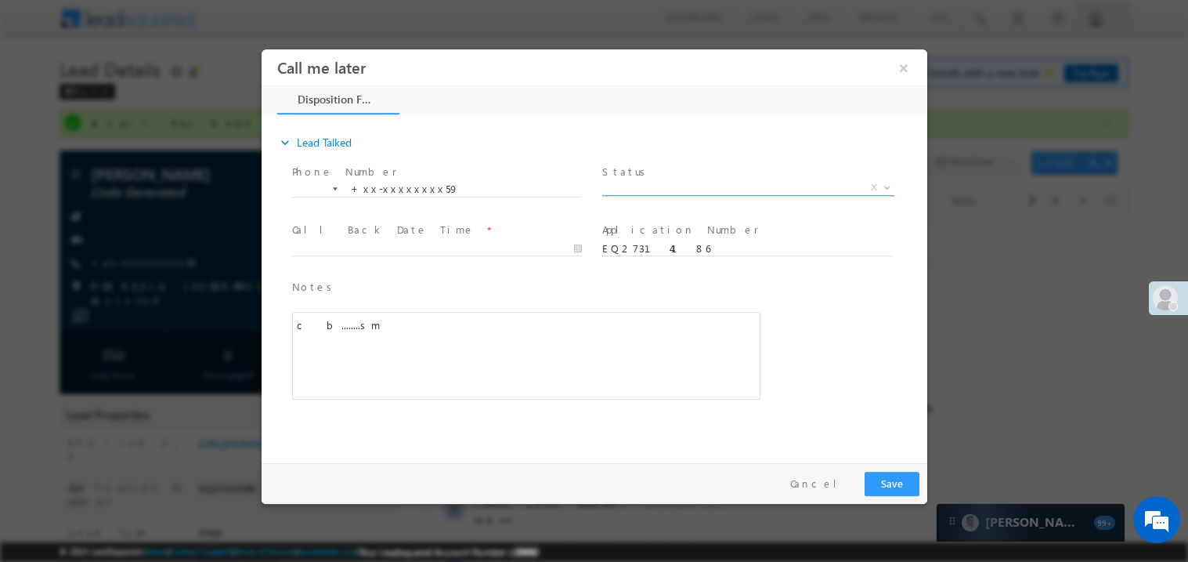
click at [638, 185] on span "X" at bounding box center [748, 187] width 292 height 16
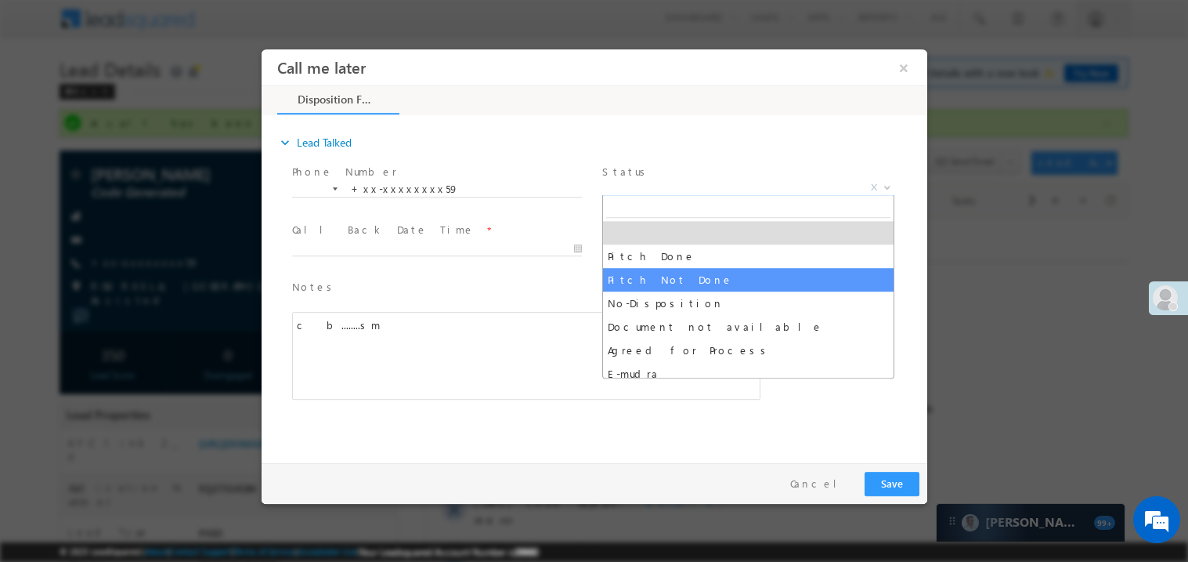
select select "Pitch Not Done"
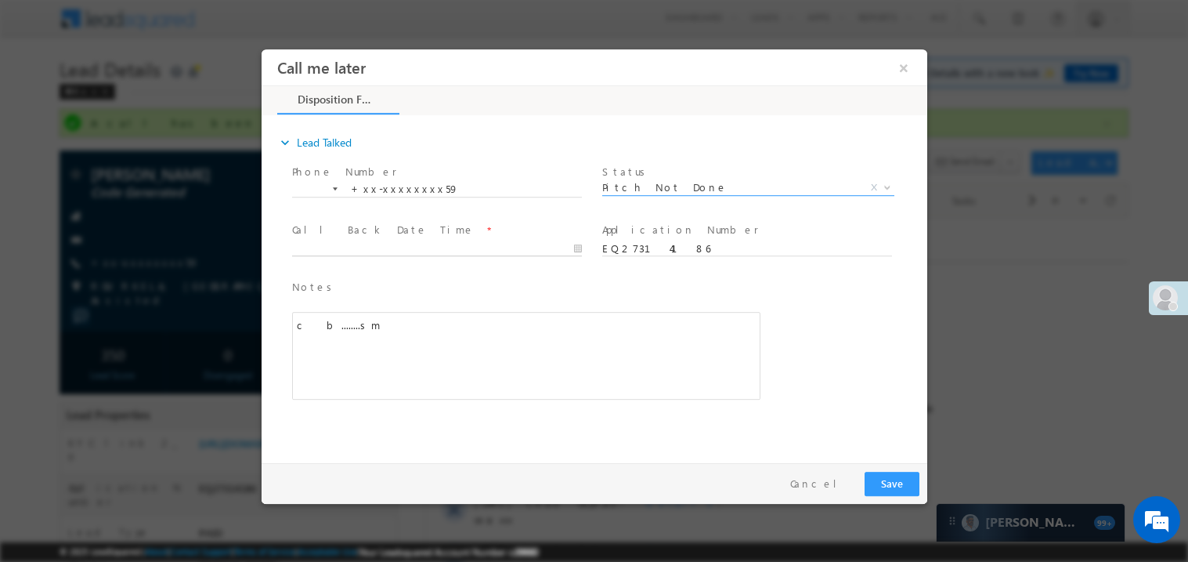
click at [355, 253] on body "Call me later ×" at bounding box center [594, 252] width 666 height 407
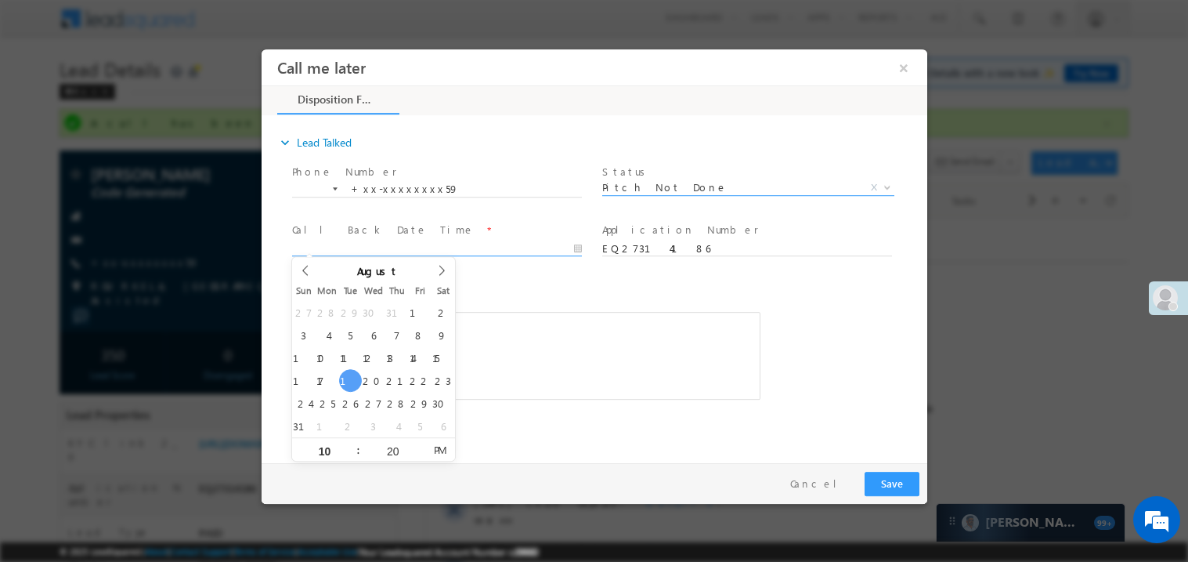
type input "08/19/25 10:20 PM"
click at [505, 345] on div "c b........sm" at bounding box center [525, 355] width 468 height 88
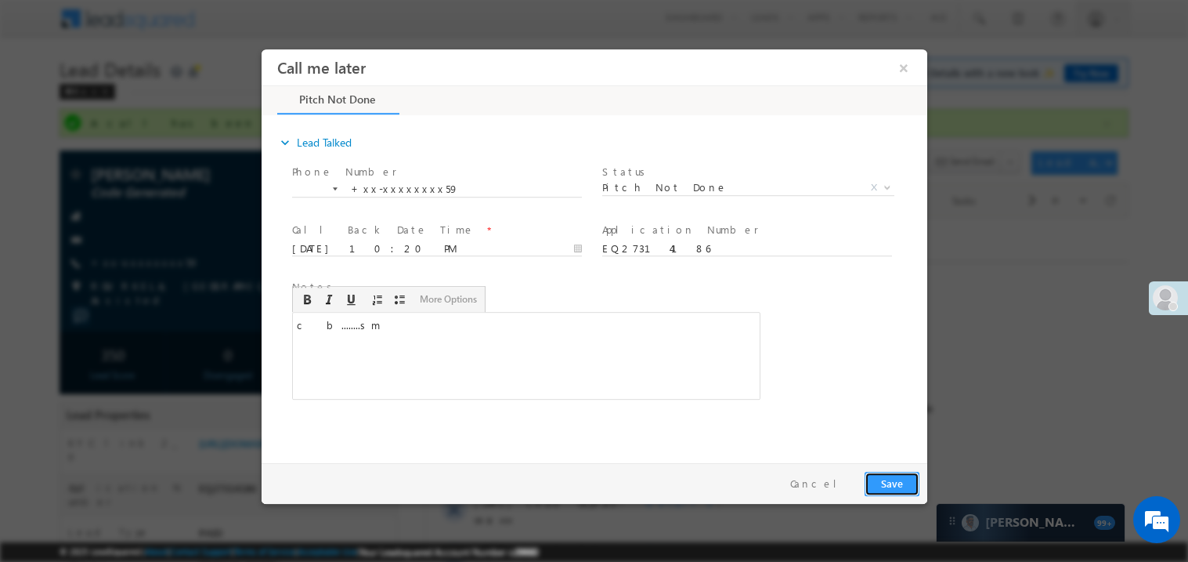
click at [894, 486] on button "Save" at bounding box center [891, 483] width 55 height 24
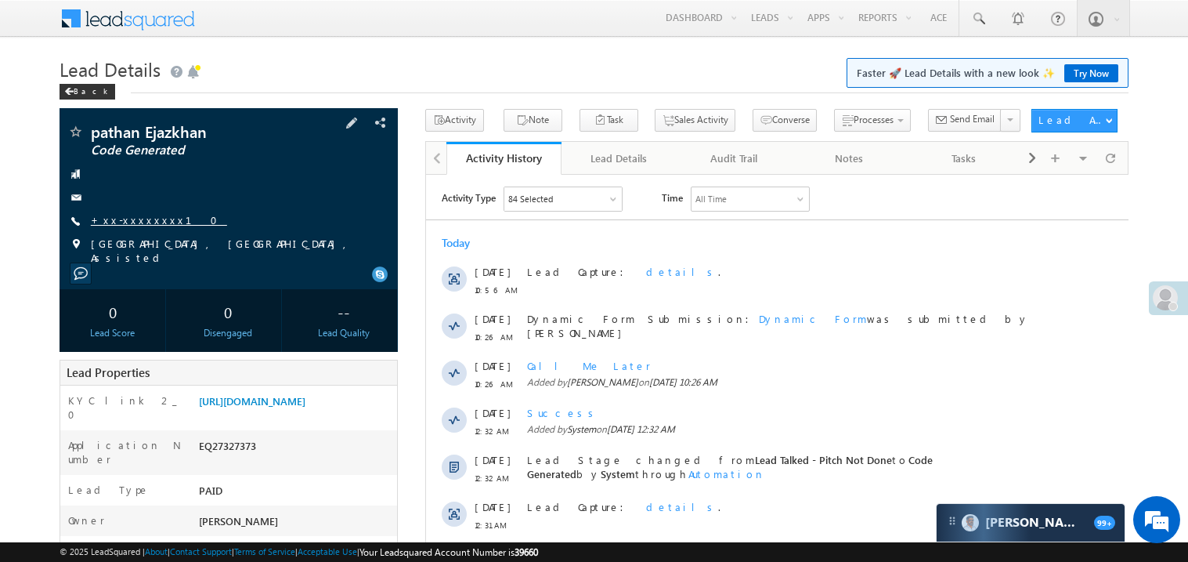
click at [138, 221] on link "+xx-xxxxxxxx10" at bounding box center [159, 219] width 136 height 13
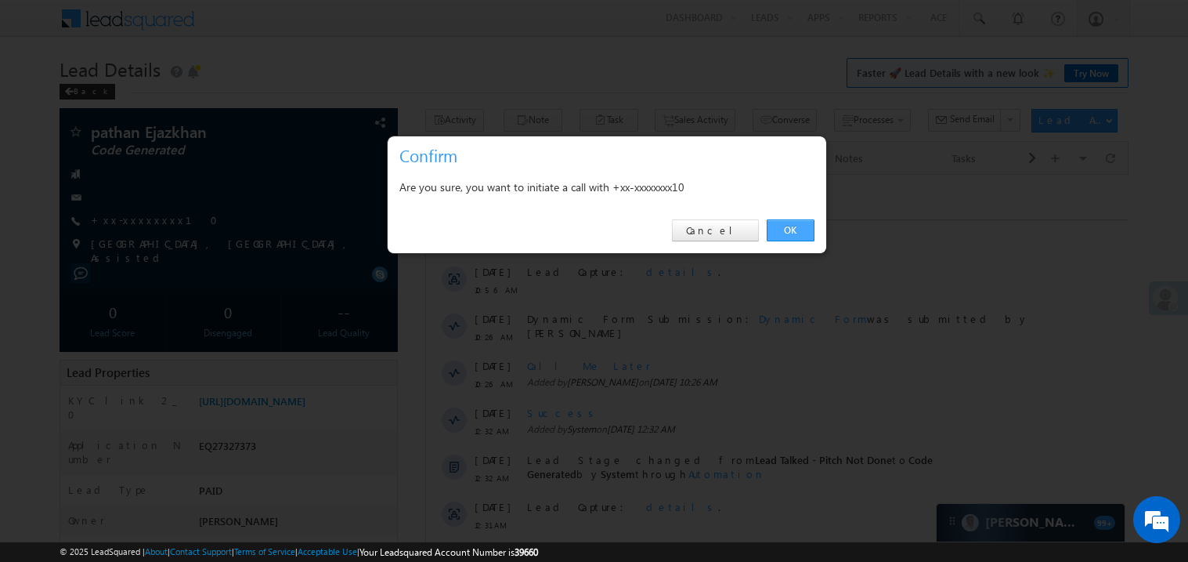
click at [790, 226] on link "OK" at bounding box center [791, 230] width 48 height 22
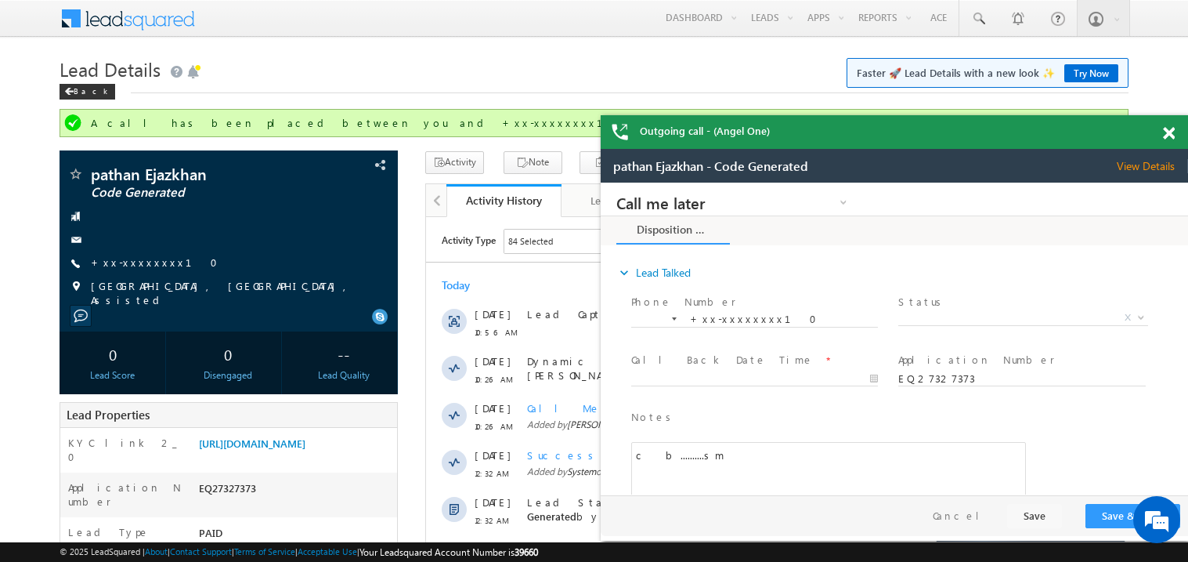
click at [1171, 127] on span at bounding box center [1169, 133] width 12 height 13
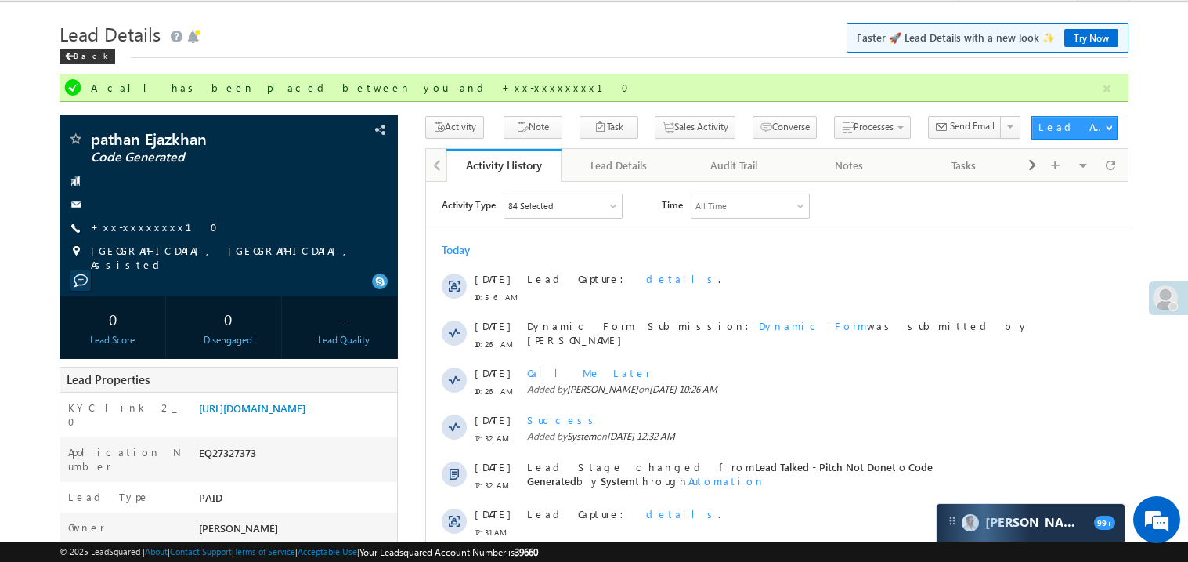
scroll to position [31, 0]
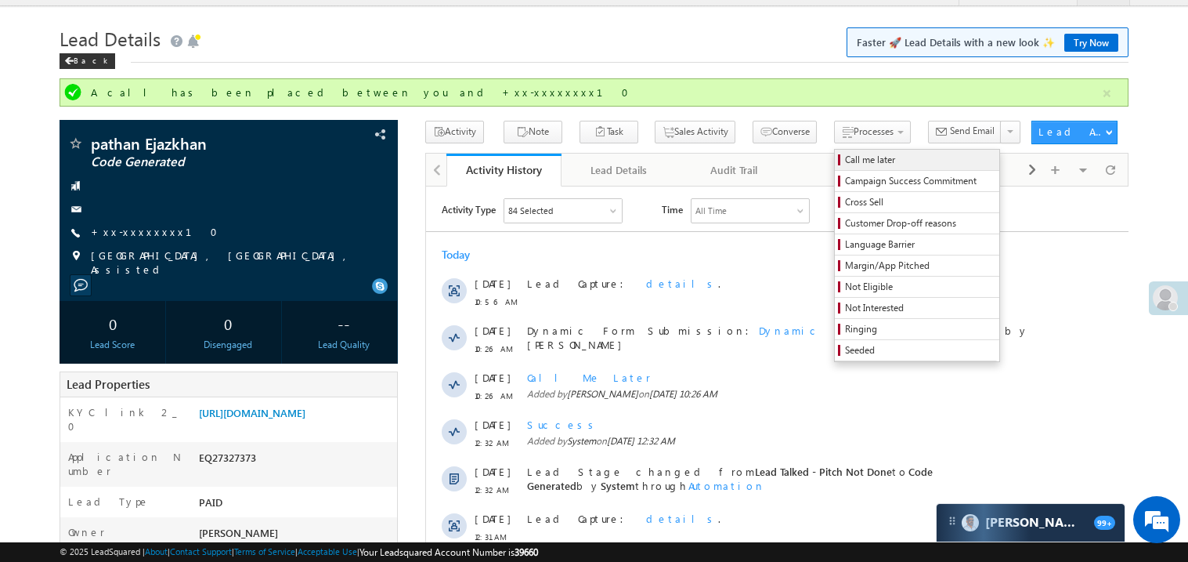
click at [845, 156] on span "Call me later" at bounding box center [919, 160] width 149 height 14
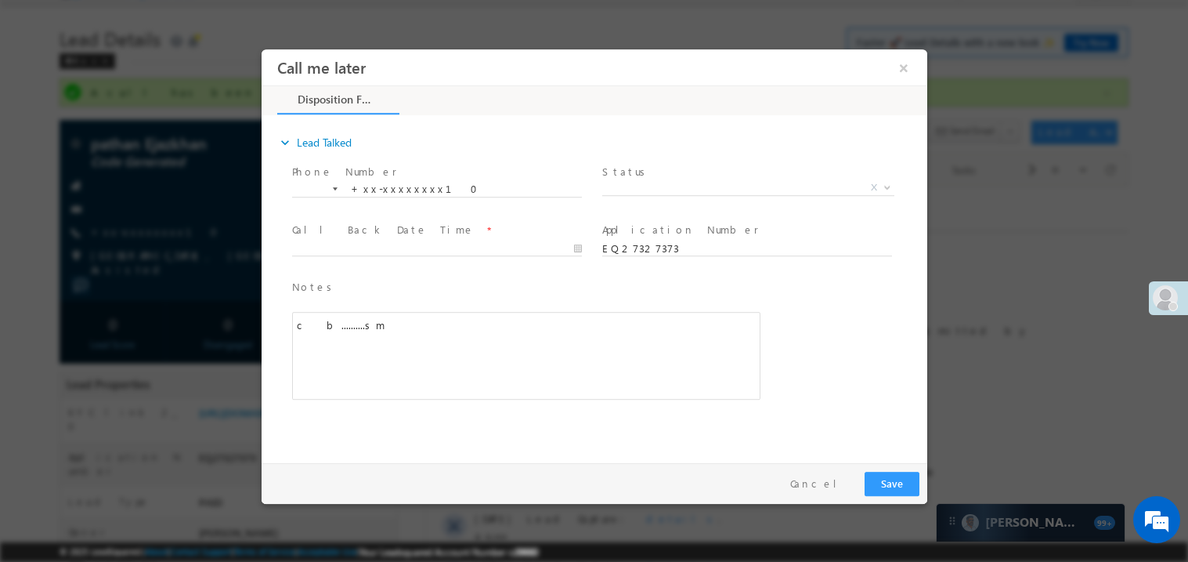
scroll to position [0, 0]
click at [640, 190] on span "X" at bounding box center [748, 187] width 292 height 16
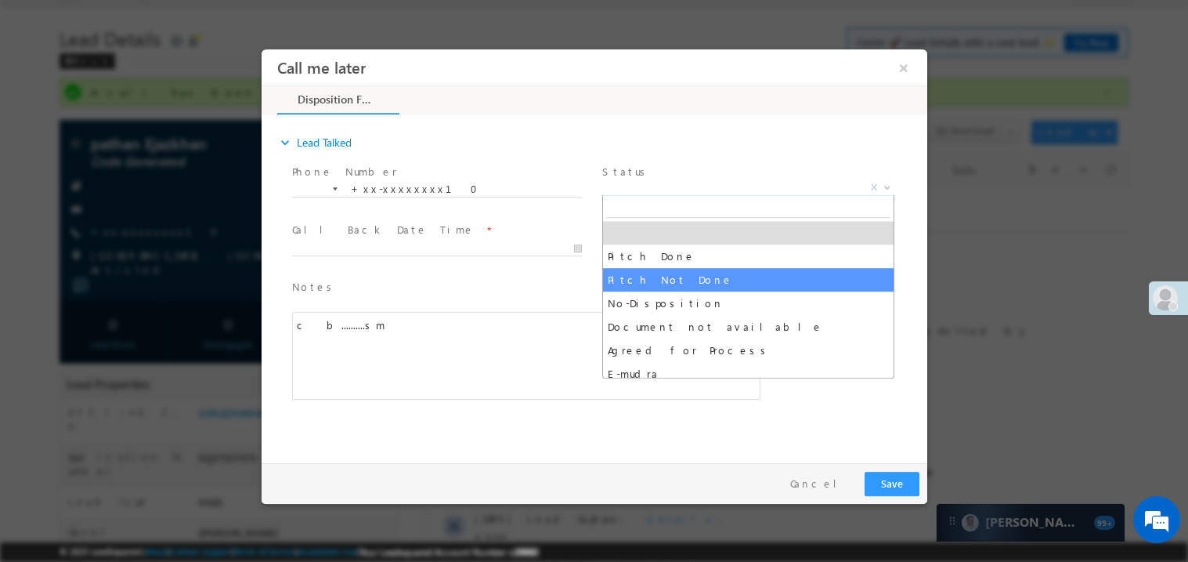
select select "Pitch Not Done"
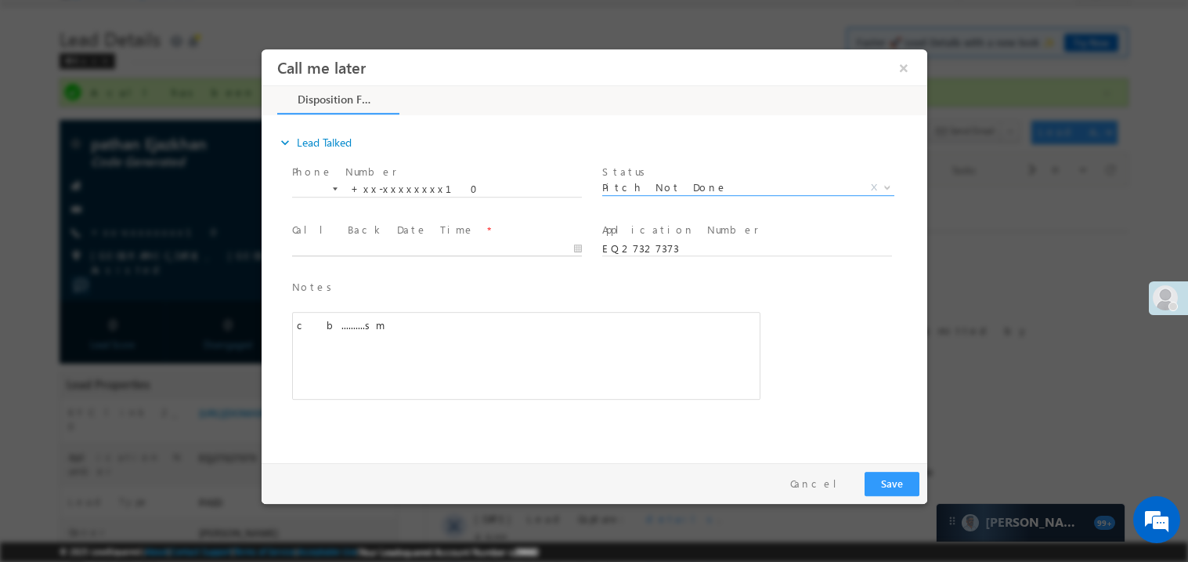
click at [311, 248] on body "Call me later ×" at bounding box center [594, 252] width 666 height 407
type input "08/19/25 10:22 PM"
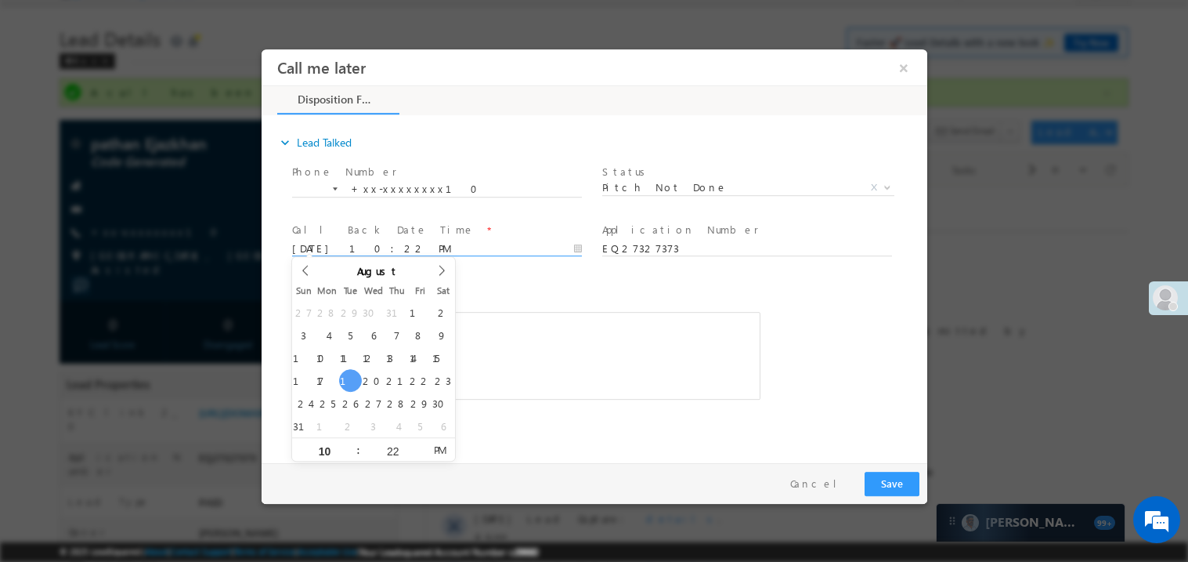
click at [508, 366] on div "c b..........sm" at bounding box center [525, 355] width 468 height 88
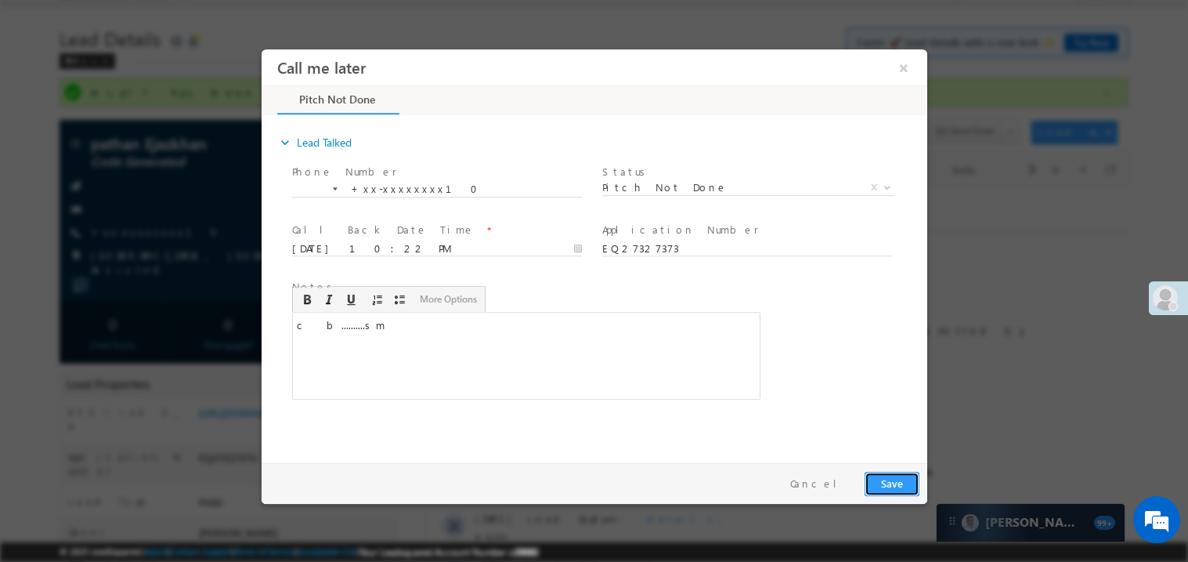
click at [888, 487] on button "Save" at bounding box center [891, 483] width 55 height 24
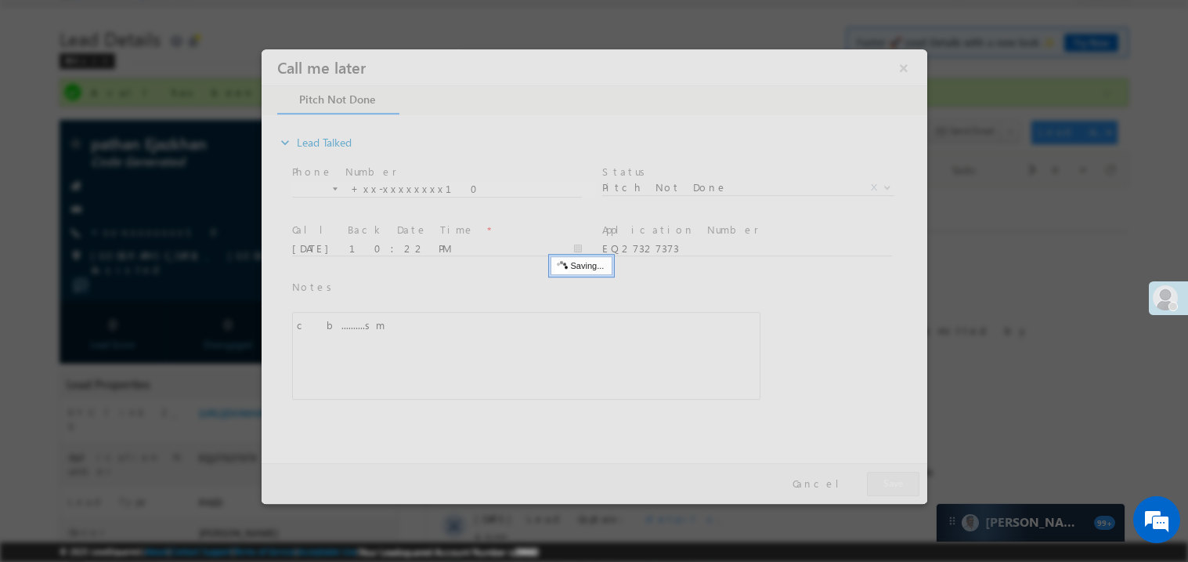
click at [888, 487] on div at bounding box center [594, 276] width 666 height 454
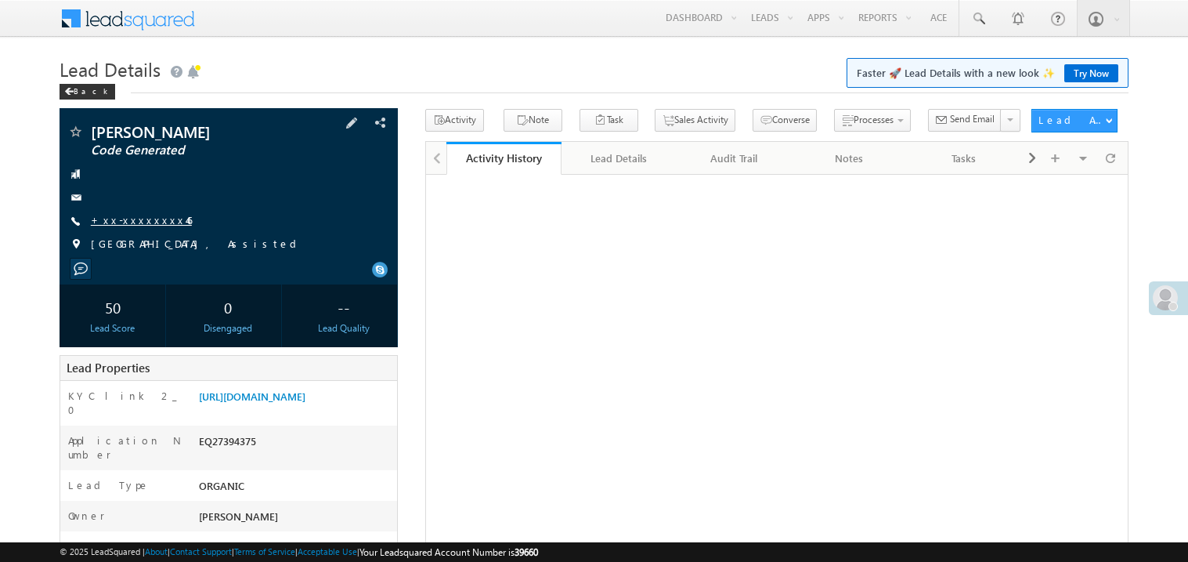
click at [141, 222] on link "+xx-xxxxxxxx46" at bounding box center [141, 219] width 101 height 13
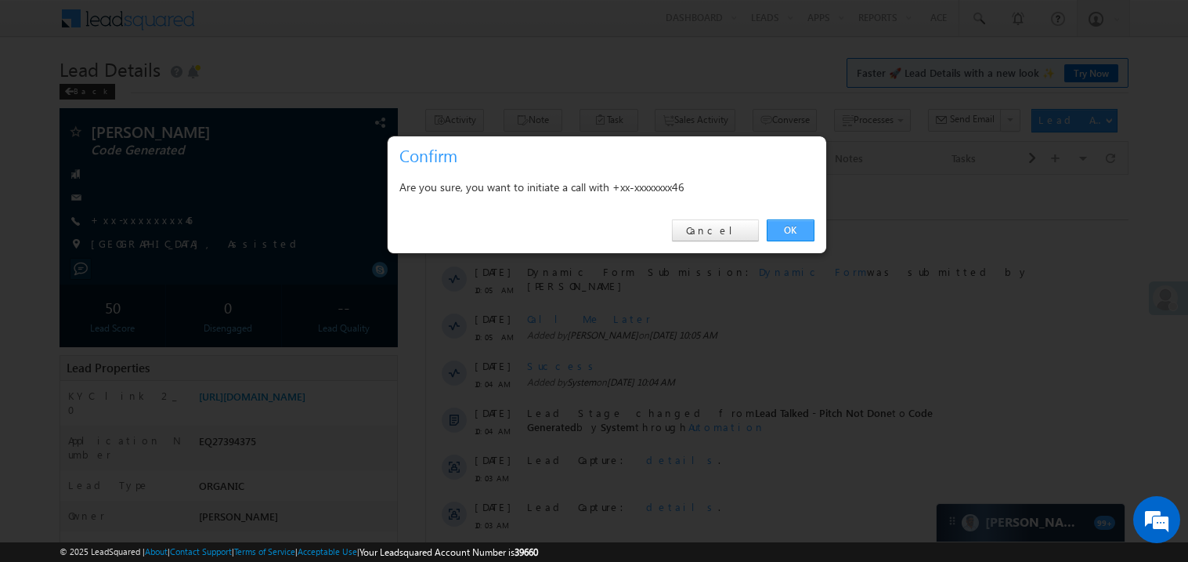
click at [786, 230] on link "OK" at bounding box center [791, 230] width 48 height 22
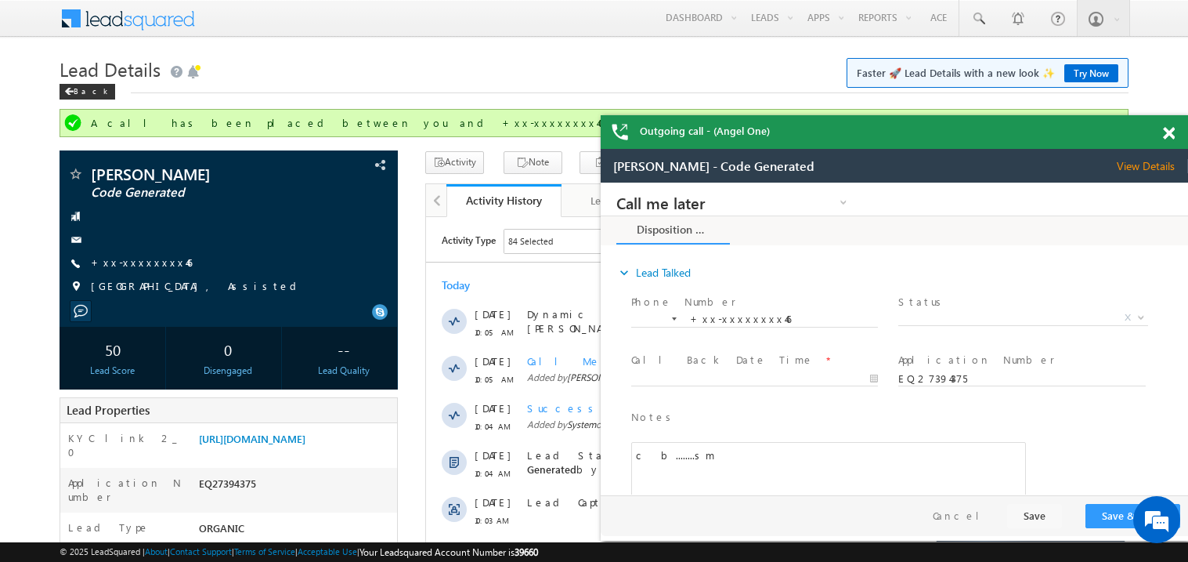
click at [1173, 132] on span at bounding box center [1169, 133] width 12 height 13
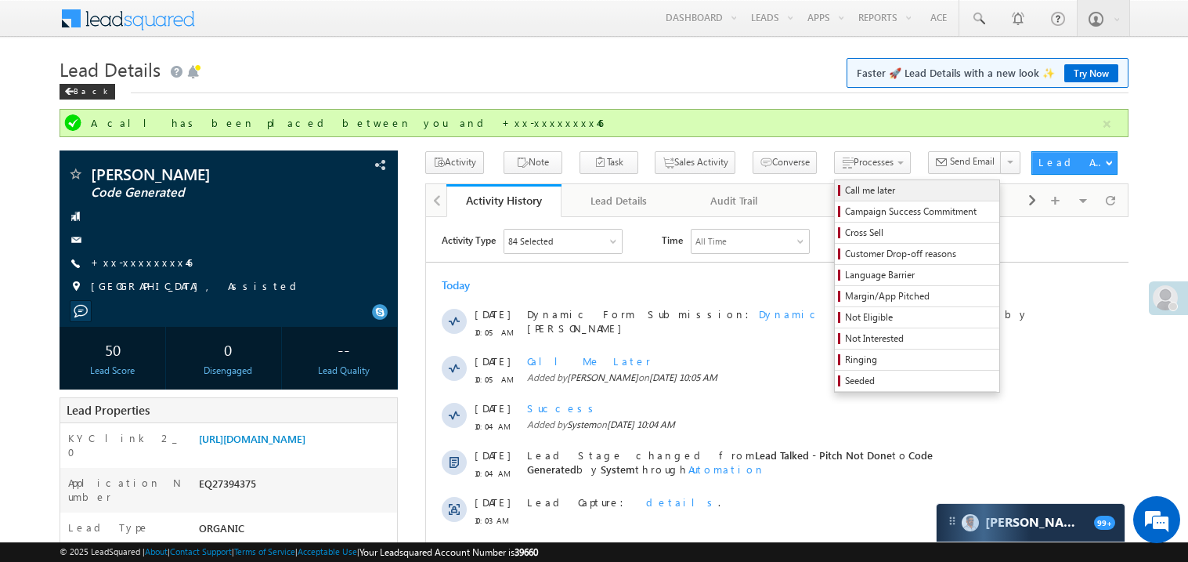
click at [845, 189] on span "Call me later" at bounding box center [919, 190] width 149 height 14
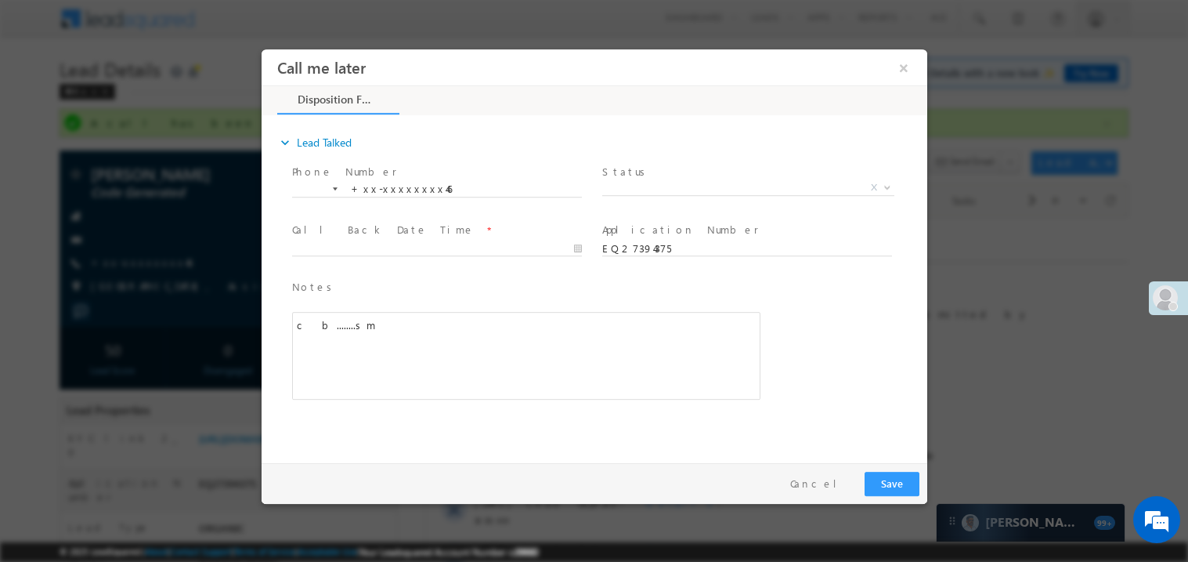
click at [625, 176] on label "Status" at bounding box center [626, 171] width 49 height 15
click at [633, 184] on span "X" at bounding box center [748, 187] width 292 height 16
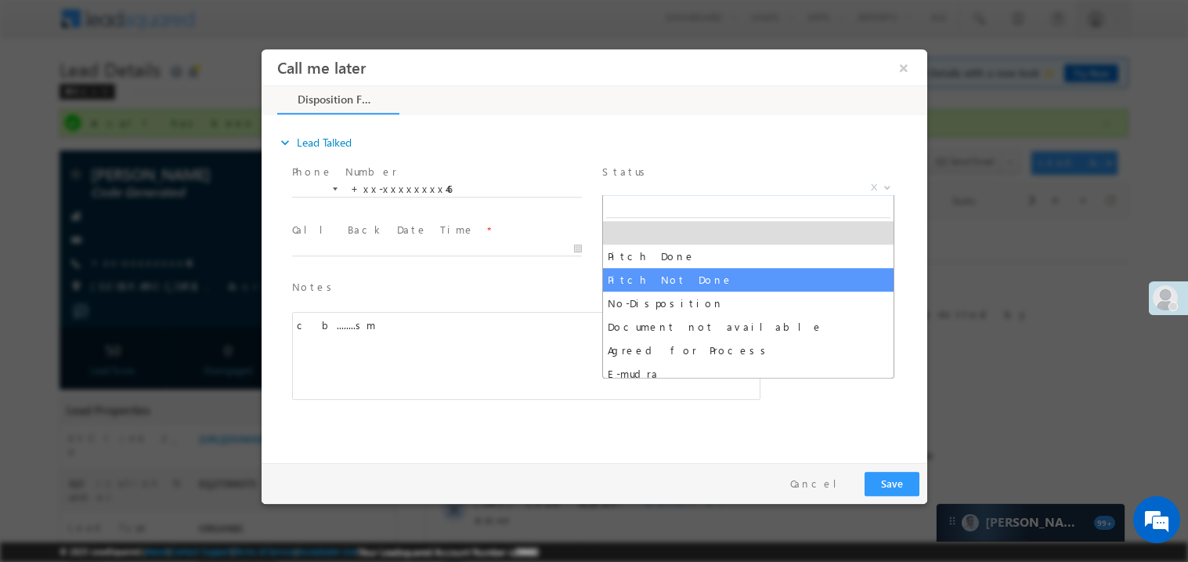
select select "Pitch Not Done"
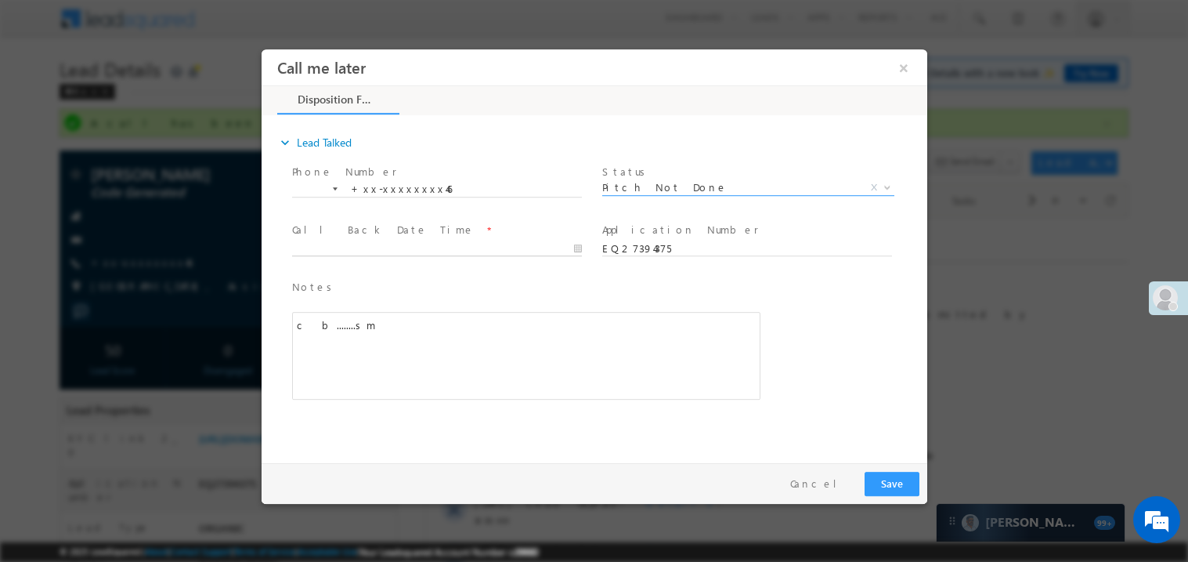
click at [348, 247] on body "Call me later ×" at bounding box center [594, 252] width 666 height 407
type input "08/19/25 10:23 PM"
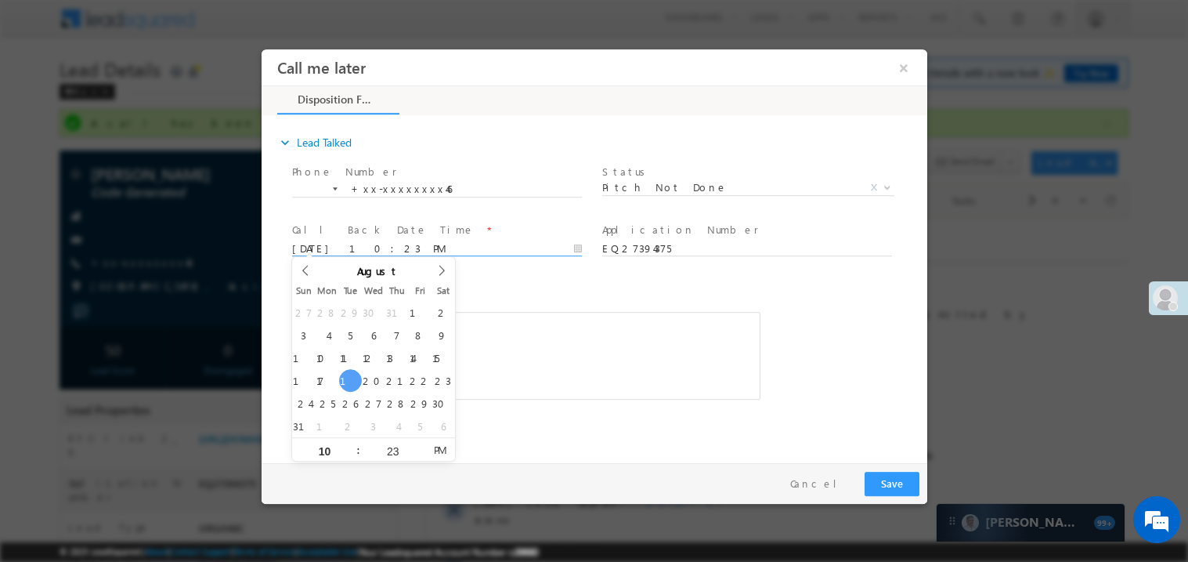
click at [512, 370] on div "c b........sm" at bounding box center [525, 355] width 468 height 88
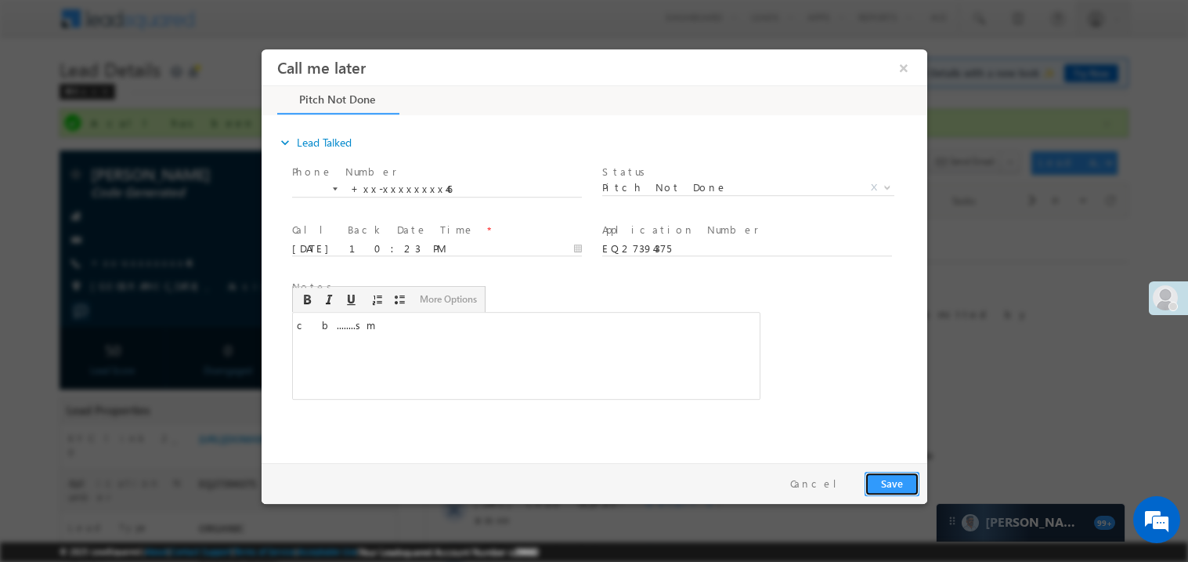
click at [900, 483] on button "Save" at bounding box center [891, 483] width 55 height 24
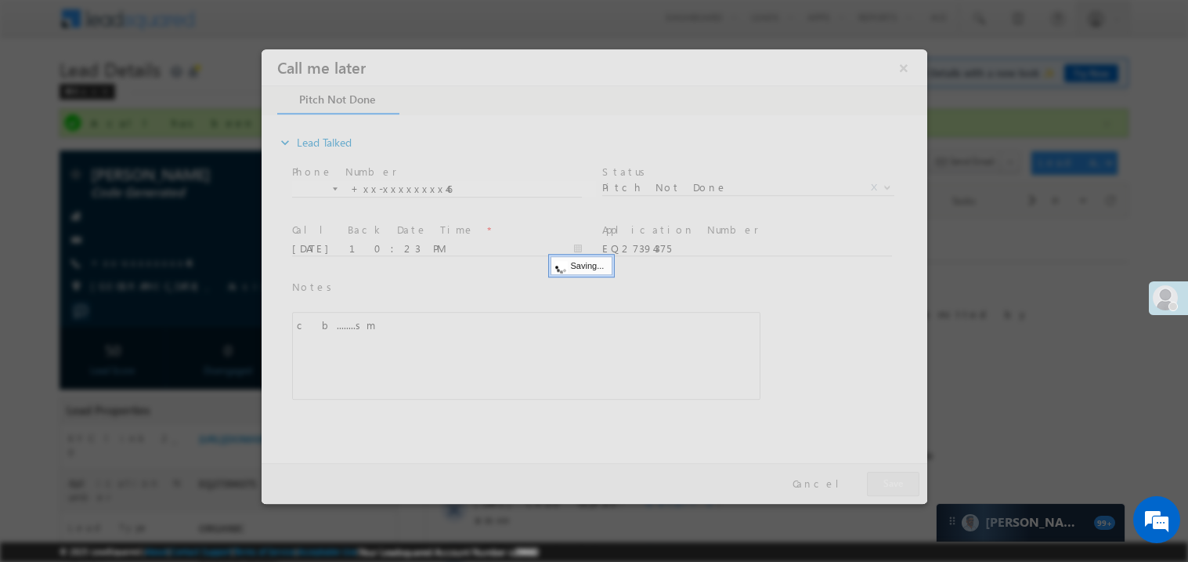
click at [900, 483] on div at bounding box center [594, 276] width 666 height 454
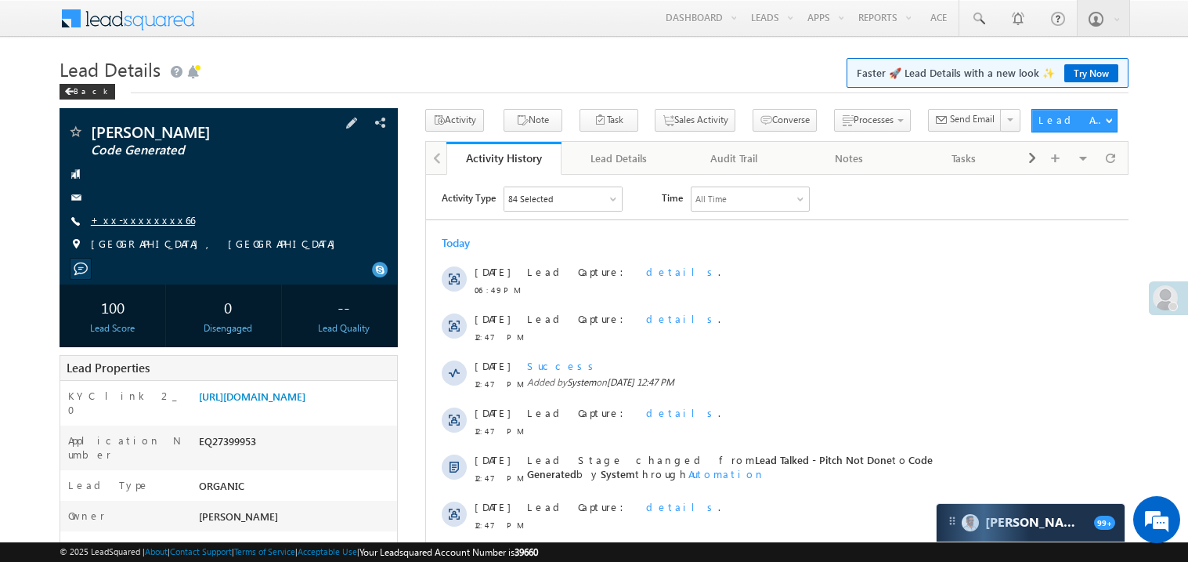
click at [140, 219] on link "+xx-xxxxxxxx66" at bounding box center [143, 219] width 104 height 13
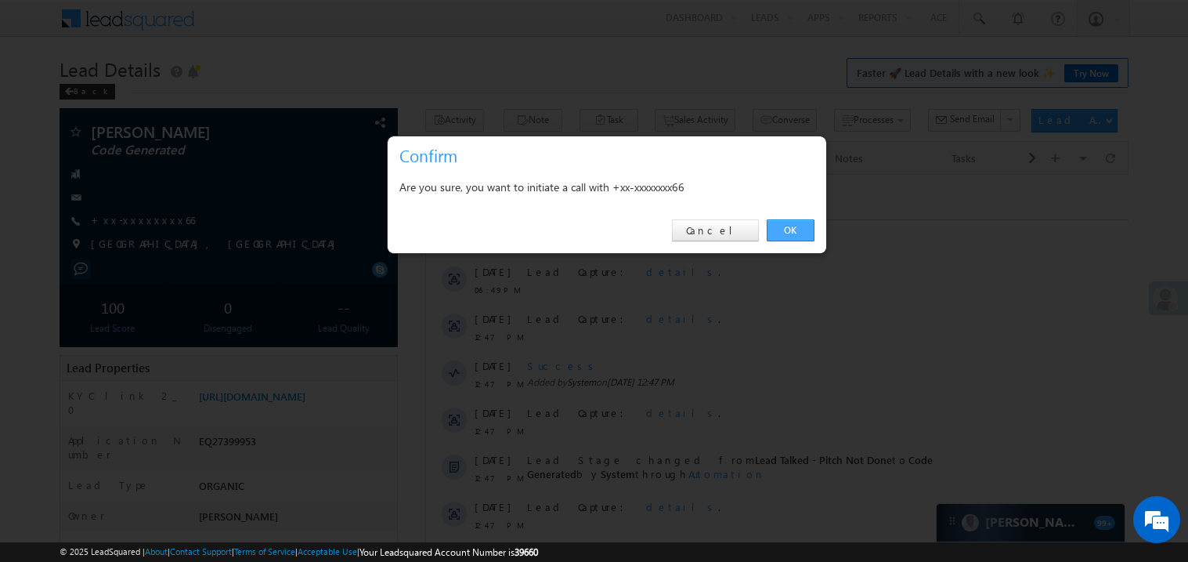
click at [790, 224] on link "OK" at bounding box center [791, 230] width 48 height 22
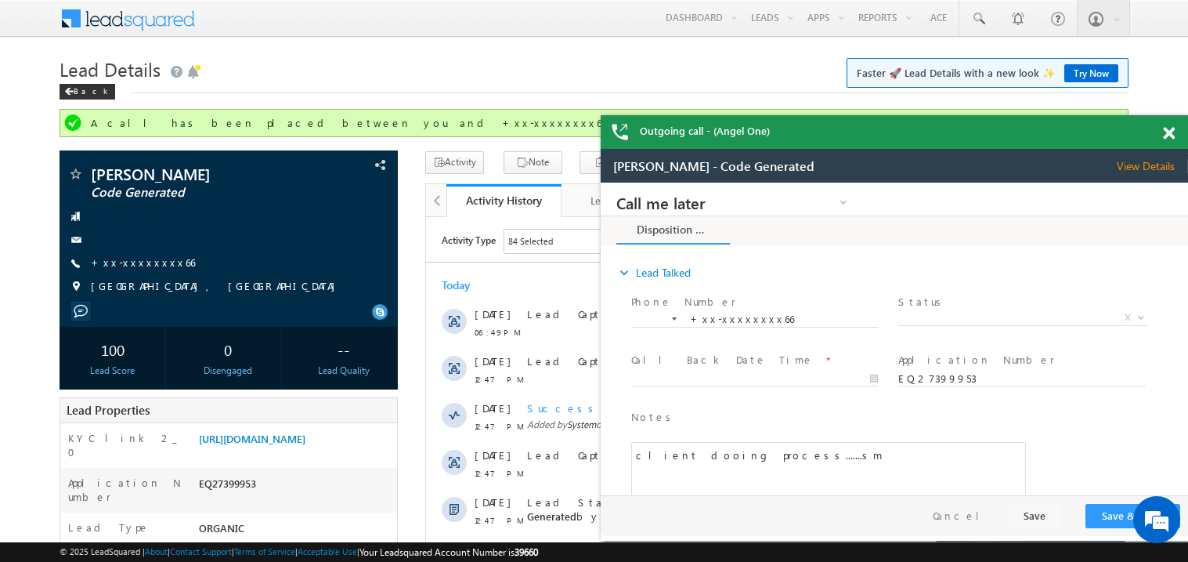
click at [1176, 137] on div at bounding box center [1177, 130] width 21 height 31
click at [1171, 134] on span at bounding box center [1169, 133] width 12 height 13
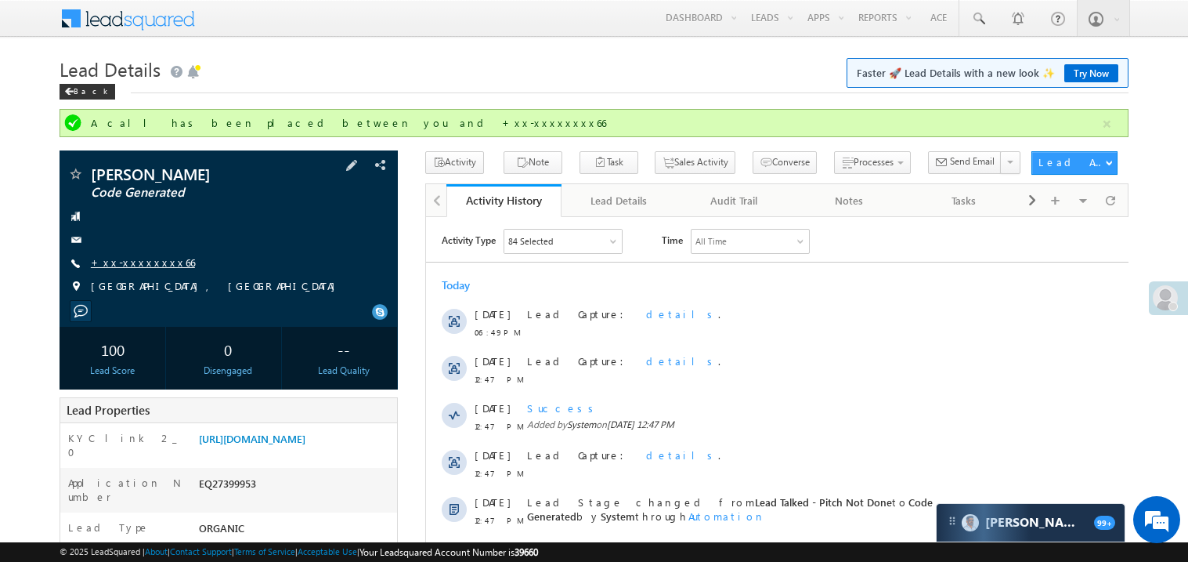
click at [139, 263] on link "+xx-xxxxxxxx66" at bounding box center [143, 261] width 104 height 13
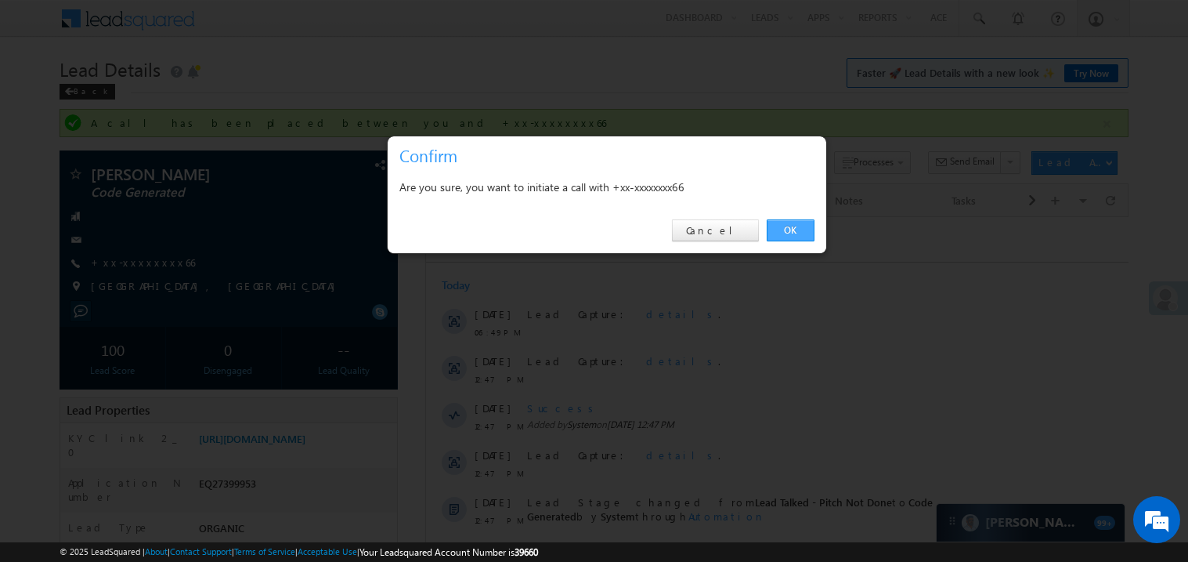
click at [799, 226] on link "OK" at bounding box center [791, 230] width 48 height 22
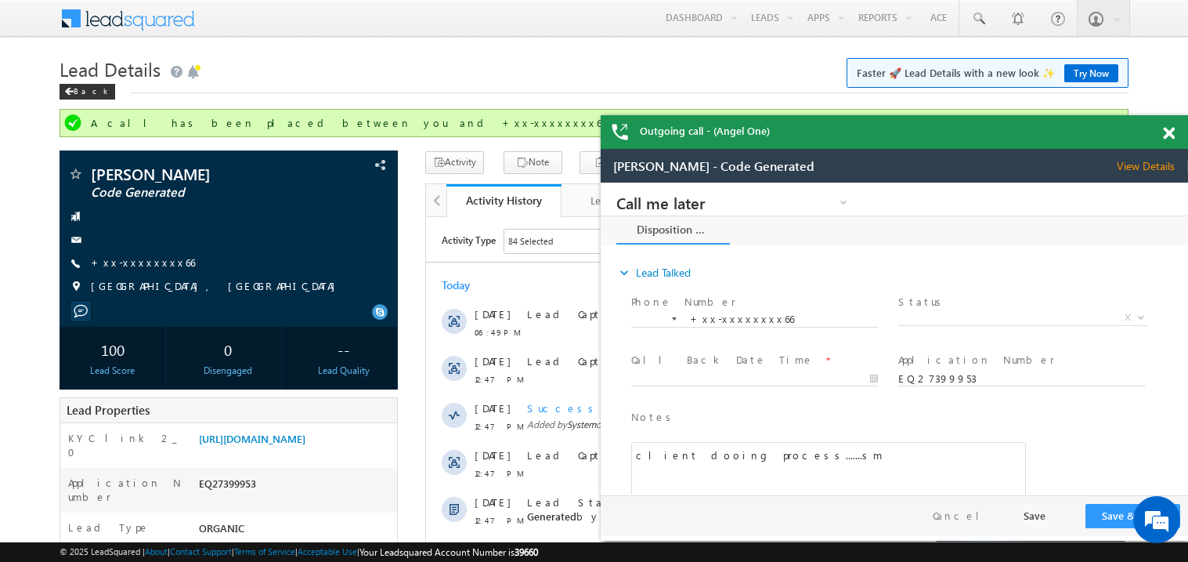
click at [1167, 132] on span at bounding box center [1169, 133] width 12 height 13
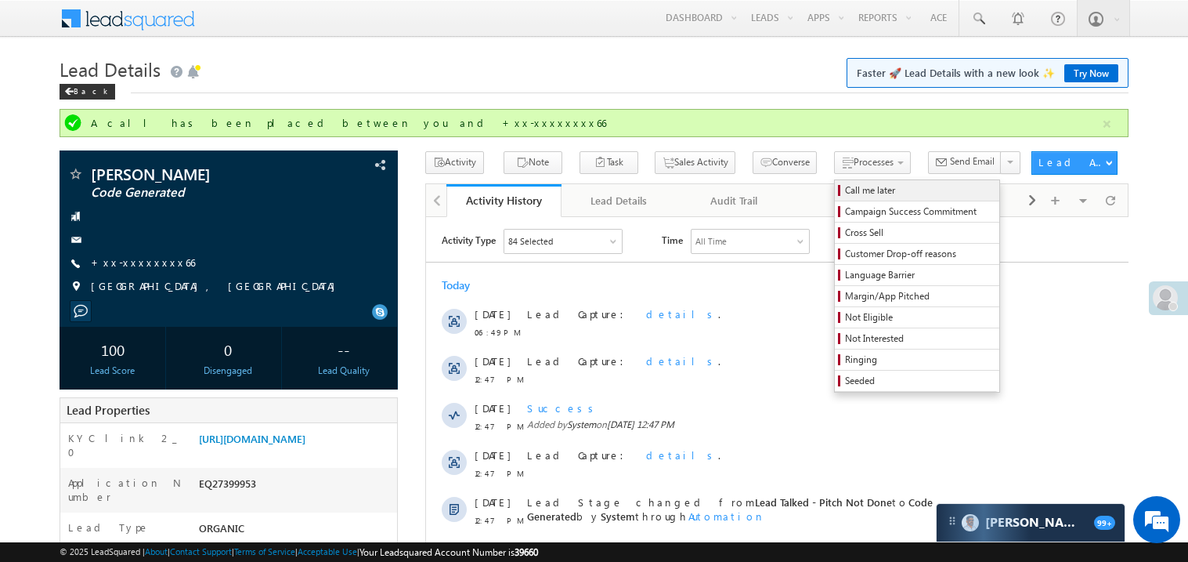
click at [845, 186] on span "Call me later" at bounding box center [919, 190] width 149 height 14
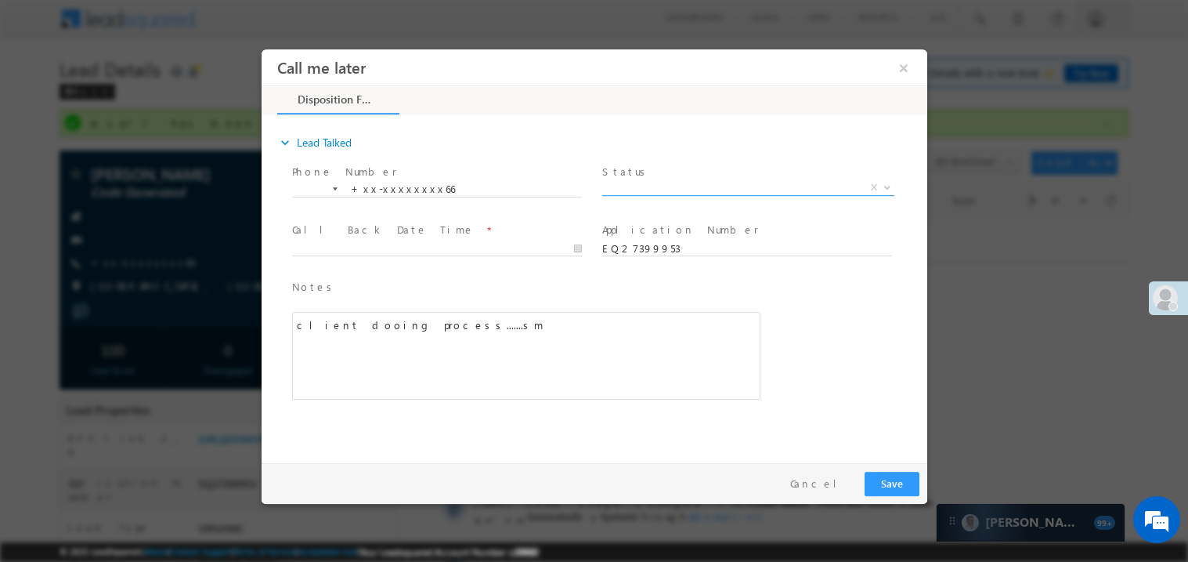
click at [639, 184] on span "X" at bounding box center [748, 187] width 292 height 16
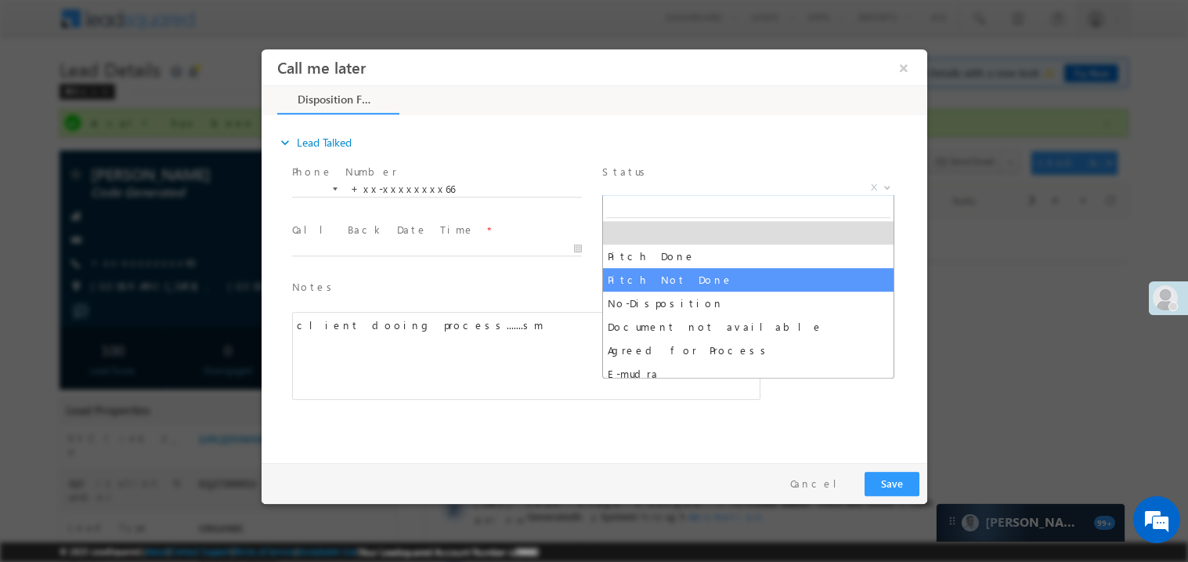
select select "Pitch Not Done"
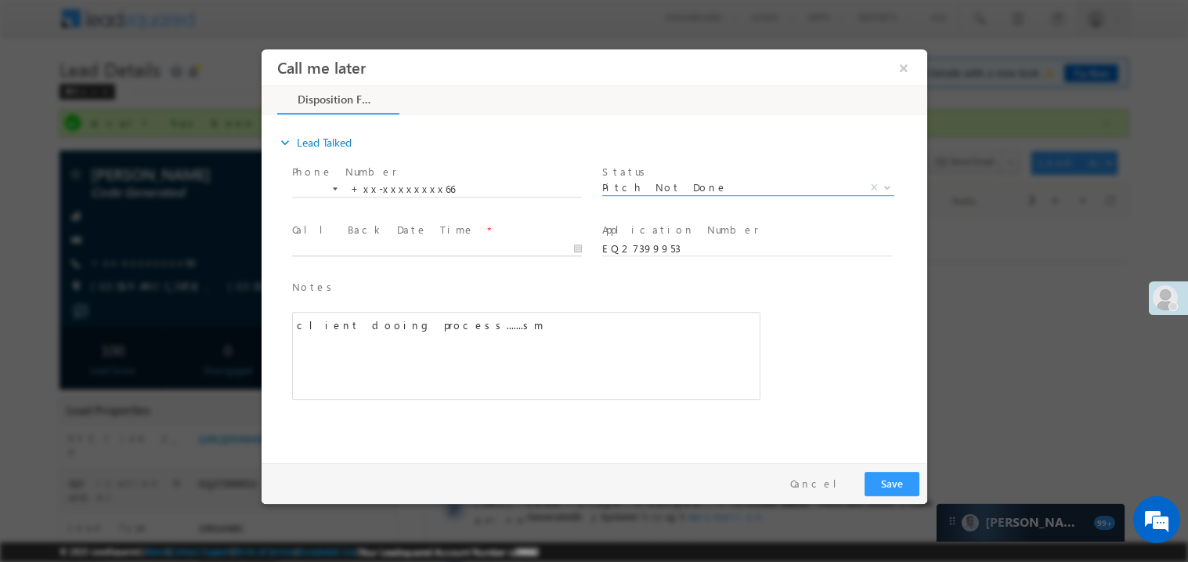
click at [349, 244] on body "Call me later ×" at bounding box center [594, 252] width 666 height 407
type input "08/19/25 10:24 PM"
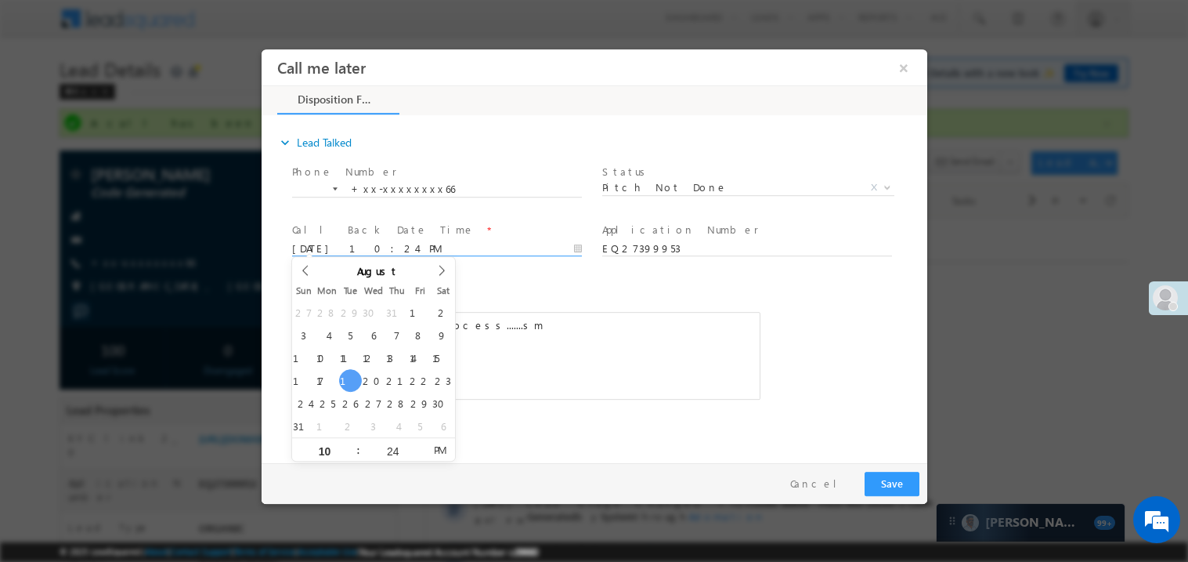
click at [503, 372] on div "client dooing process.......sm" at bounding box center [525, 355] width 468 height 88
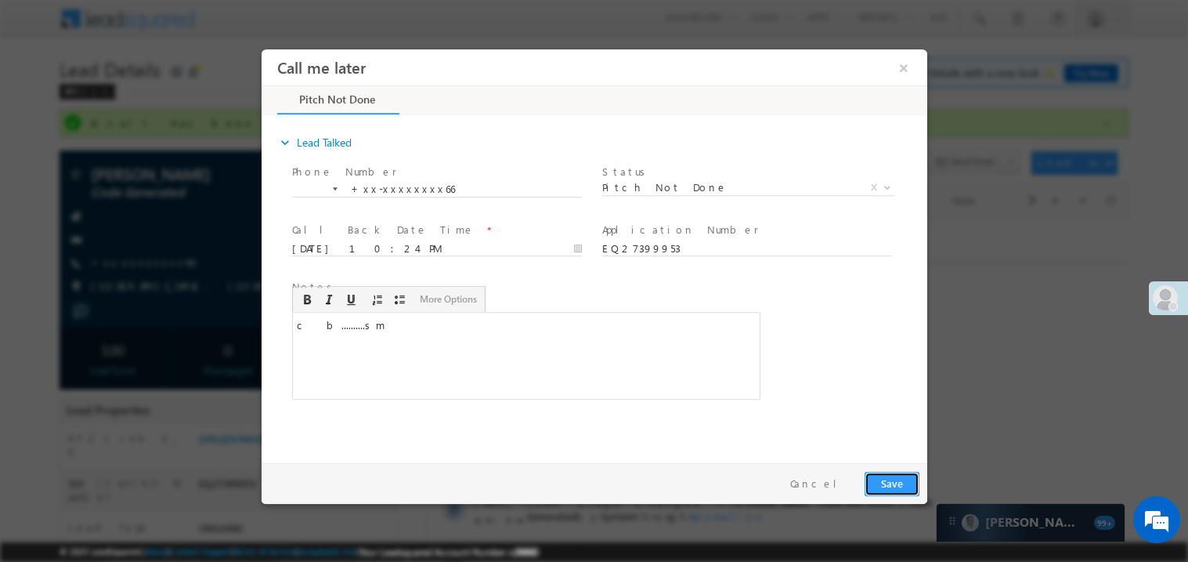
click at [898, 487] on button "Save" at bounding box center [891, 483] width 55 height 24
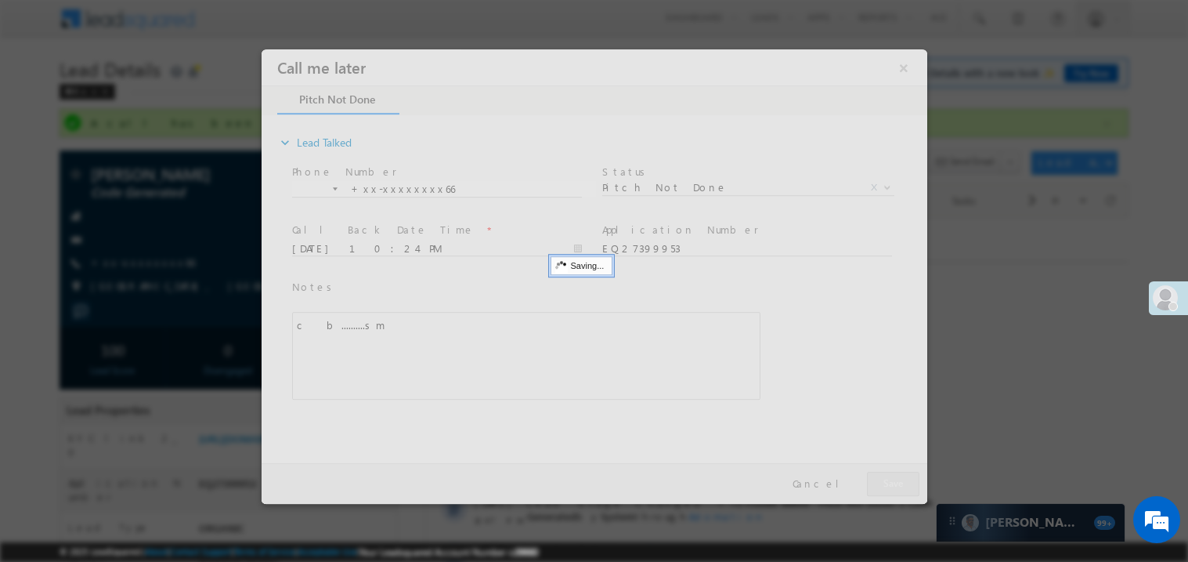
click at [898, 487] on div at bounding box center [594, 276] width 666 height 454
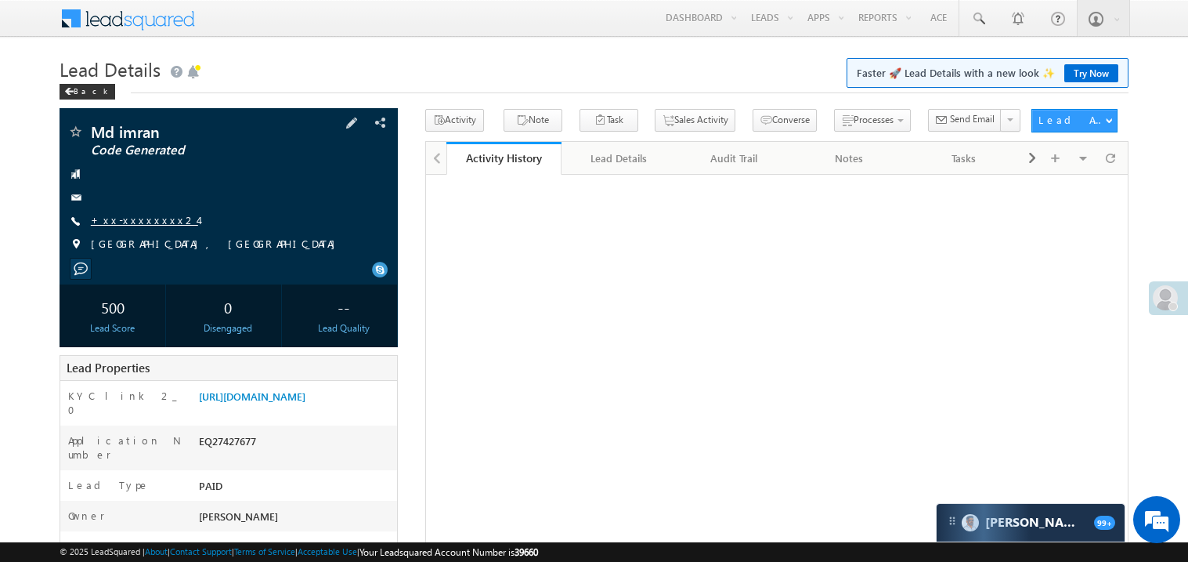
click at [125, 223] on link "+xx-xxxxxxxx24" at bounding box center [144, 219] width 107 height 13
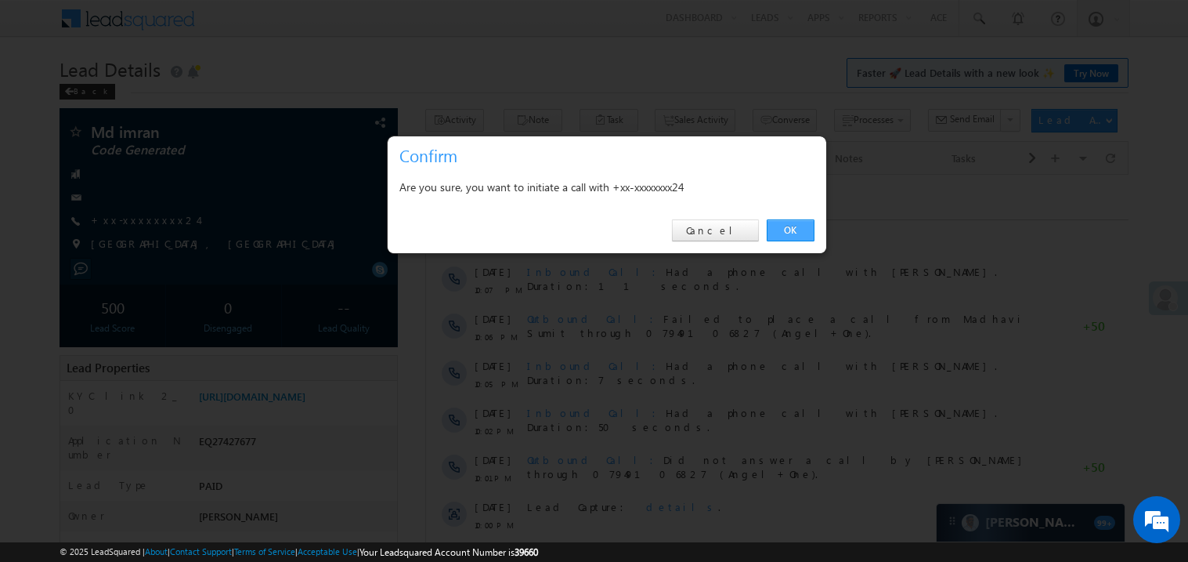
click at [784, 227] on link "OK" at bounding box center [791, 230] width 48 height 22
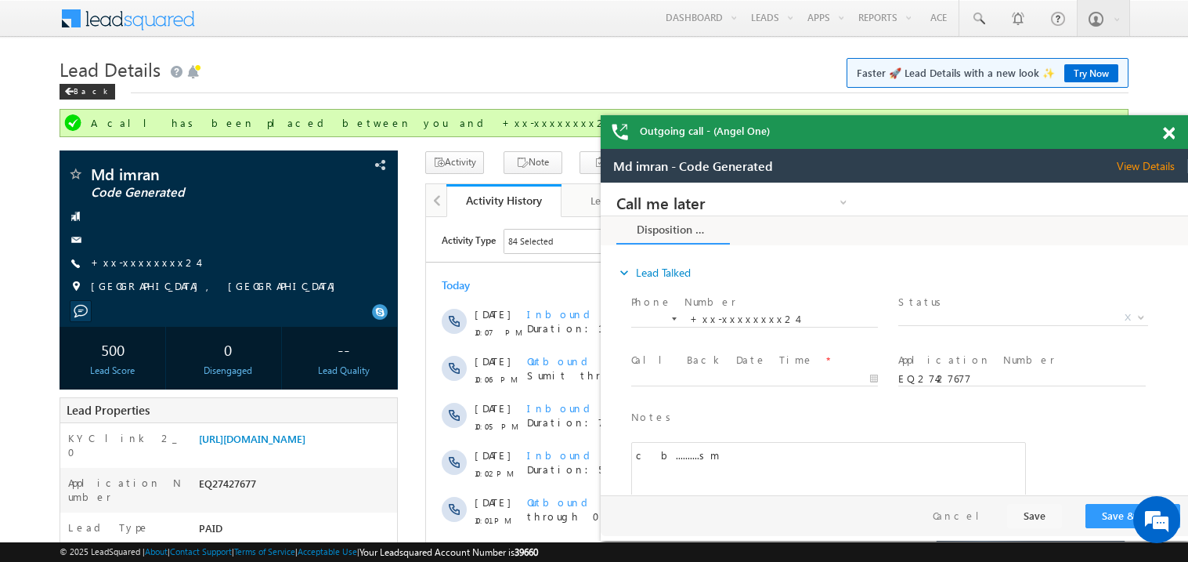
click at [1172, 131] on span at bounding box center [1169, 133] width 12 height 13
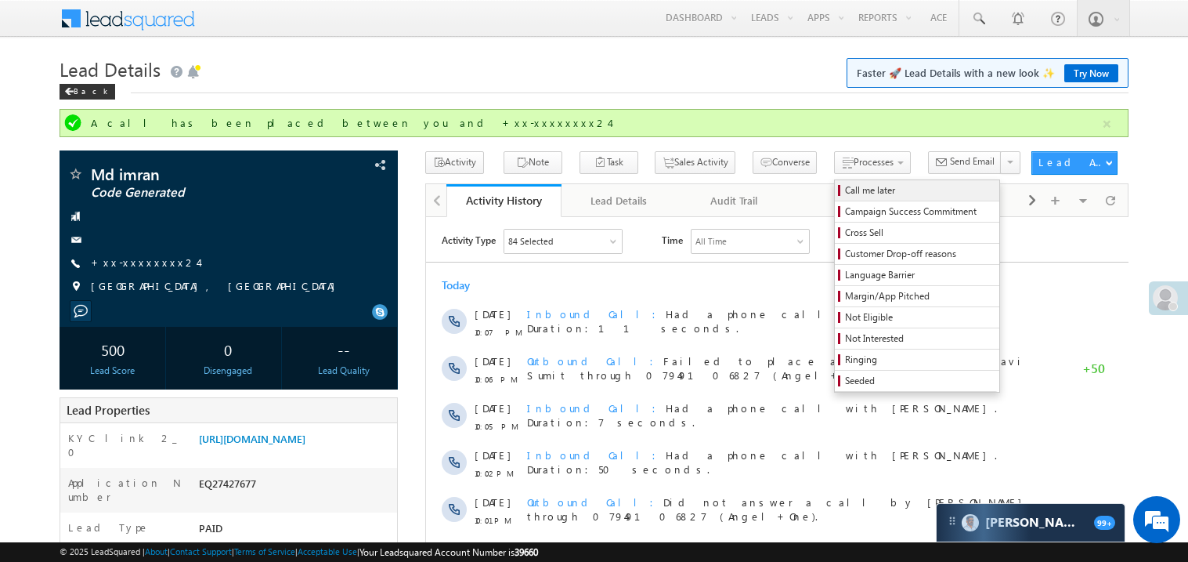
click at [845, 189] on span "Call me later" at bounding box center [919, 190] width 149 height 14
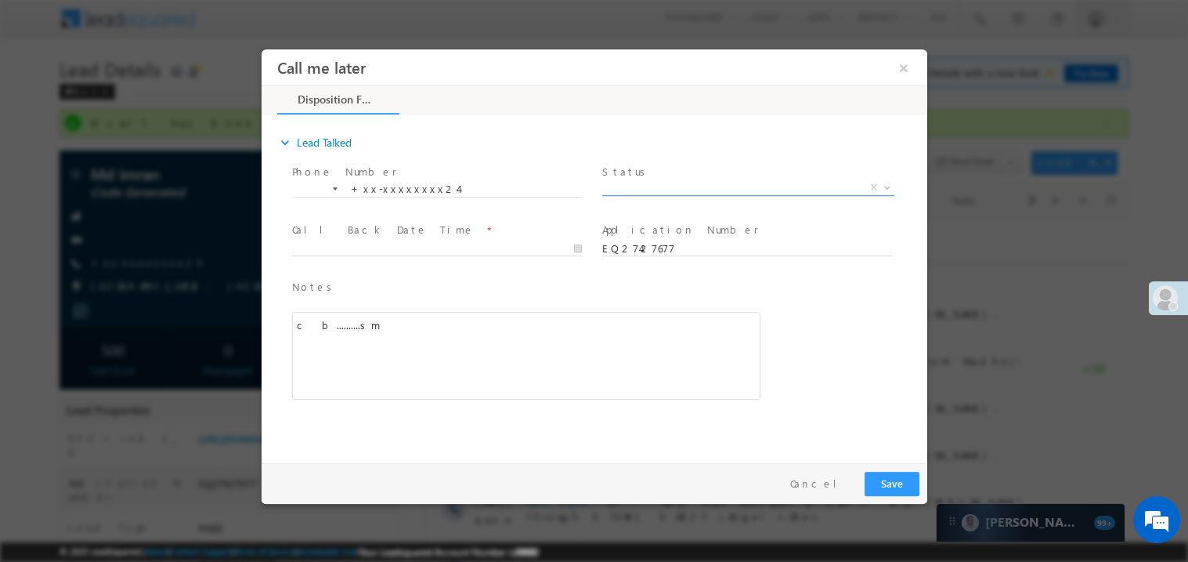
click at [642, 186] on span "X" at bounding box center [748, 187] width 292 height 16
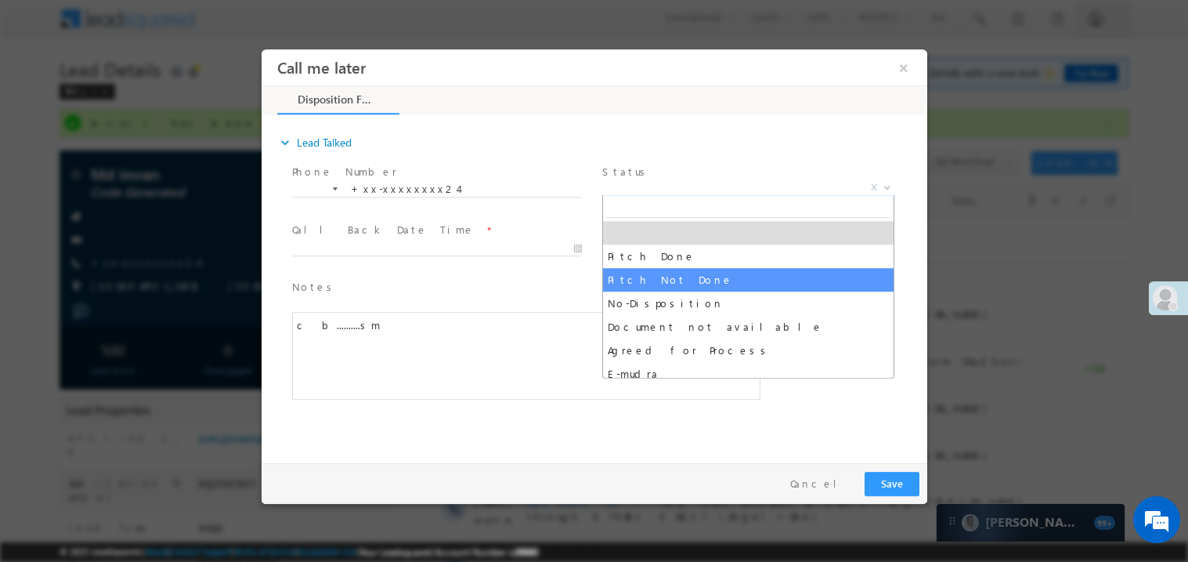
select select "Pitch Not Done"
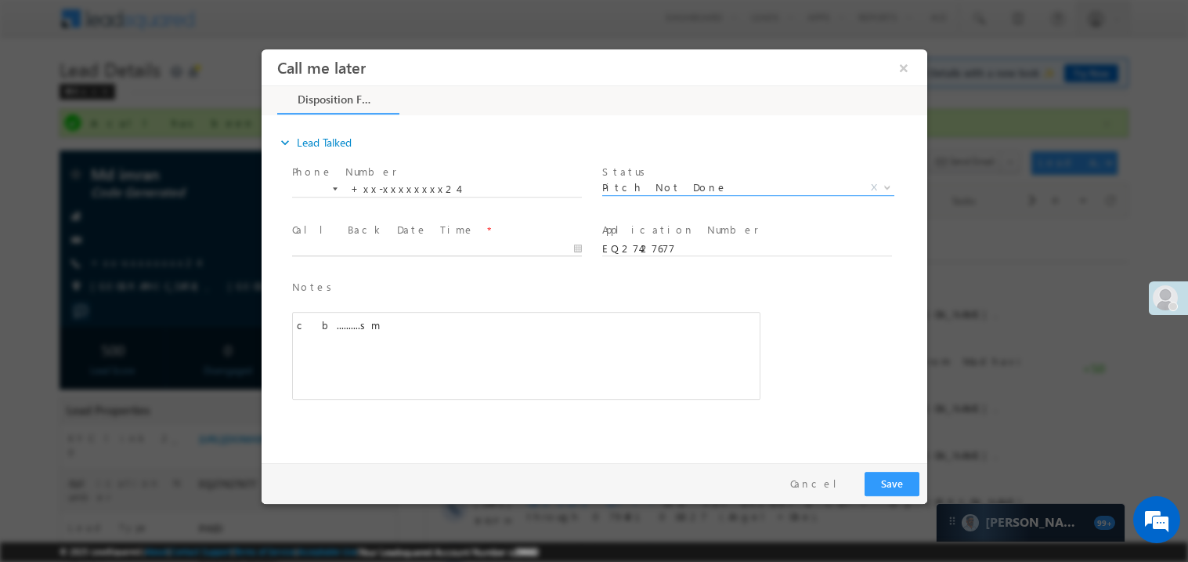
click at [356, 240] on input "text" at bounding box center [436, 248] width 290 height 16
type input "08/19/25 10:26 PM"
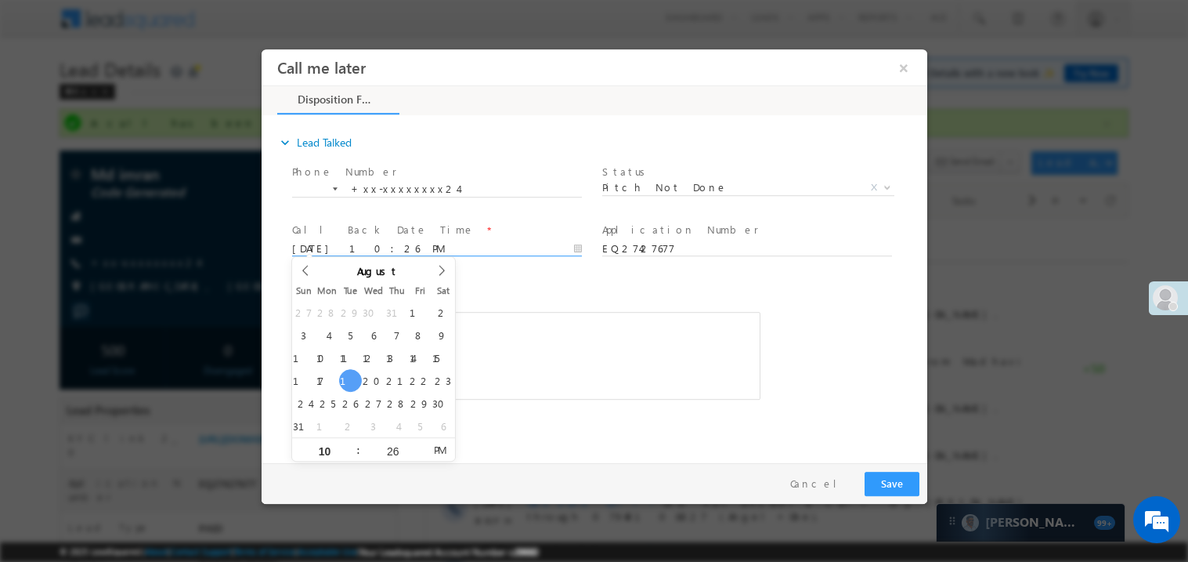
click at [536, 356] on div "c b..........sm" at bounding box center [525, 355] width 468 height 88
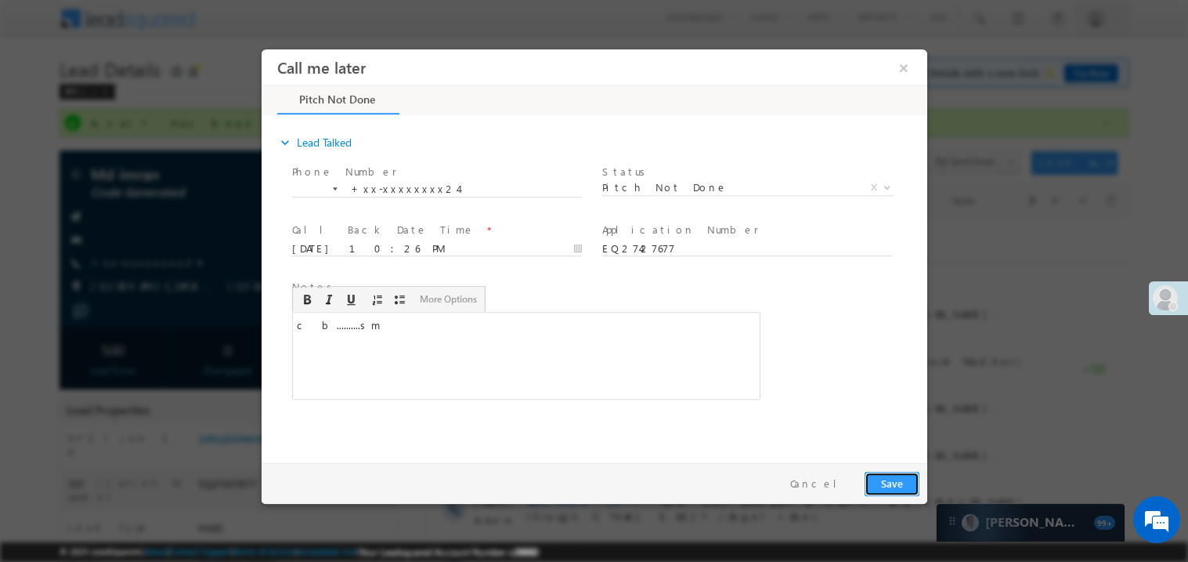
click at [904, 488] on button "Save" at bounding box center [891, 483] width 55 height 24
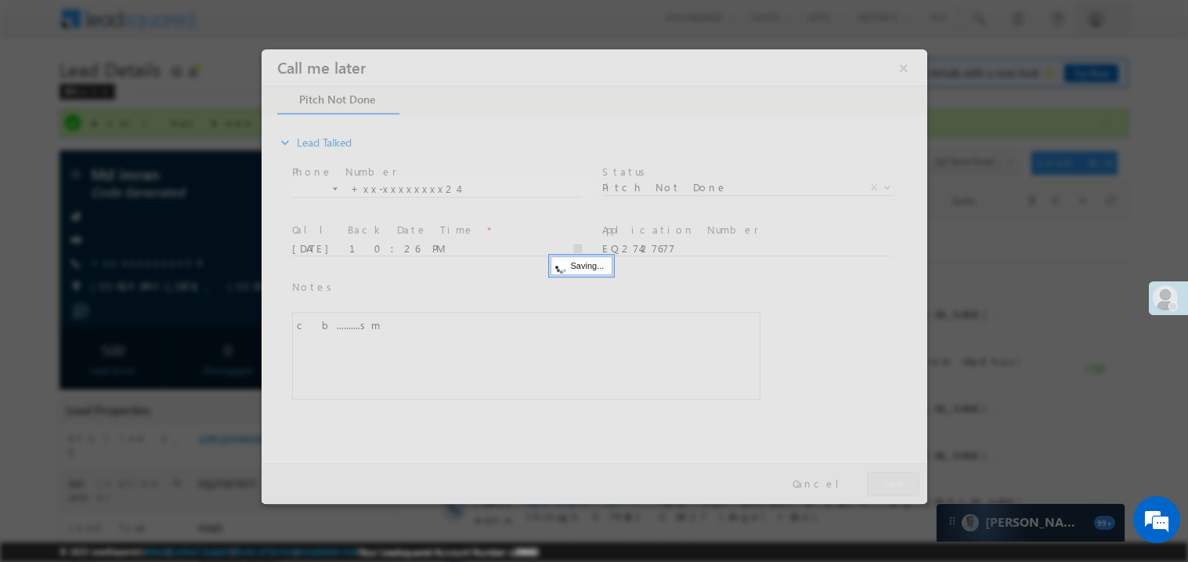
click at [904, 488] on div at bounding box center [594, 276] width 666 height 454
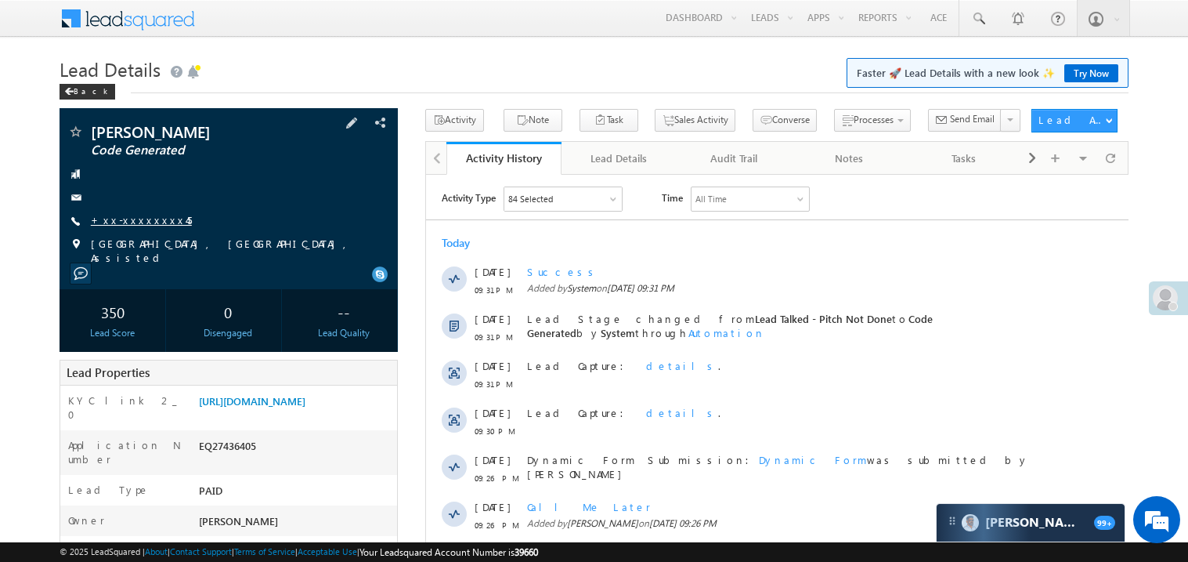
click at [139, 224] on link "+xx-xxxxxxxx45" at bounding box center [141, 219] width 101 height 13
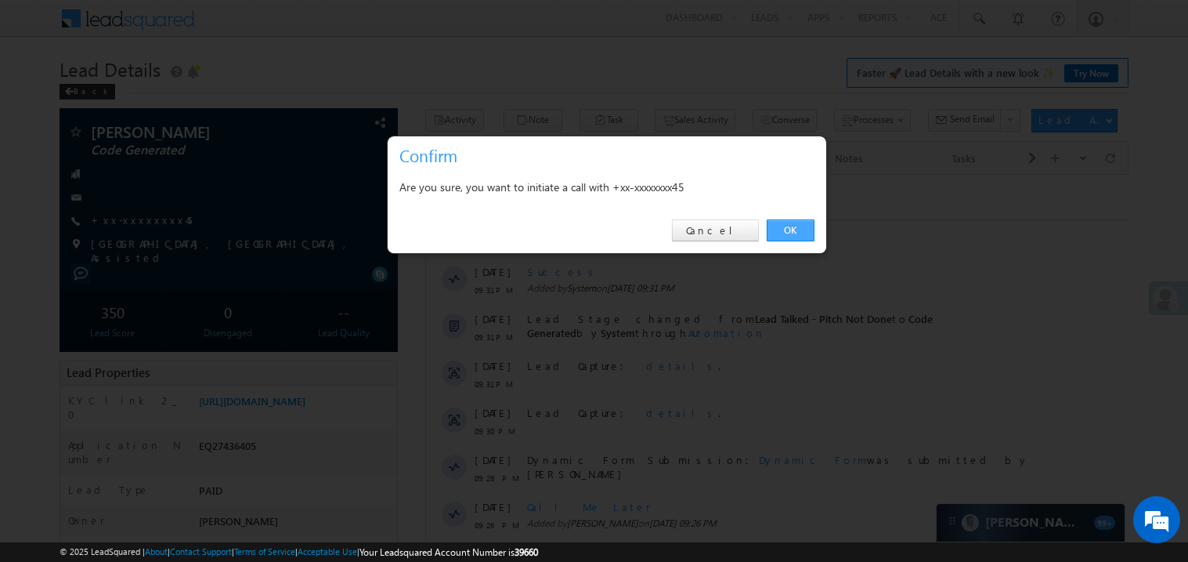
click at [792, 227] on link "OK" at bounding box center [791, 230] width 48 height 22
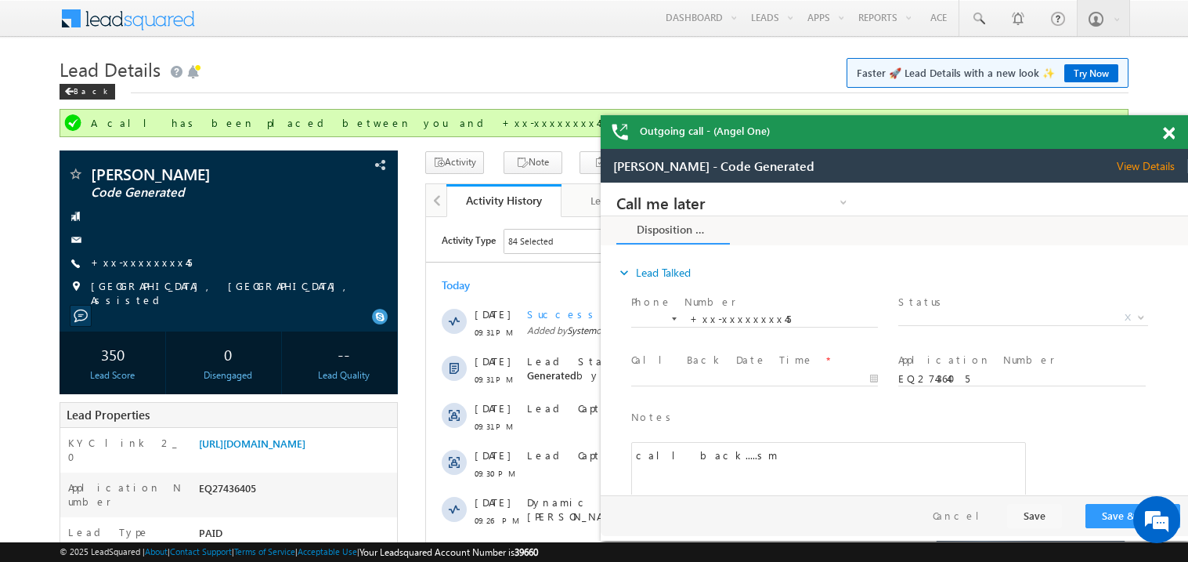
click at [1168, 137] on span at bounding box center [1169, 133] width 12 height 13
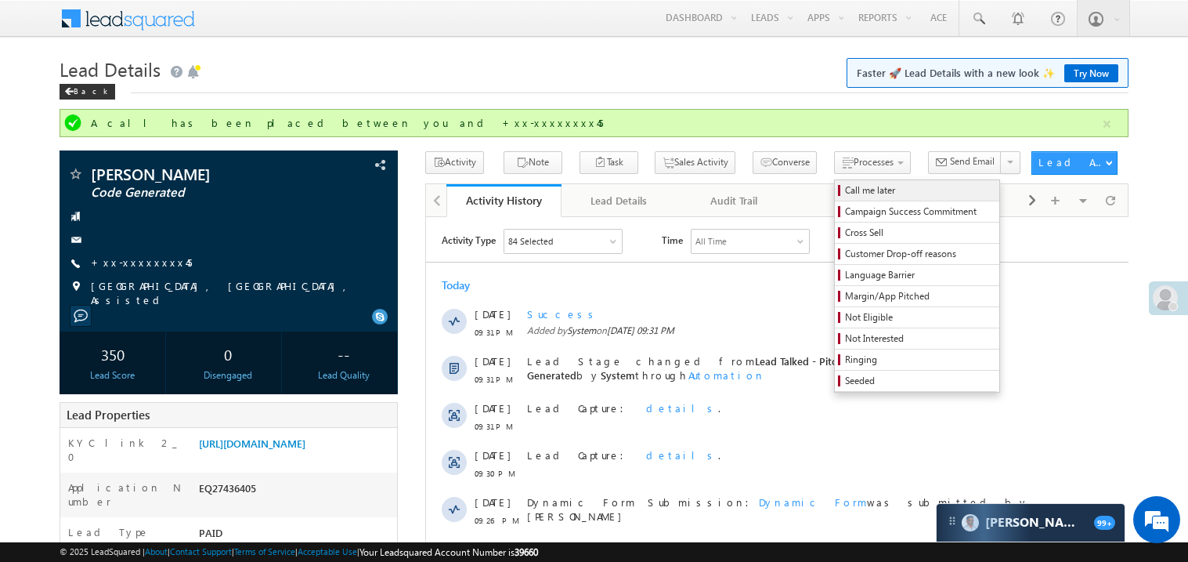
click at [835, 199] on link "Call me later" at bounding box center [917, 190] width 165 height 20
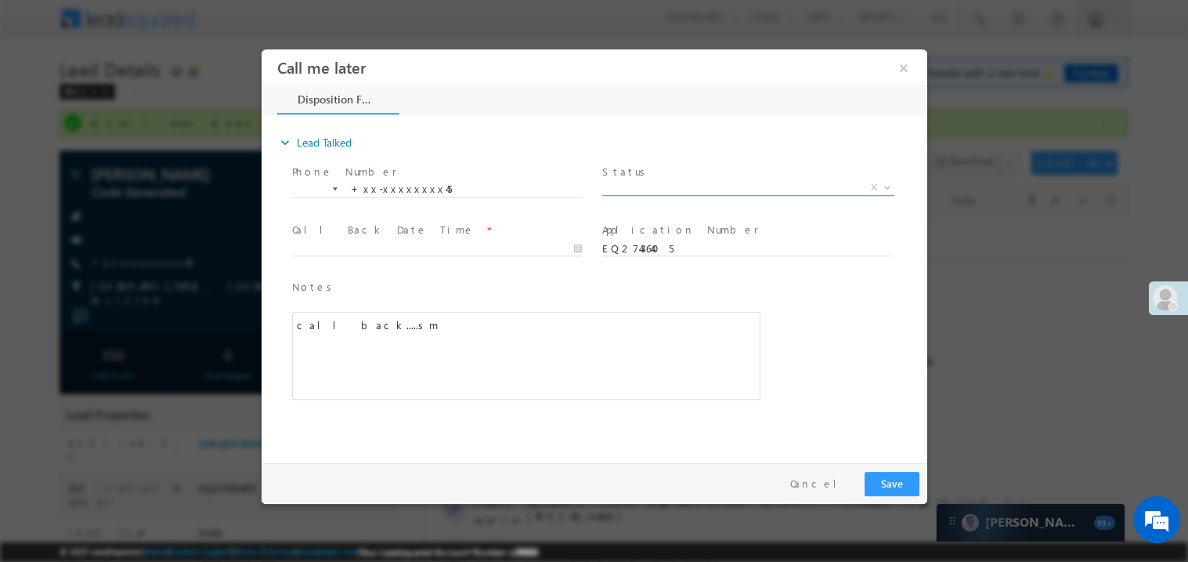
click at [632, 183] on span "X" at bounding box center [748, 187] width 292 height 16
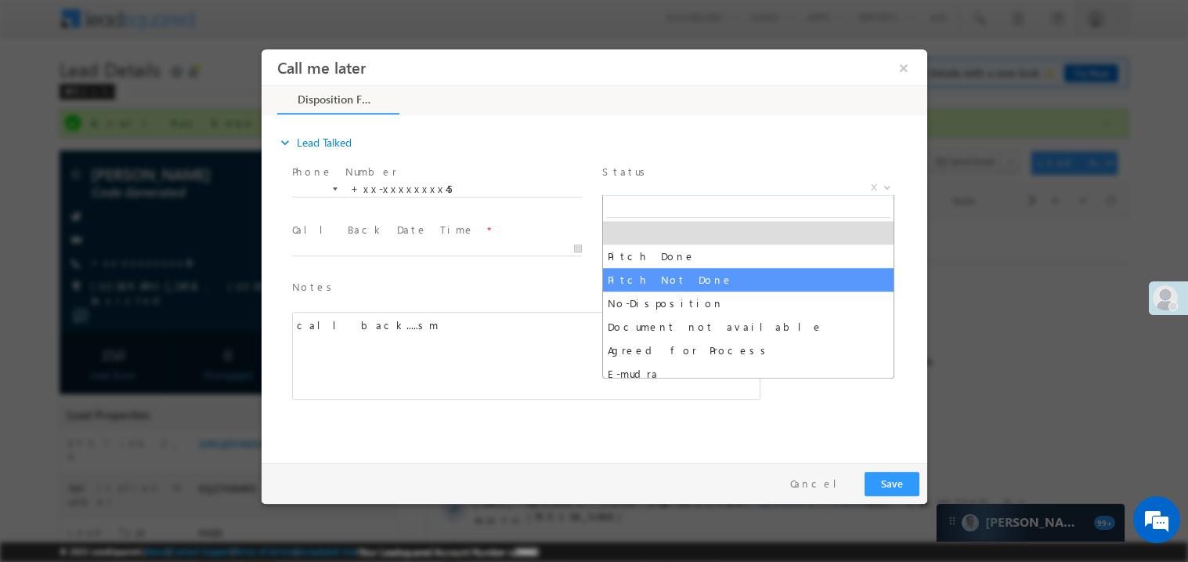
select select "Pitch Not Done"
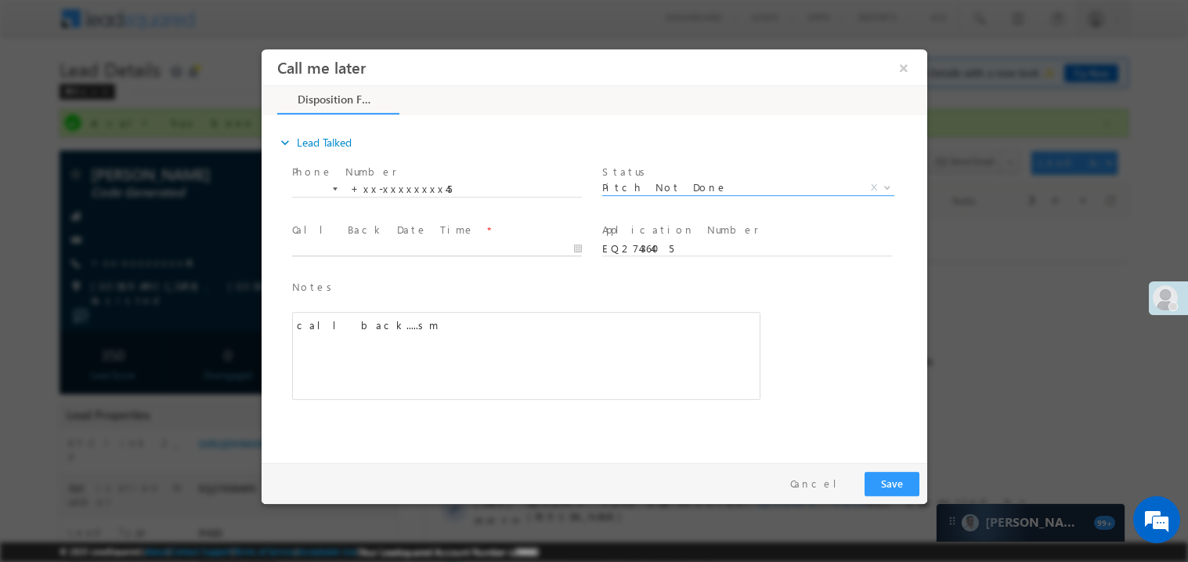
click at [355, 251] on body "Call me later ×" at bounding box center [594, 252] width 666 height 407
type input "[DATE] 10:27 PM"
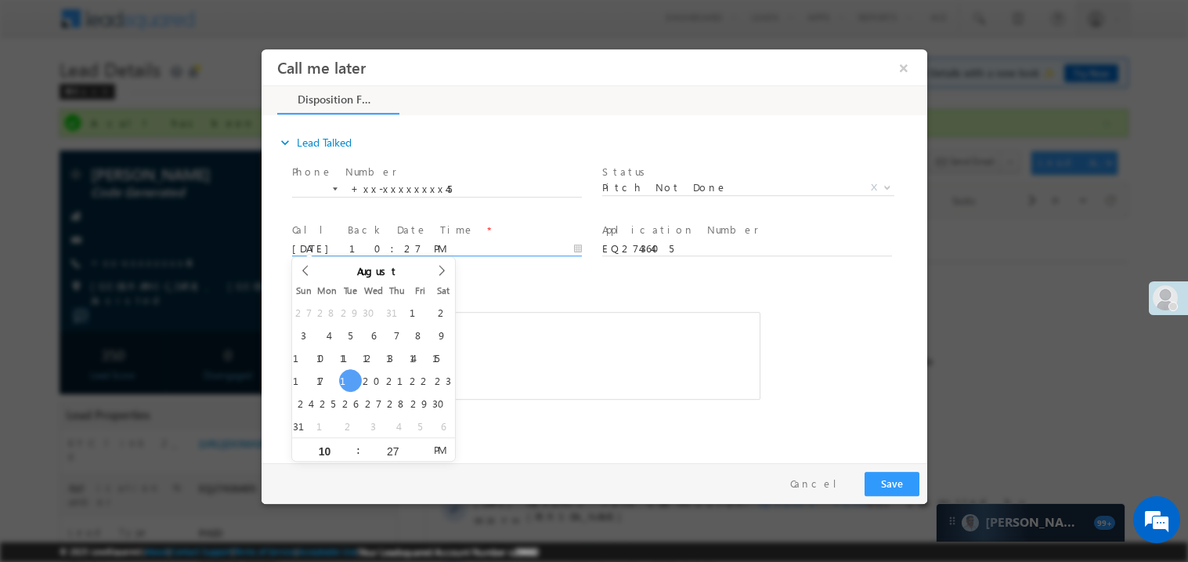
click at [515, 362] on div "call back.....sm" at bounding box center [525, 355] width 468 height 88
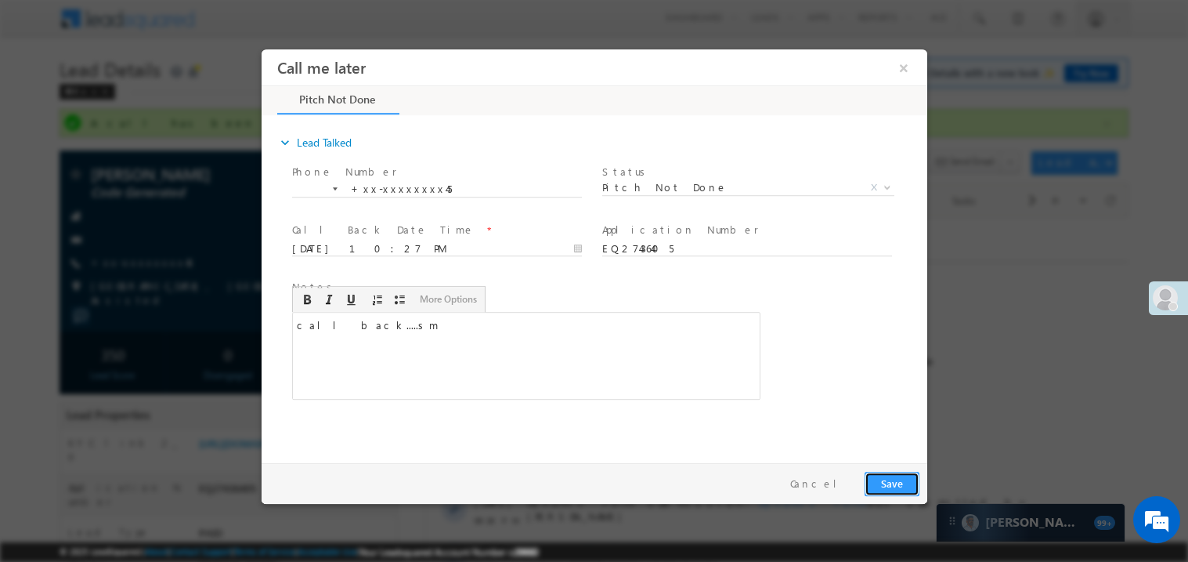
click at [888, 478] on button "Save" at bounding box center [891, 483] width 55 height 24
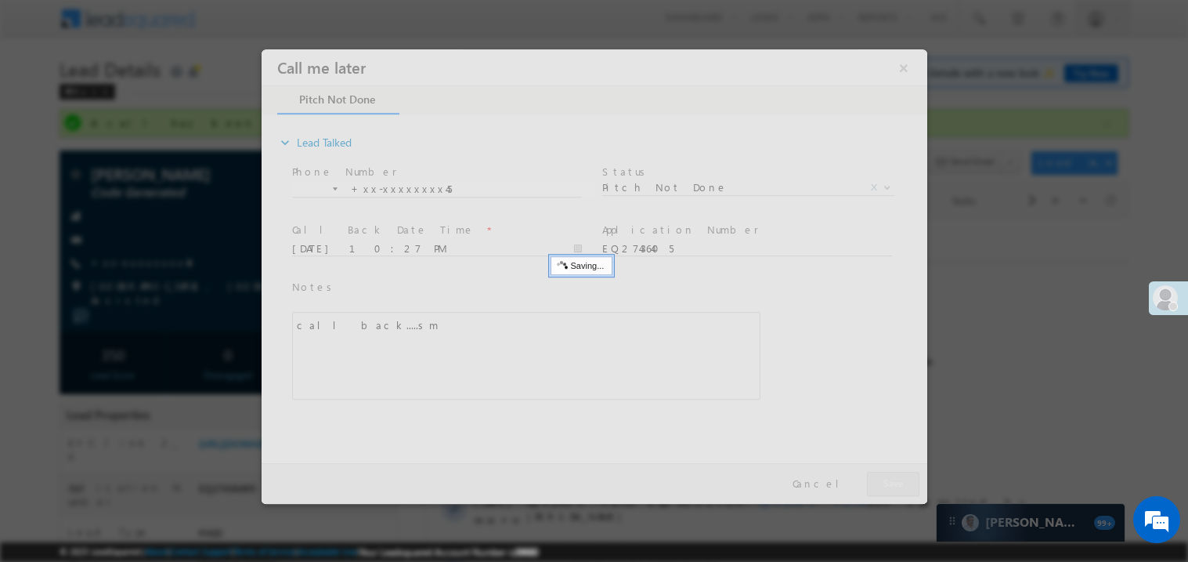
click at [888, 478] on div at bounding box center [594, 276] width 666 height 454
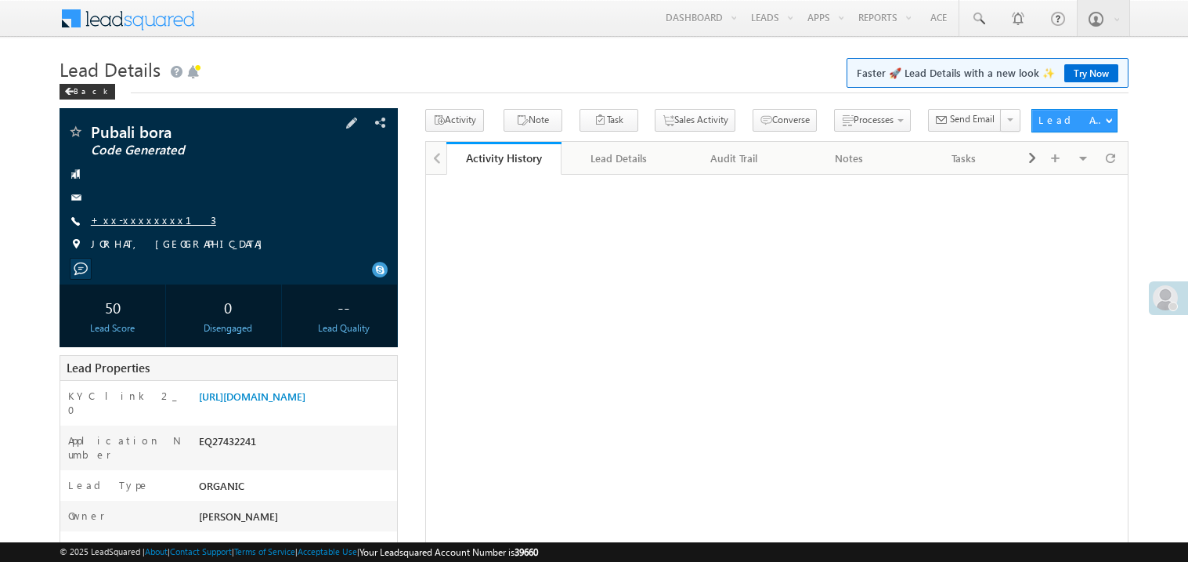
click at [141, 218] on link "+xx-xxxxxxxx13" at bounding box center [153, 219] width 125 height 13
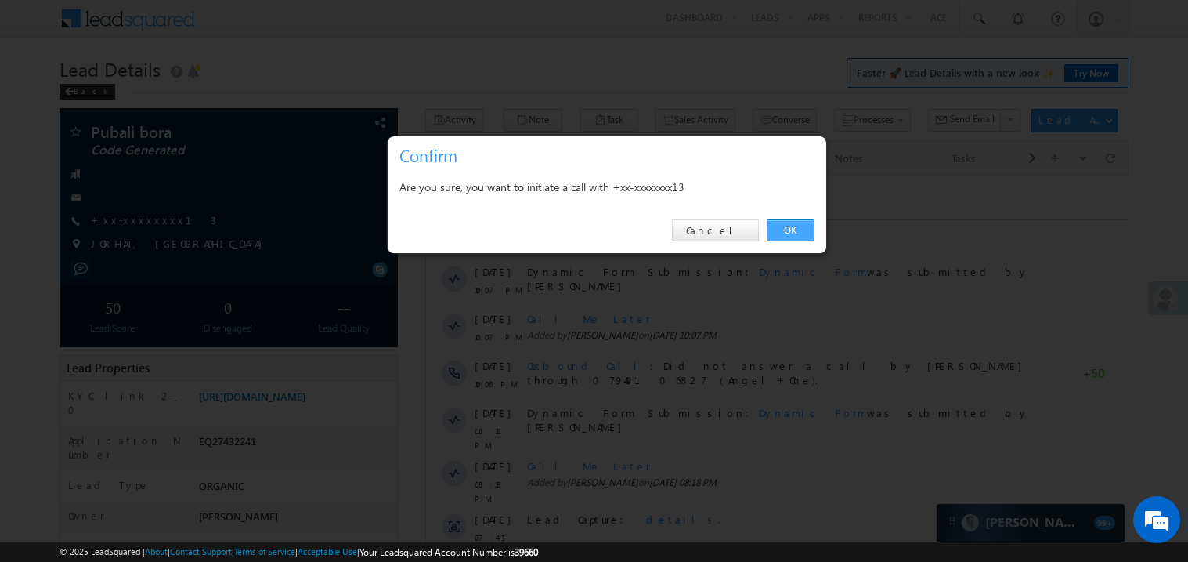
click at [789, 225] on link "OK" at bounding box center [791, 230] width 48 height 22
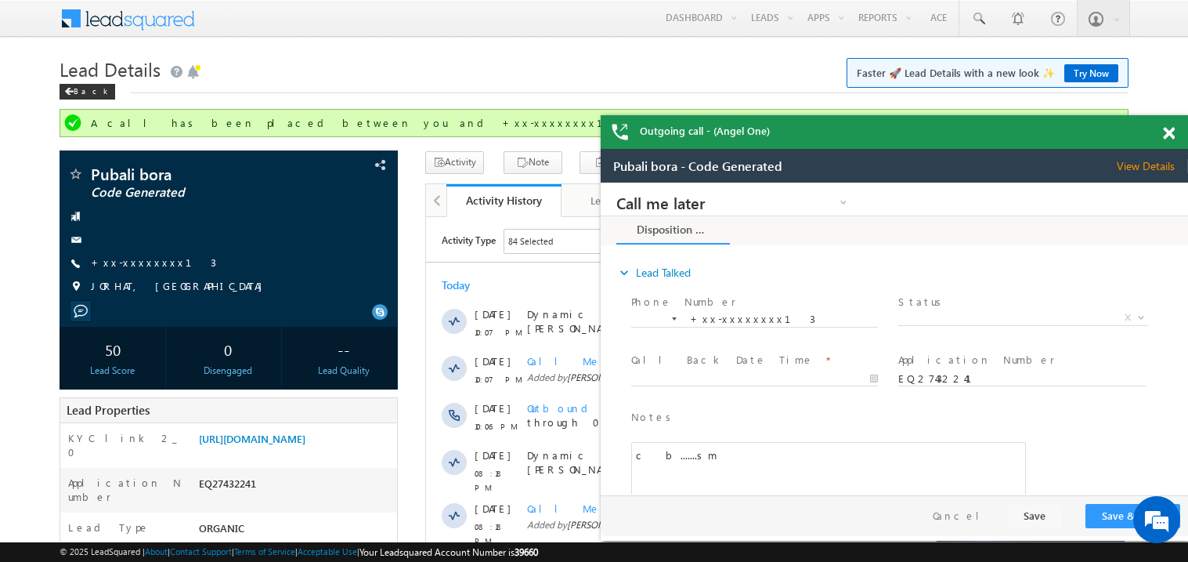
click at [1174, 132] on span at bounding box center [1169, 133] width 12 height 13
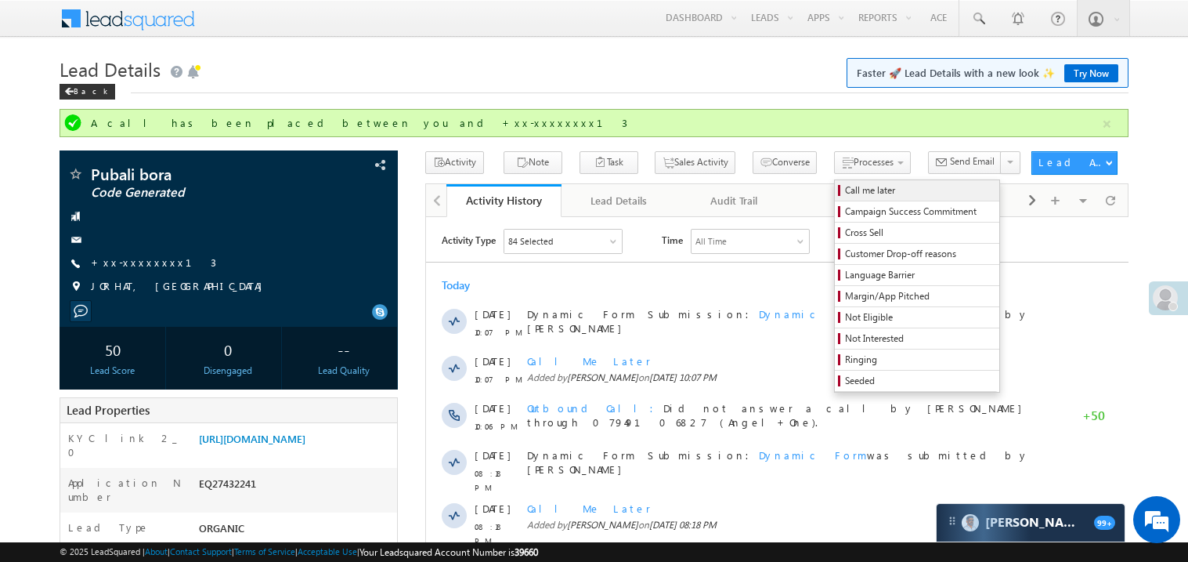
click at [845, 188] on span "Call me later" at bounding box center [919, 190] width 149 height 14
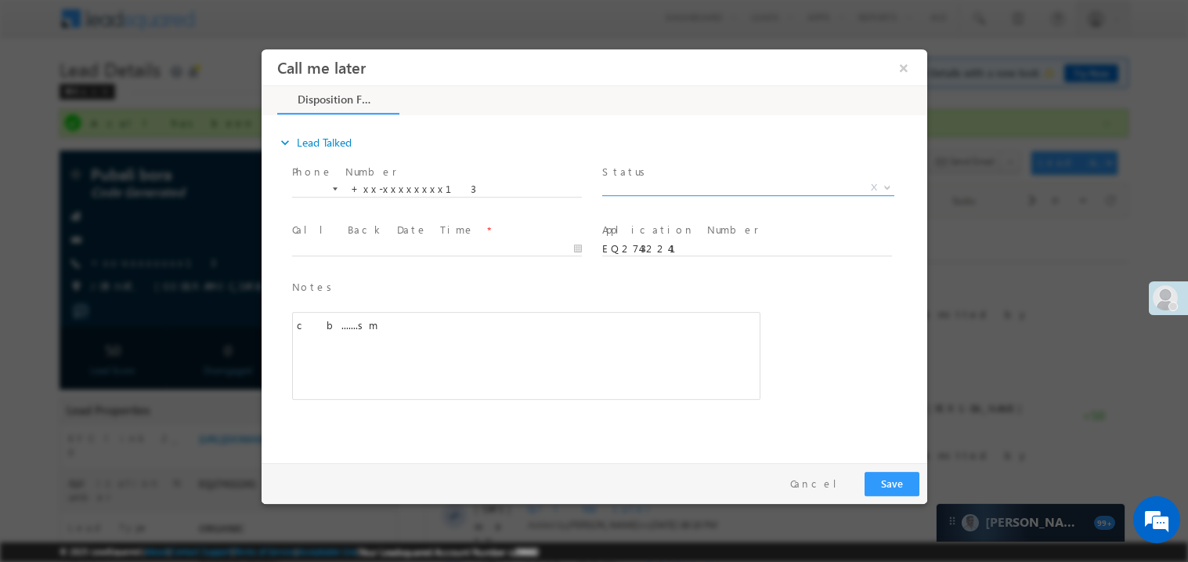
click at [647, 185] on span "X" at bounding box center [748, 187] width 292 height 16
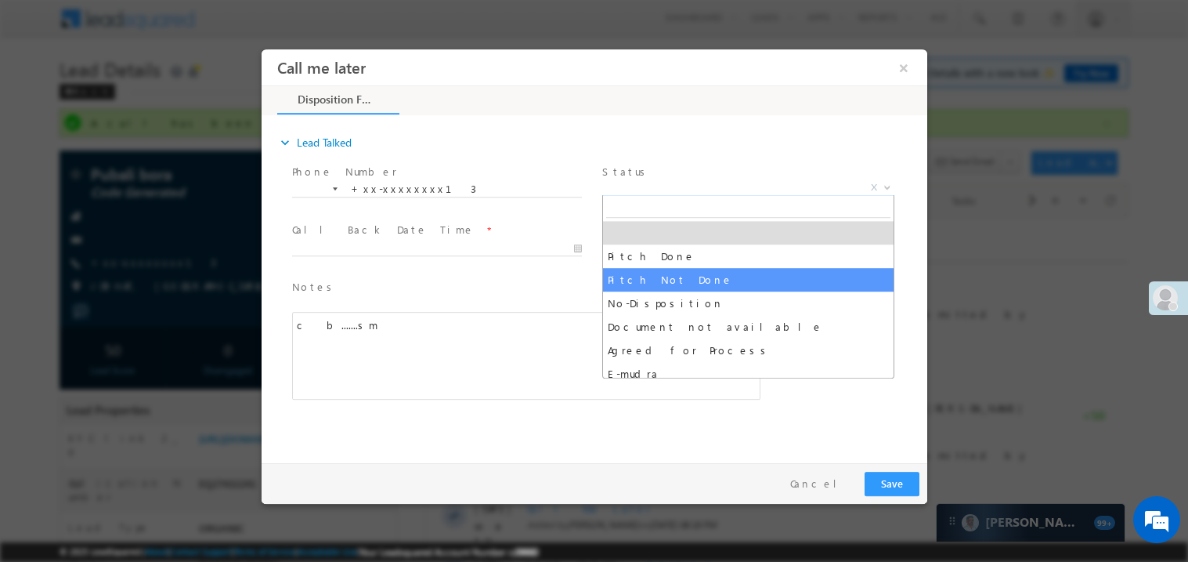
select select "Pitch Not Done"
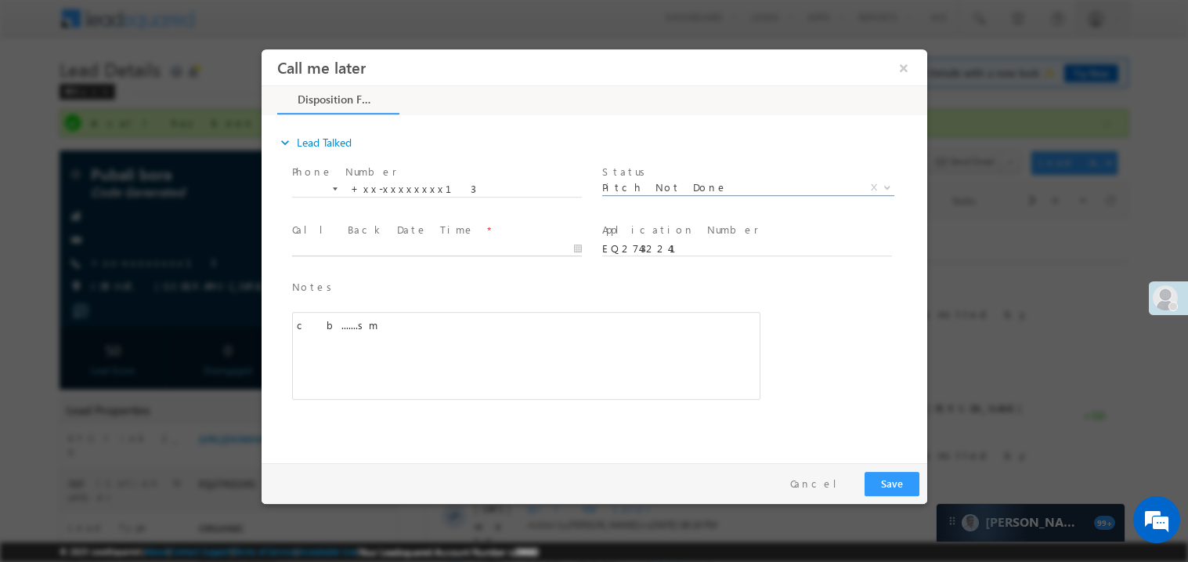
click at [367, 244] on body "Call me later ×" at bounding box center [594, 252] width 666 height 407
type input "[DATE] 10:28 PM"
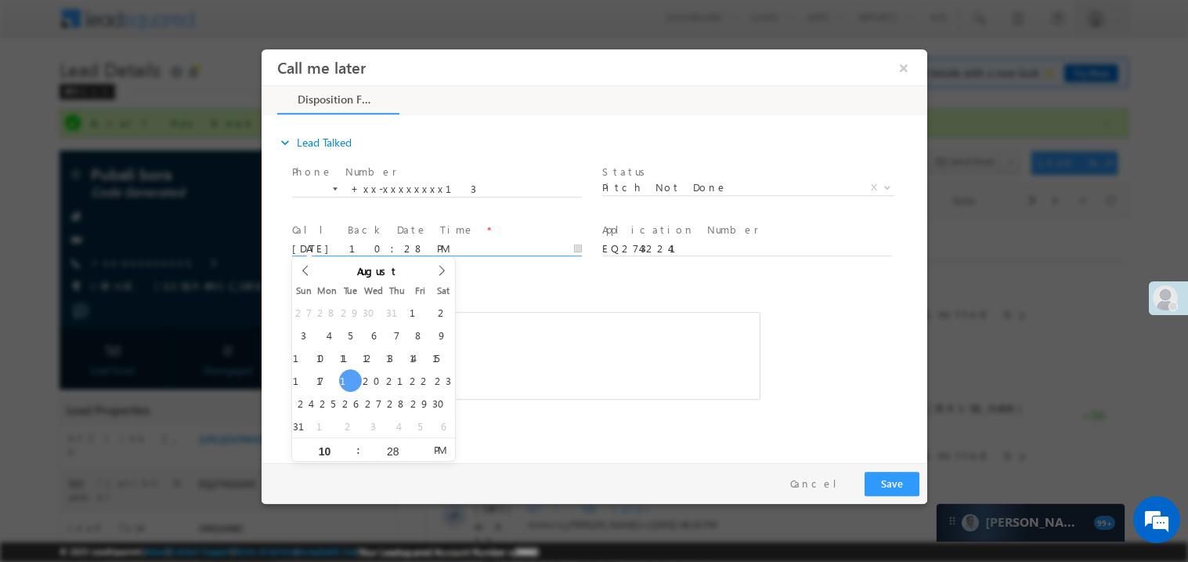
click at [506, 334] on div "c b.......sm" at bounding box center [525, 355] width 468 height 88
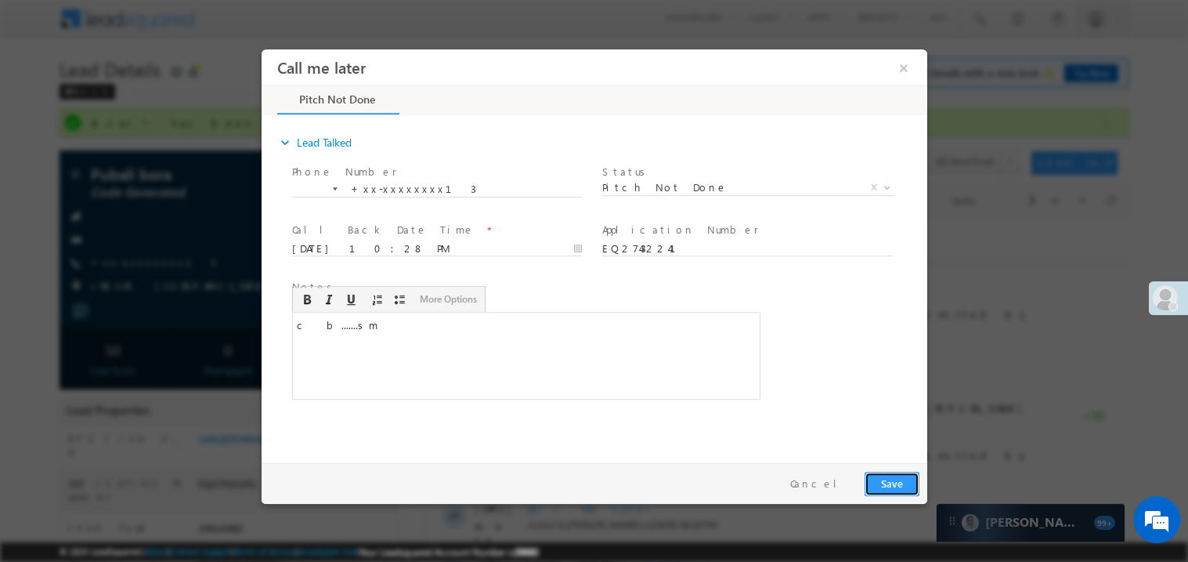
click at [892, 482] on button "Save" at bounding box center [891, 483] width 55 height 24
